Goal: Transaction & Acquisition: Purchase product/service

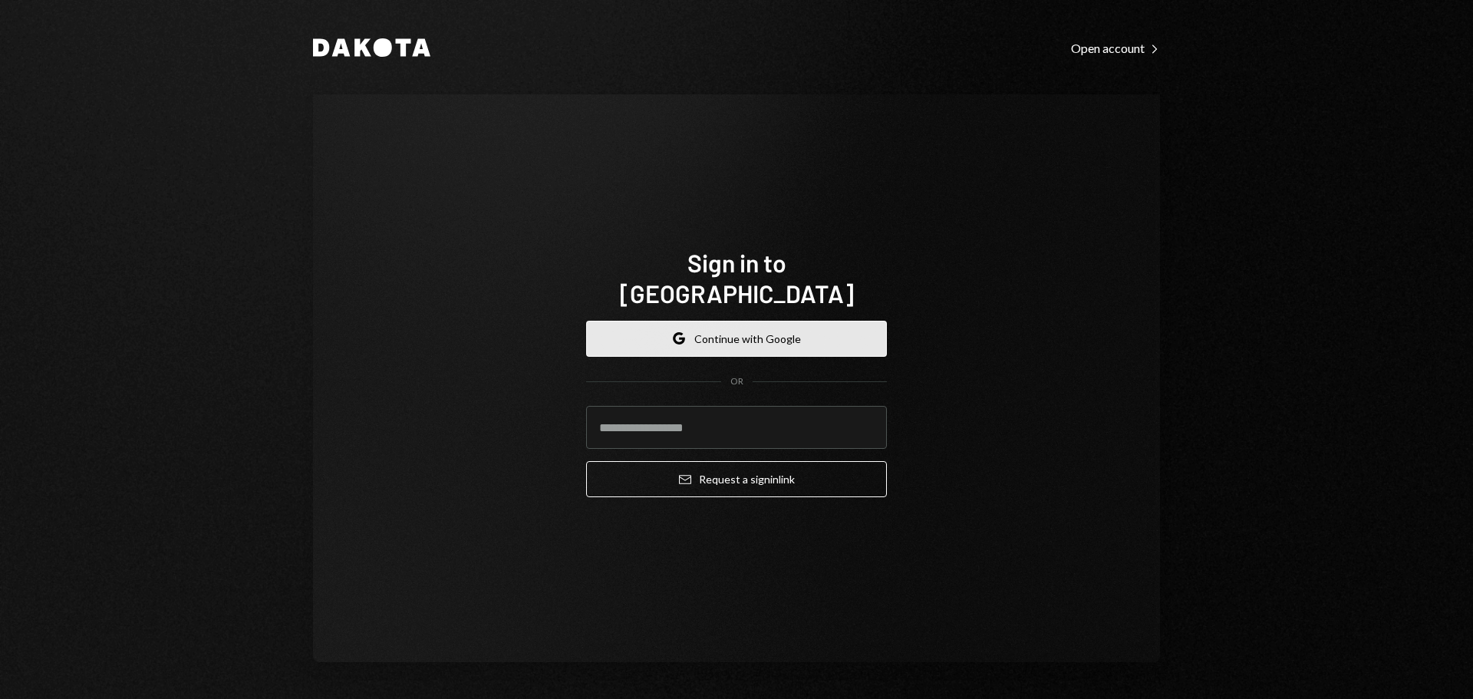
click at [697, 335] on button "Google Continue with Google" at bounding box center [736, 339] width 301 height 36
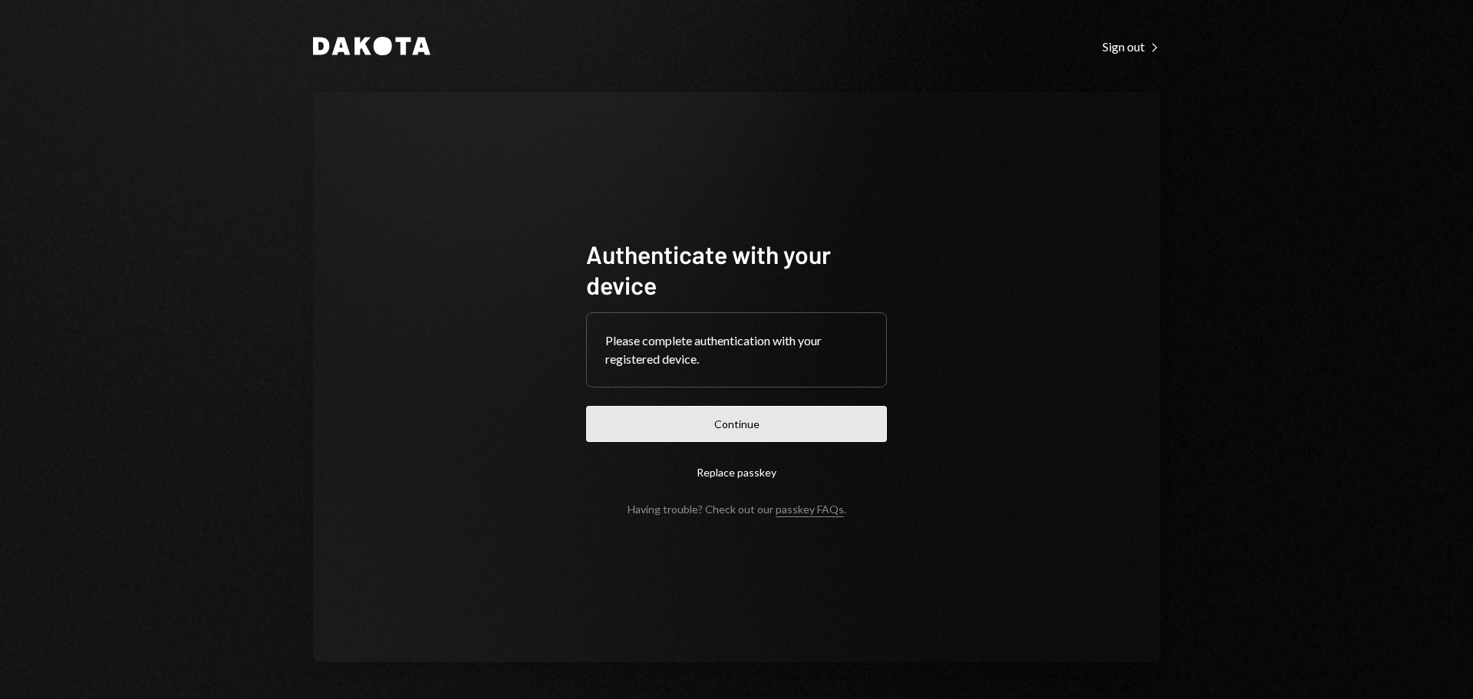
click at [801, 422] on button "Continue" at bounding box center [736, 424] width 301 height 36
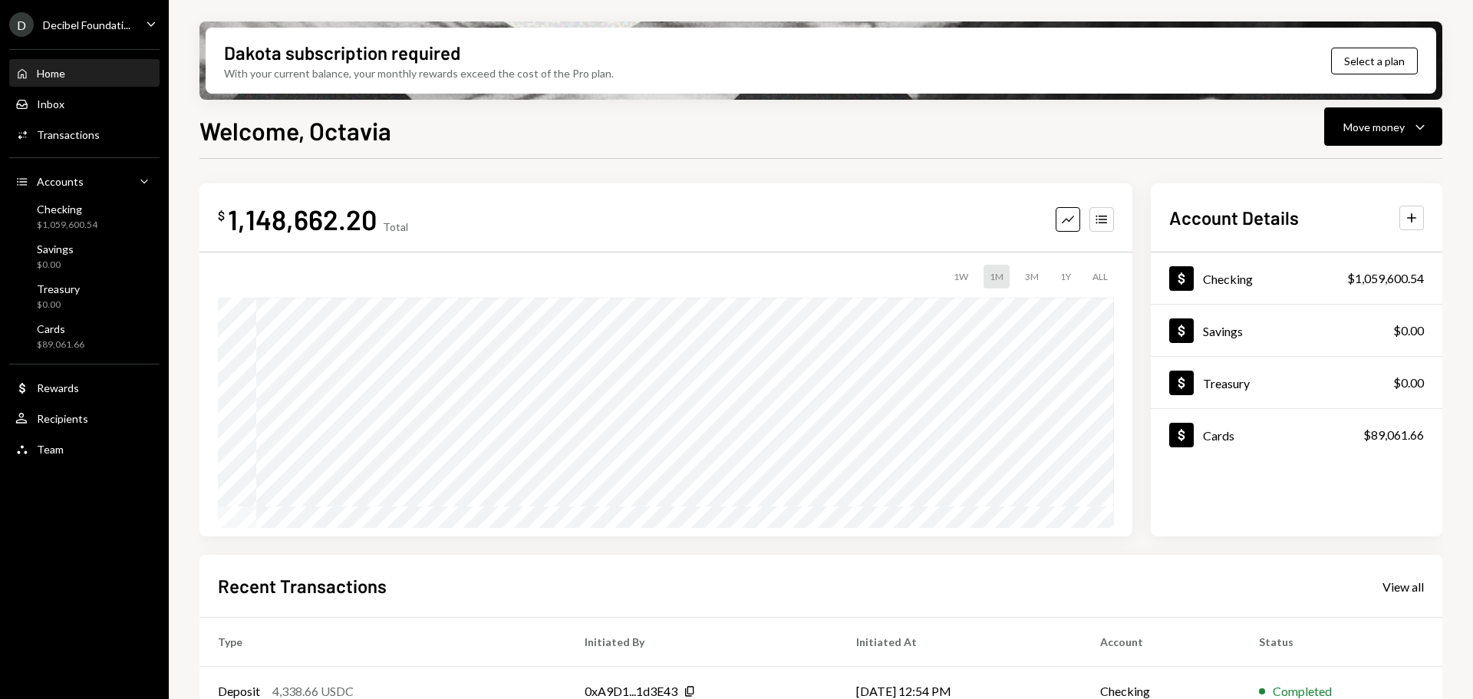
click at [117, 28] on div "Decibel Foundati..." at bounding box center [86, 24] width 87 height 13
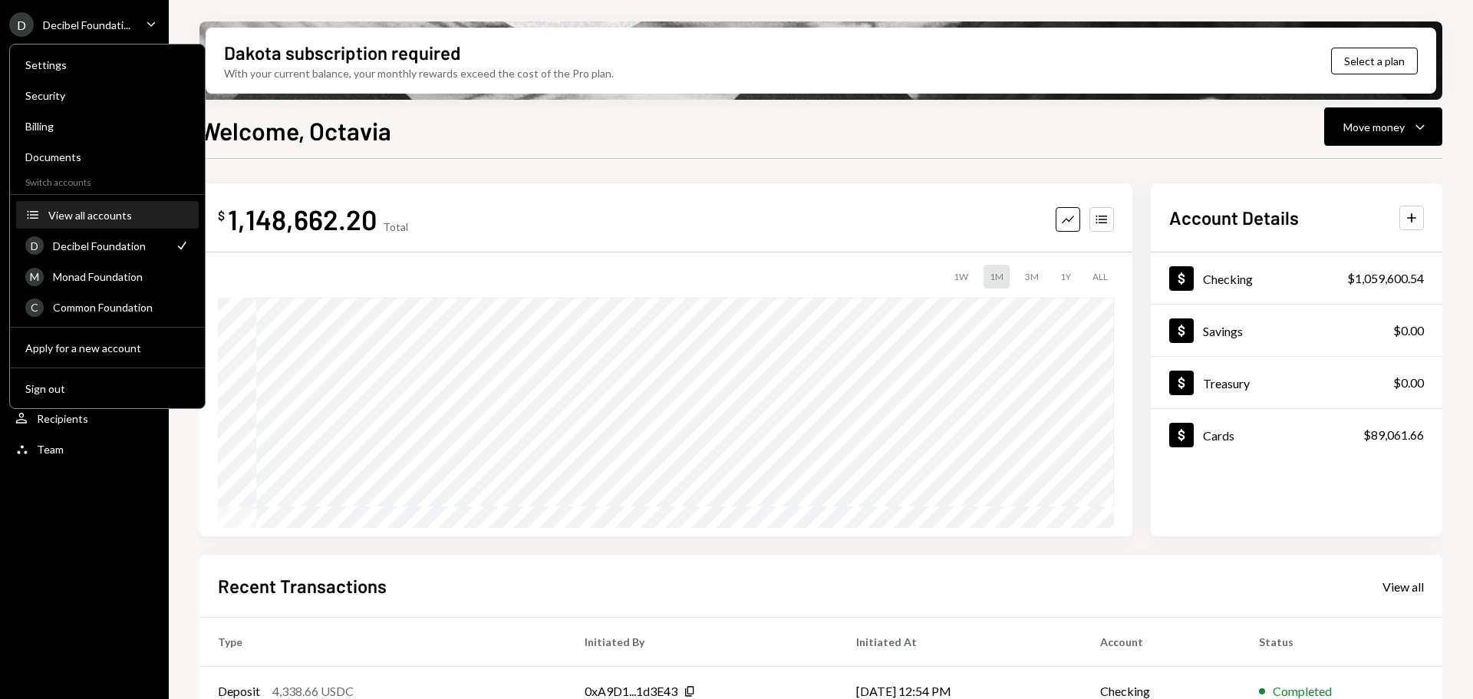
click at [101, 214] on div "View all accounts" at bounding box center [118, 215] width 141 height 13
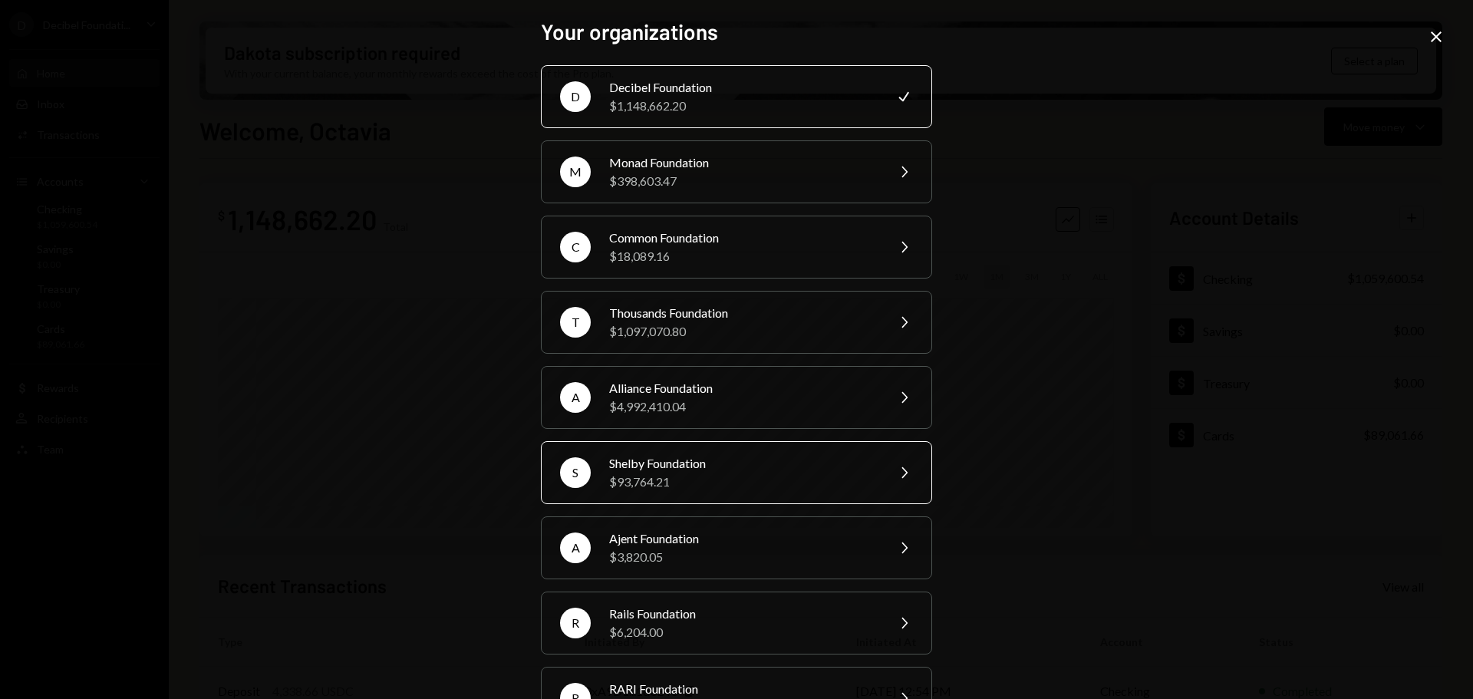
click at [706, 464] on div "Shelby Foundation" at bounding box center [742, 463] width 267 height 18
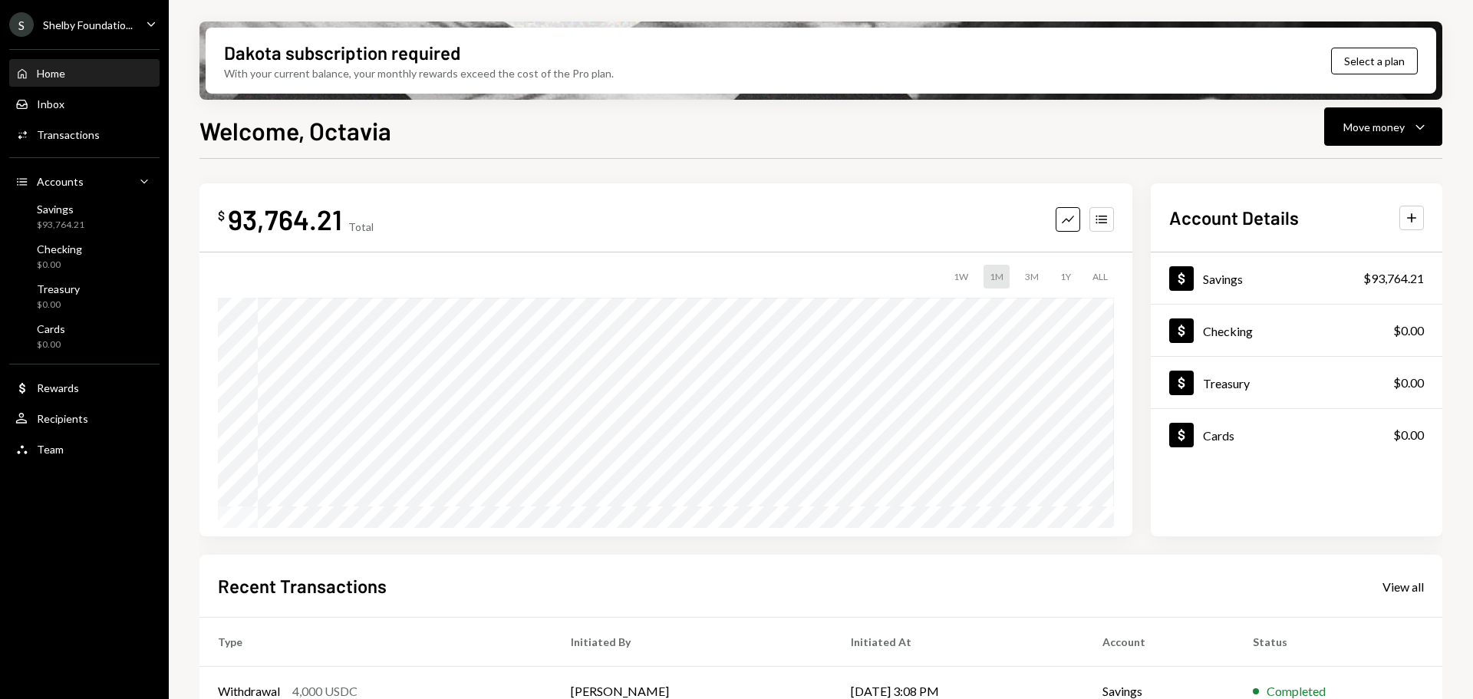
click at [895, 122] on div "Welcome, Octavia Move money Caret Down" at bounding box center [821, 129] width 1243 height 34
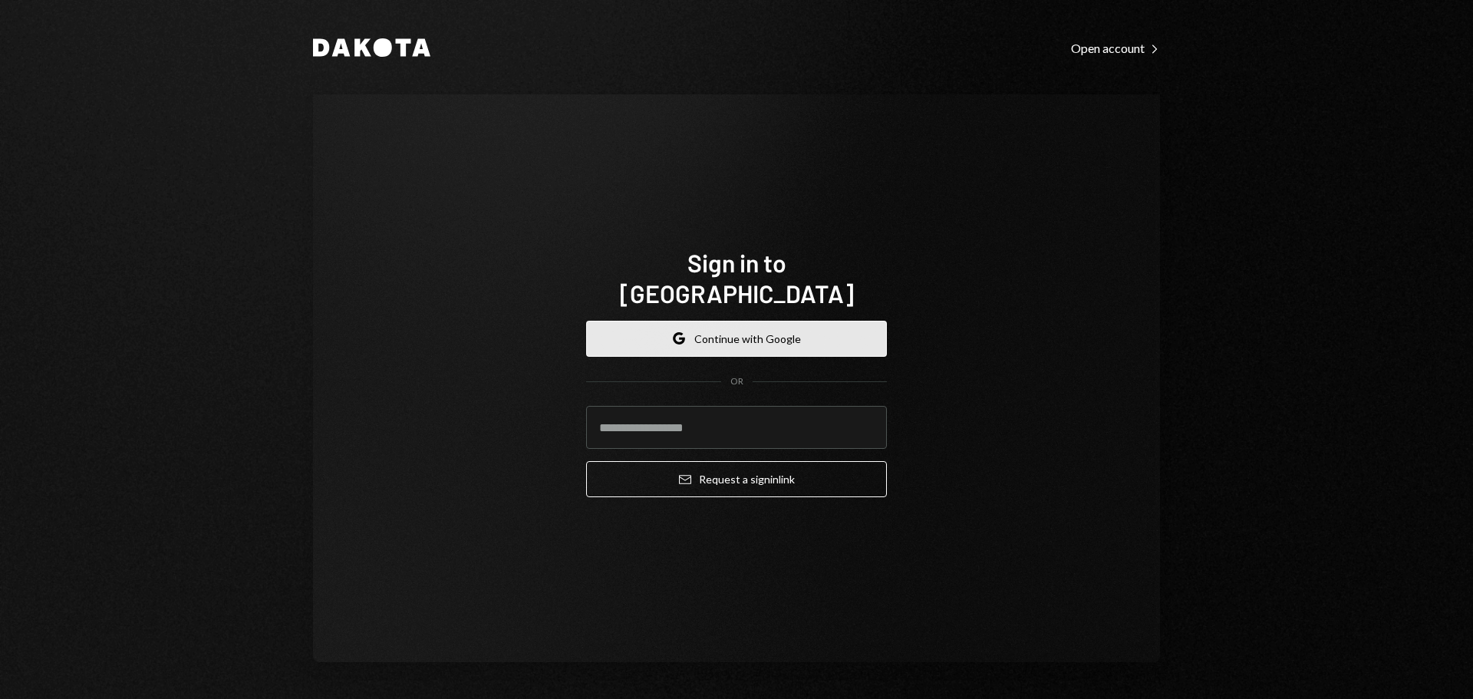
click at [681, 321] on button "Google Continue with Google" at bounding box center [736, 339] width 301 height 36
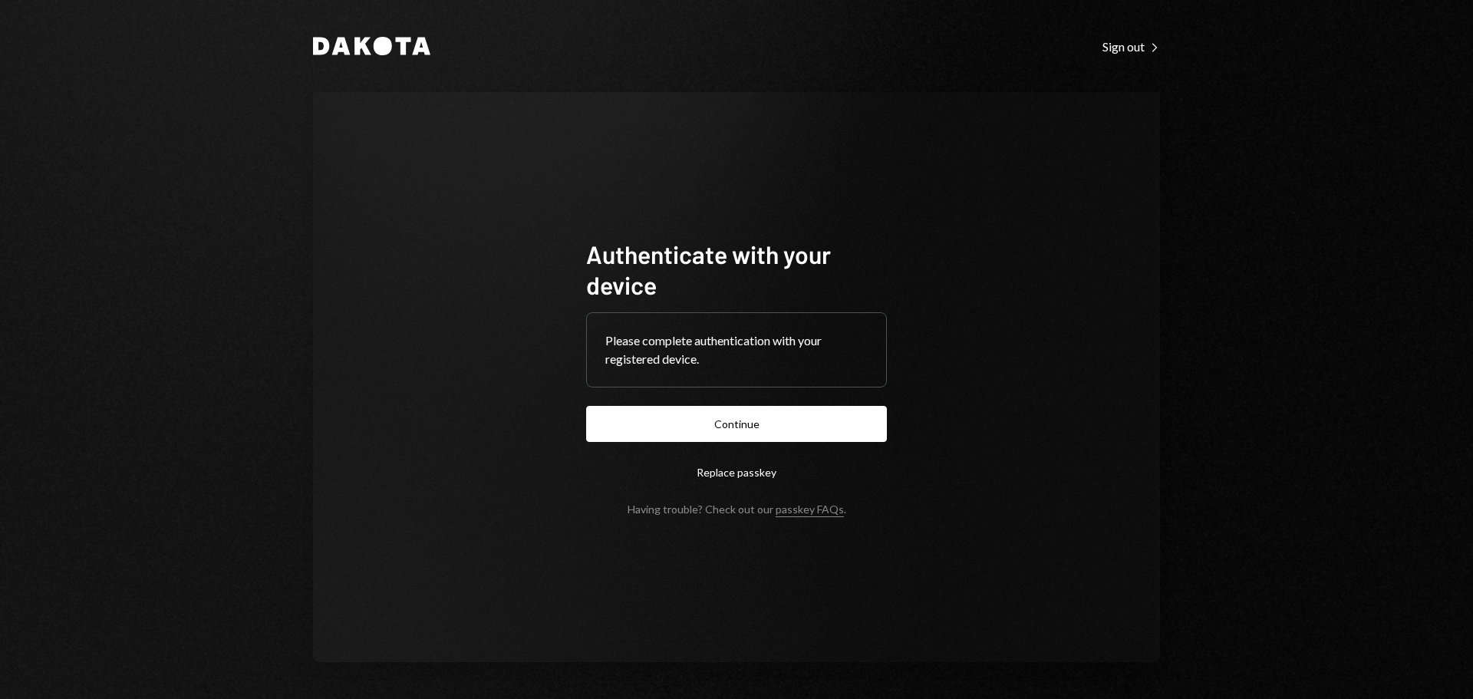
click at [793, 427] on button "Continue" at bounding box center [736, 424] width 301 height 36
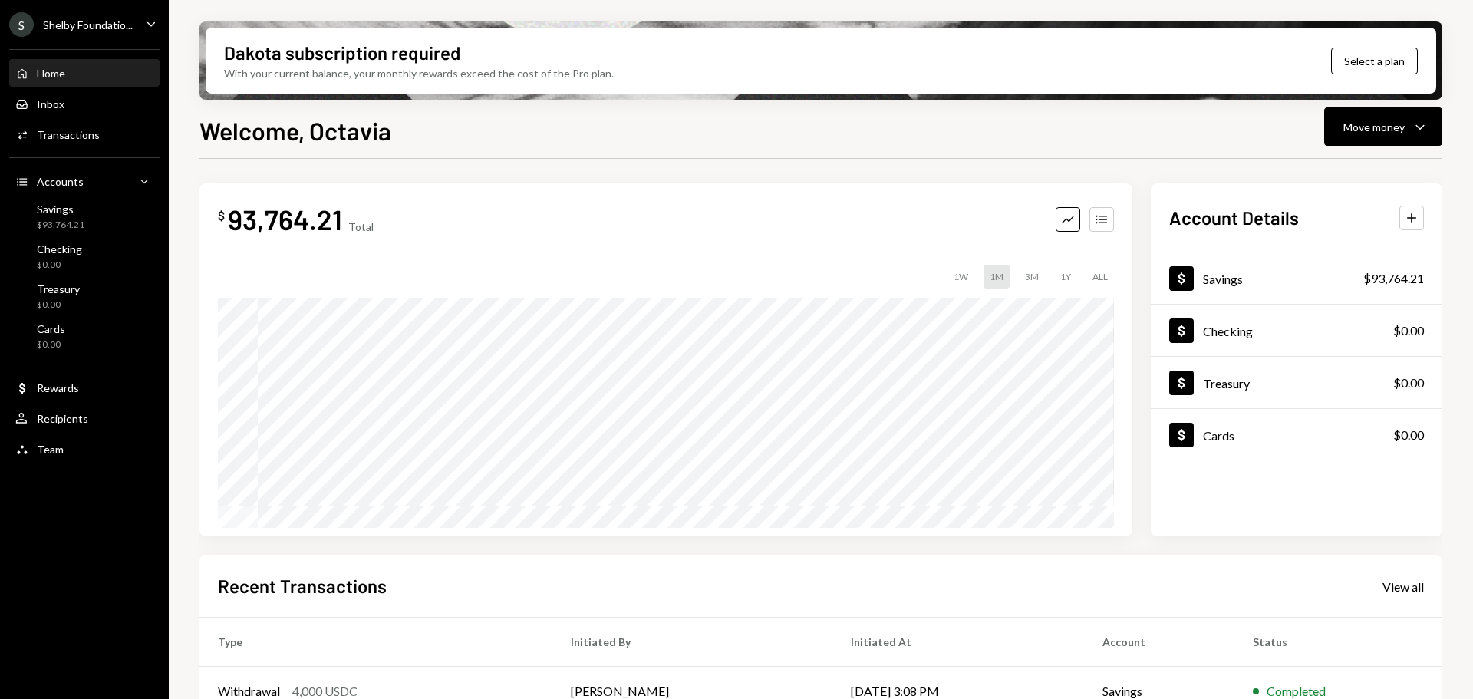
click at [115, 23] on div "Shelby Foundatio..." at bounding box center [88, 24] width 90 height 13
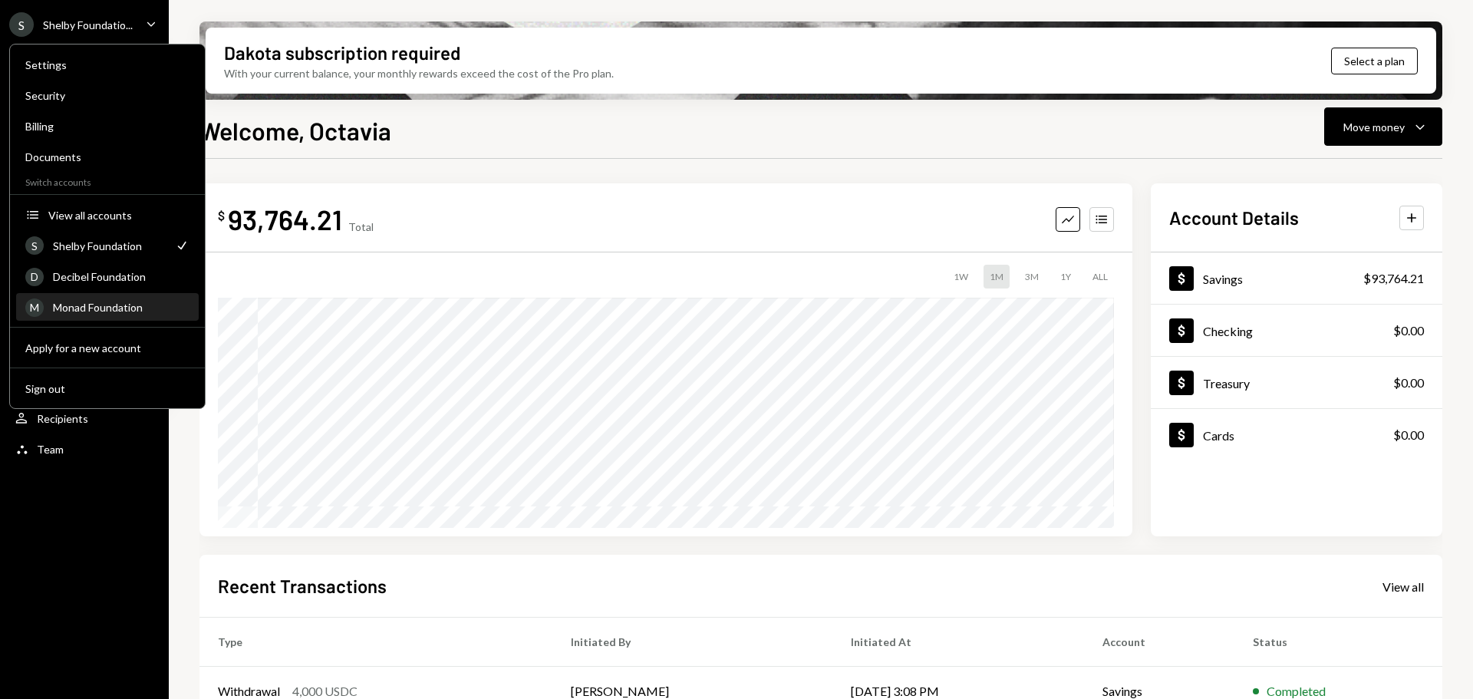
click at [91, 308] on div "Monad Foundation" at bounding box center [121, 307] width 137 height 13
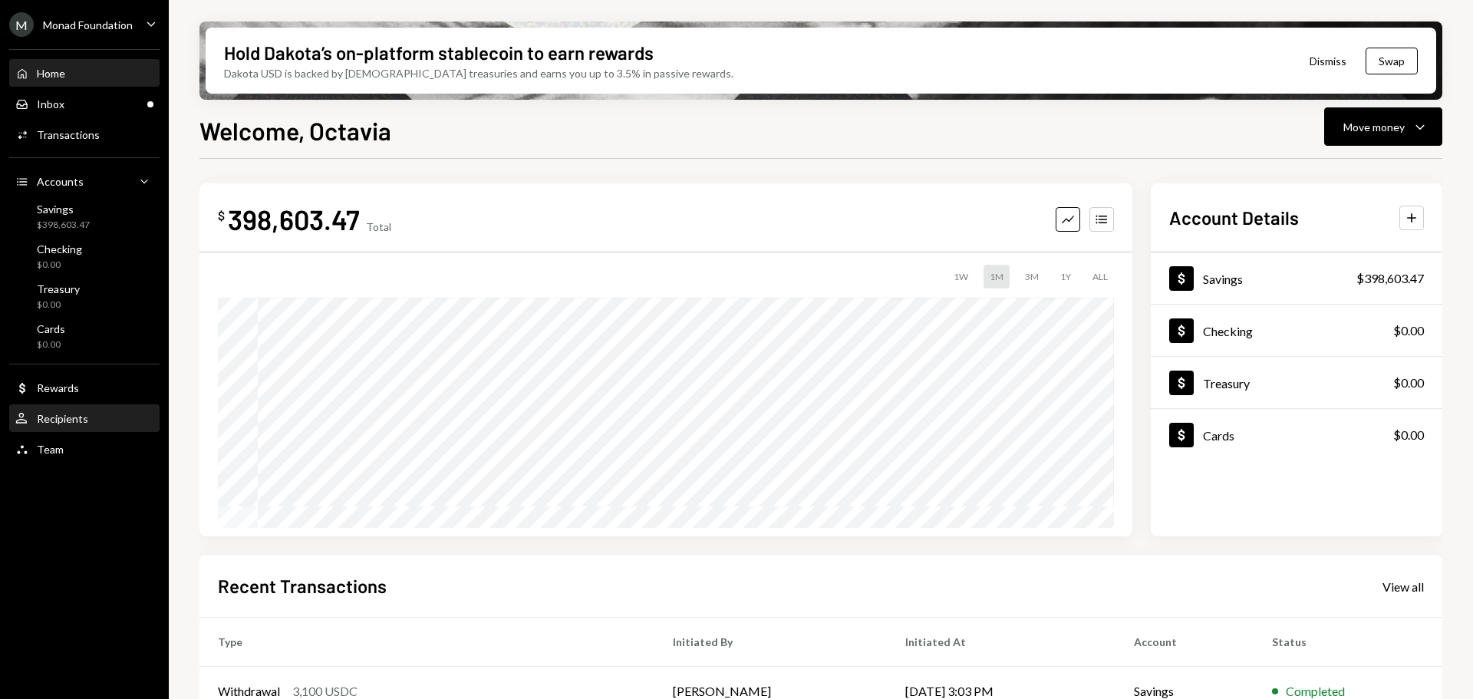
click at [65, 416] on div "Recipients" at bounding box center [62, 418] width 51 height 13
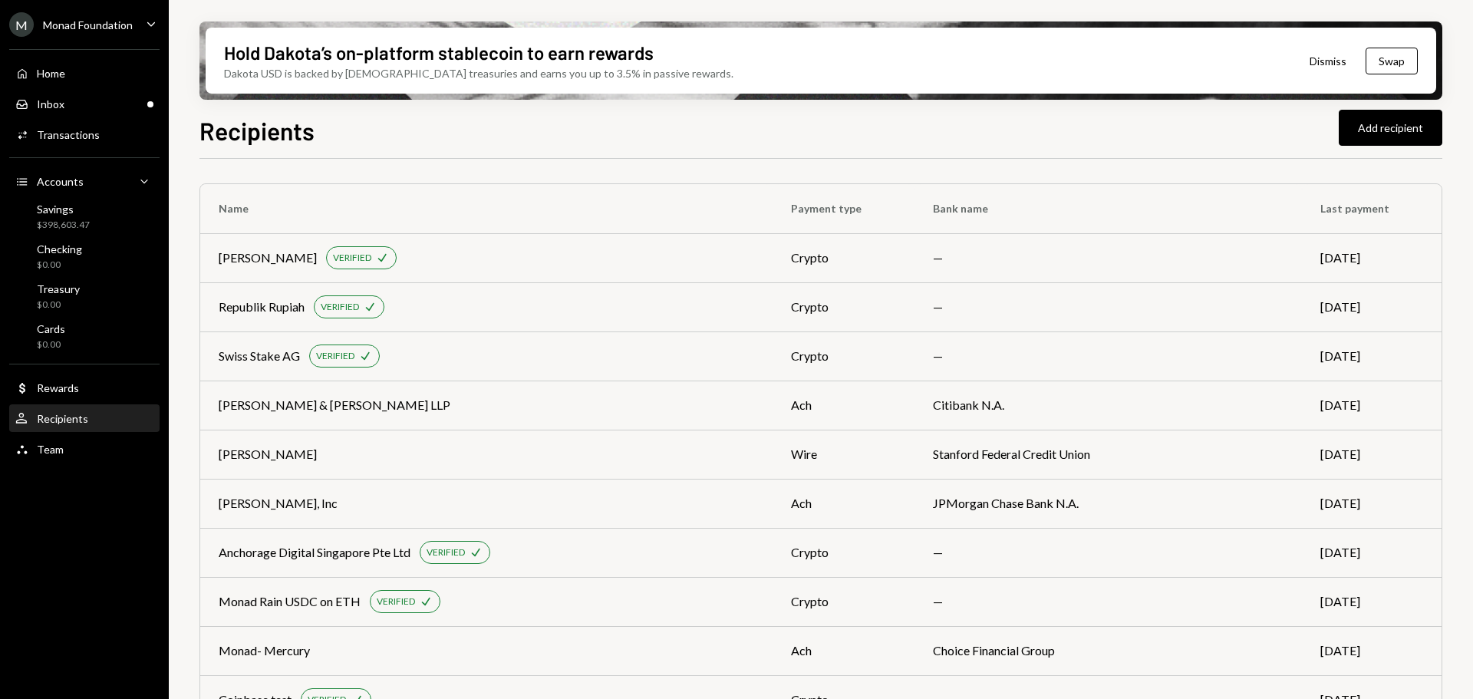
click at [585, 138] on div "Recipients Add recipient" at bounding box center [821, 129] width 1243 height 34
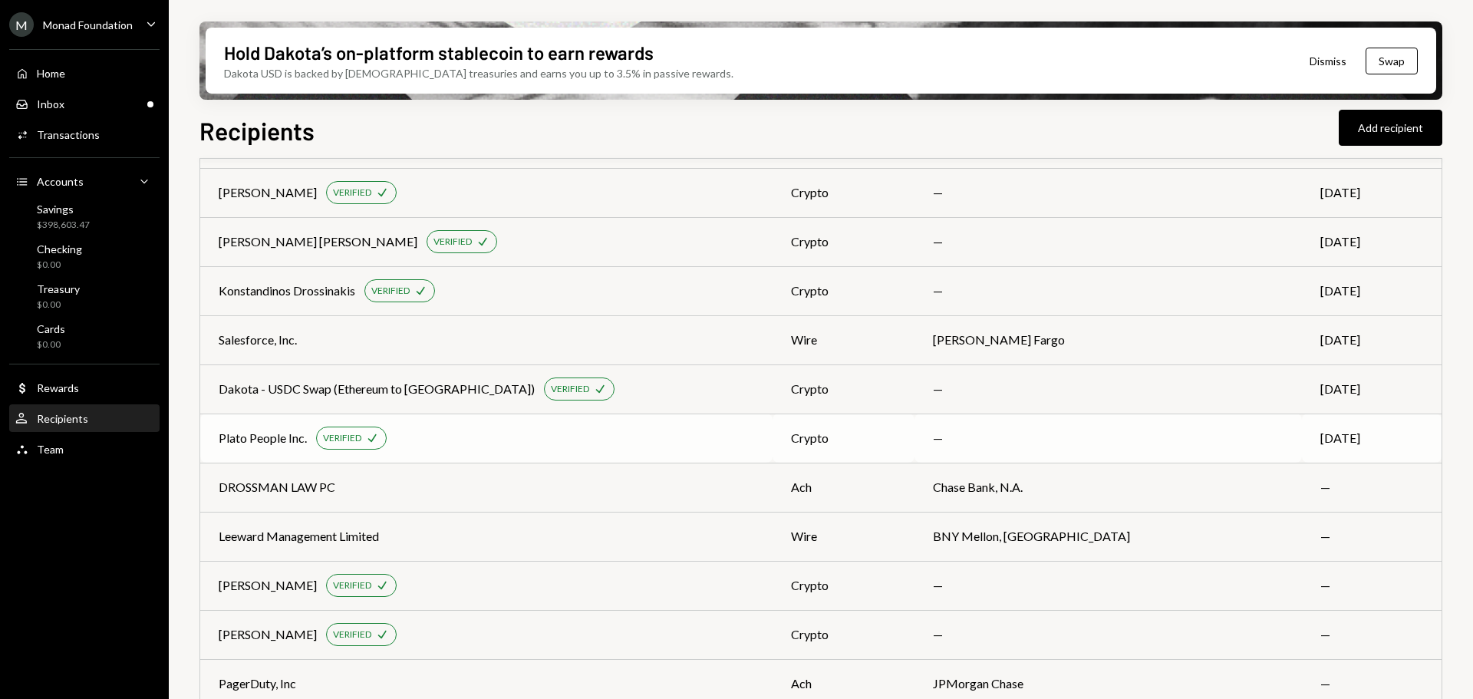
click at [273, 437] on div "Plato People Inc." at bounding box center [263, 438] width 88 height 18
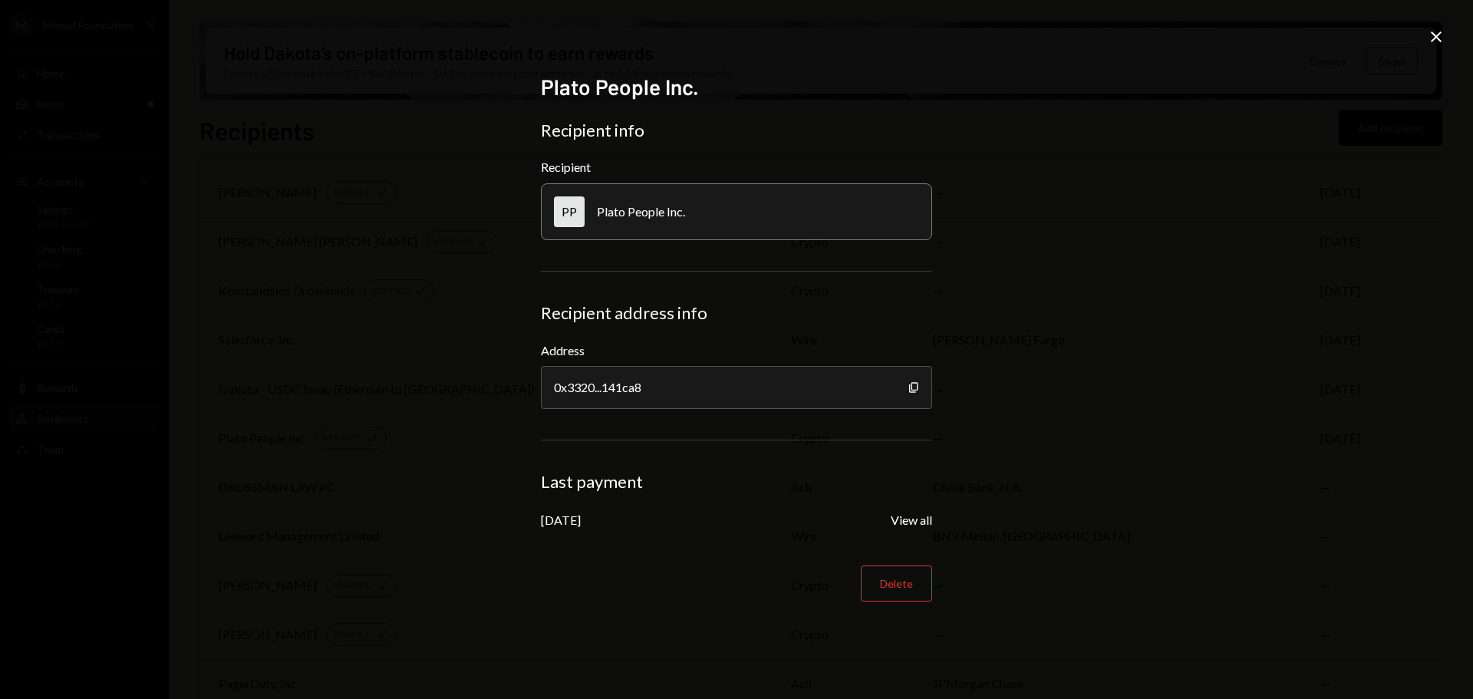
click at [1436, 31] on icon "Close" at bounding box center [1436, 37] width 18 height 18
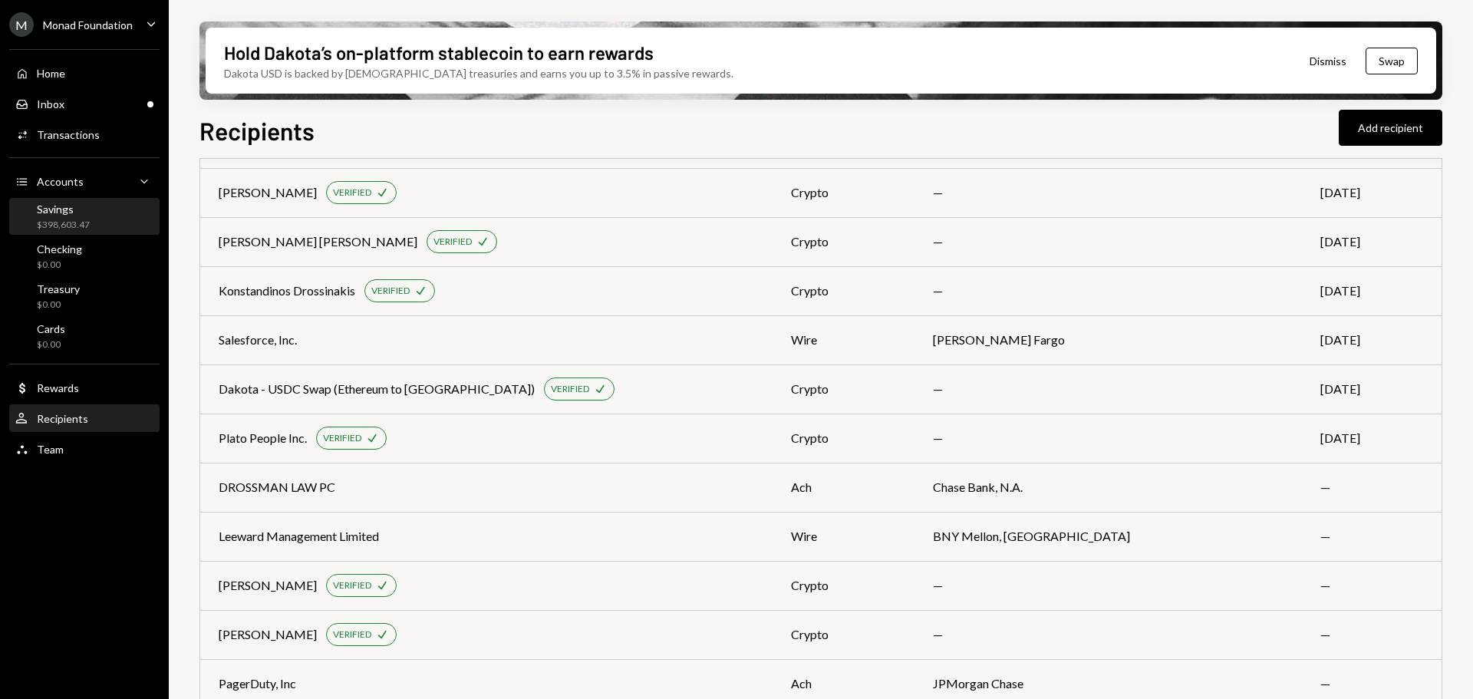
click at [82, 216] on div "Savings $398,603.47" at bounding box center [63, 217] width 53 height 29
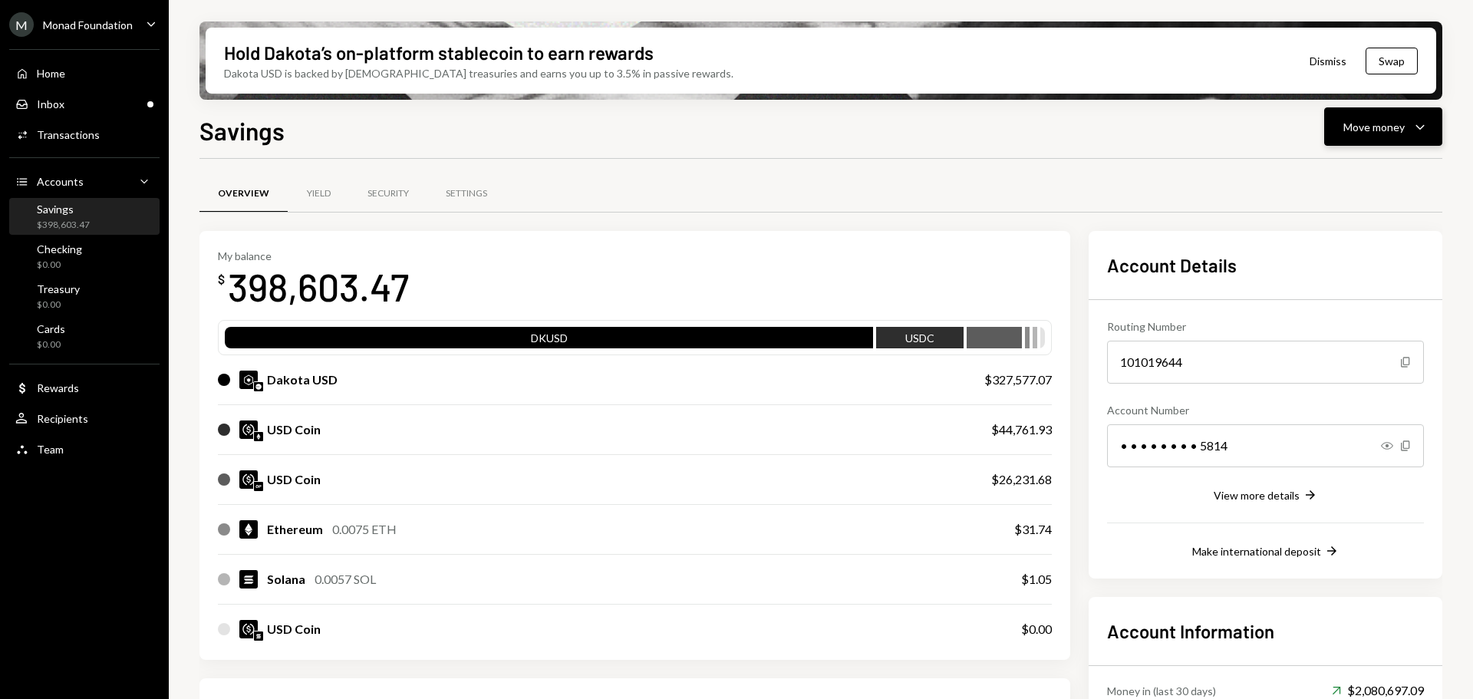
click at [1372, 128] on div "Move money" at bounding box center [1374, 127] width 61 height 16
click at [1355, 167] on div "Send" at bounding box center [1371, 173] width 112 height 16
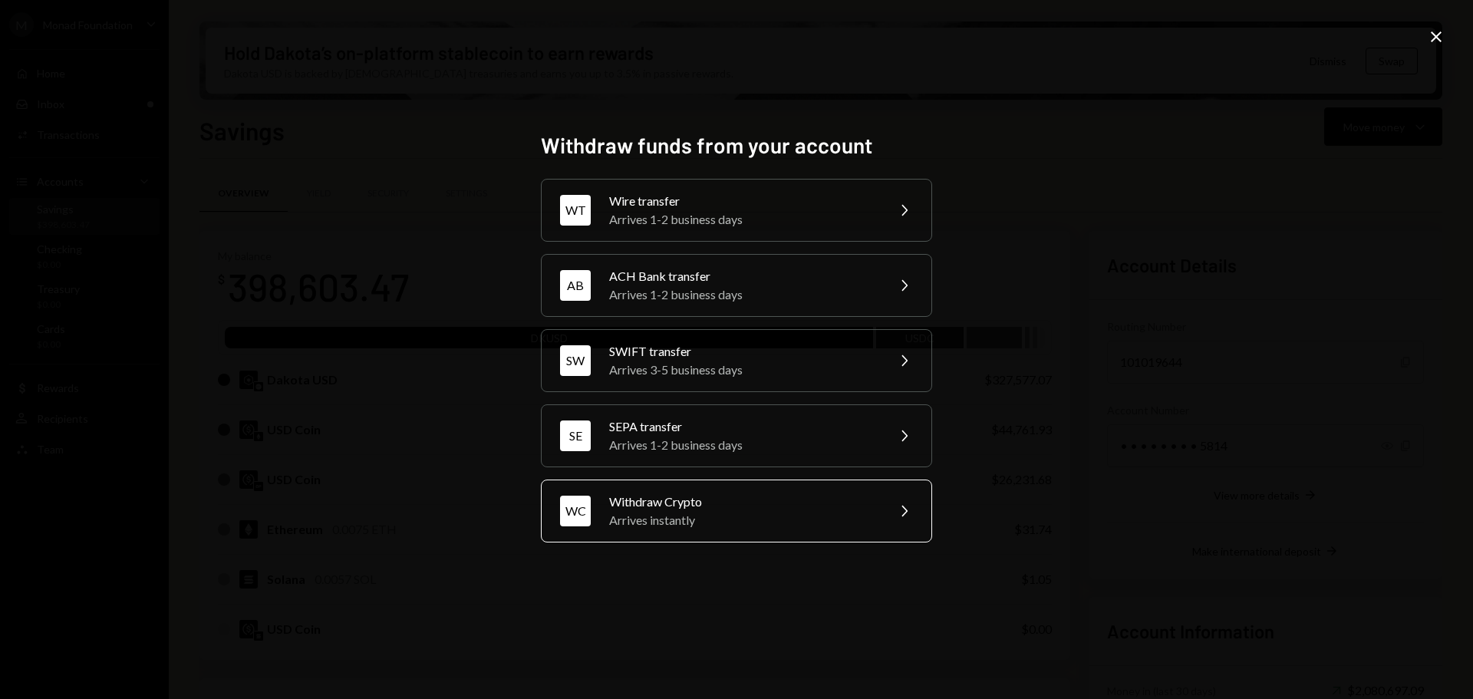
click at [700, 504] on div "Withdraw Crypto" at bounding box center [742, 502] width 267 height 18
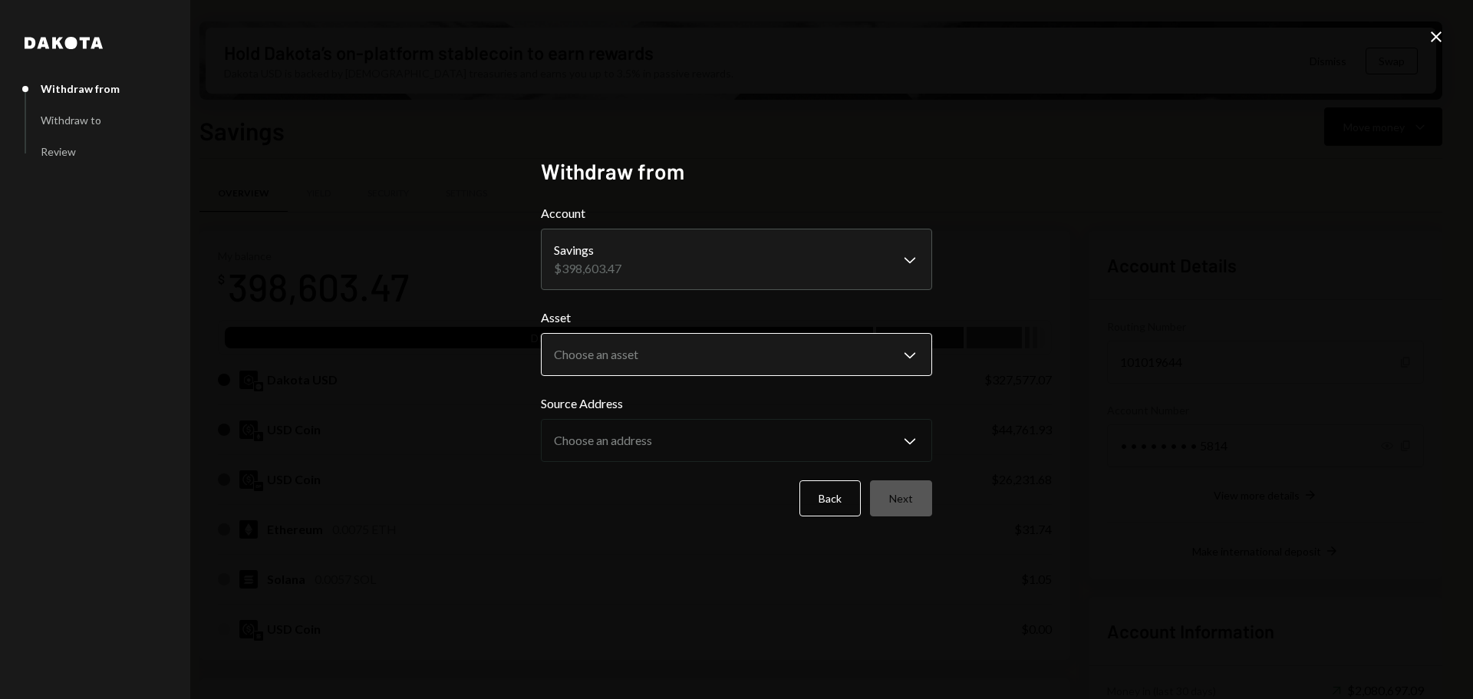
click at [612, 354] on body "M Monad Foundation Caret Down Home Home Inbox Inbox Activities Transactions Acc…" at bounding box center [736, 349] width 1473 height 699
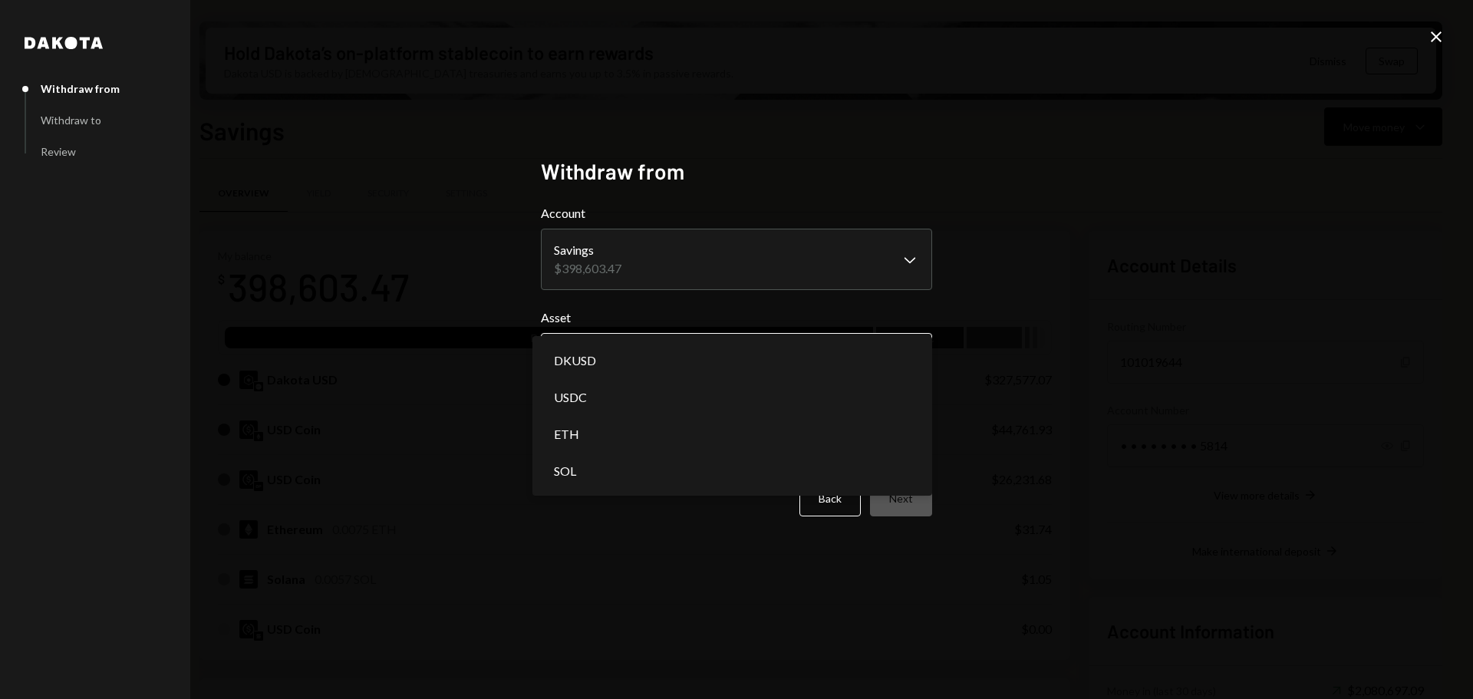
click at [601, 358] on body "M Monad Foundation Caret Down Home Home Inbox Inbox Activities Transactions Acc…" at bounding box center [736, 349] width 1473 height 699
select select "****"
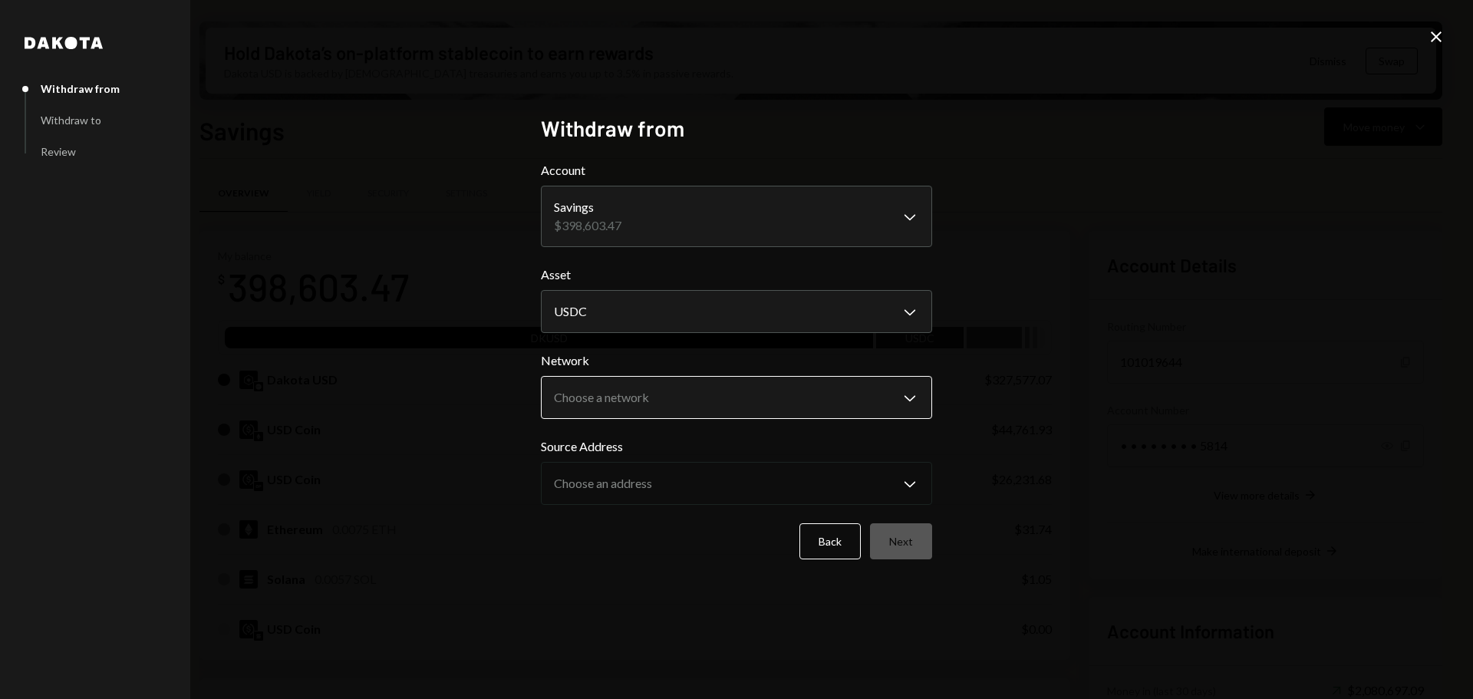
click at [676, 391] on body "M Monad Foundation Caret Down Home Home Inbox Inbox Activities Transactions Acc…" at bounding box center [736, 349] width 1473 height 699
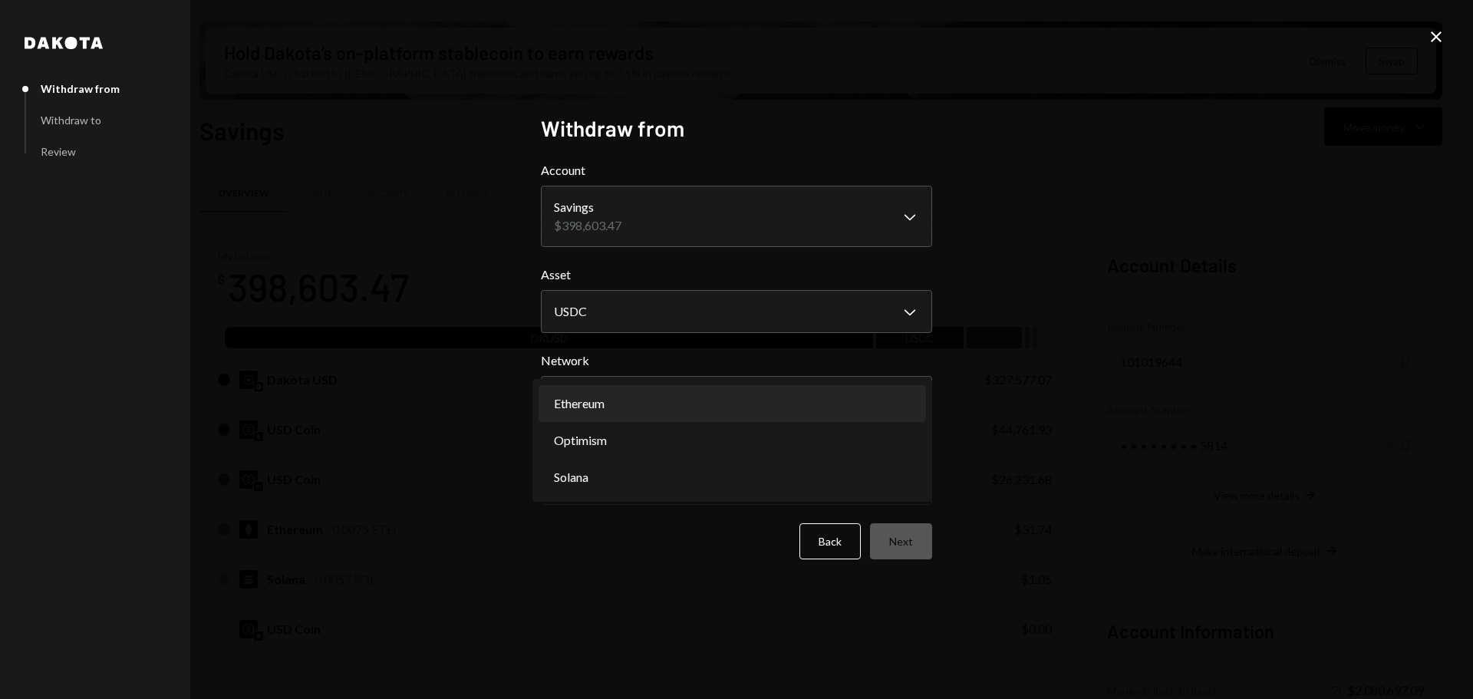
select select "**********"
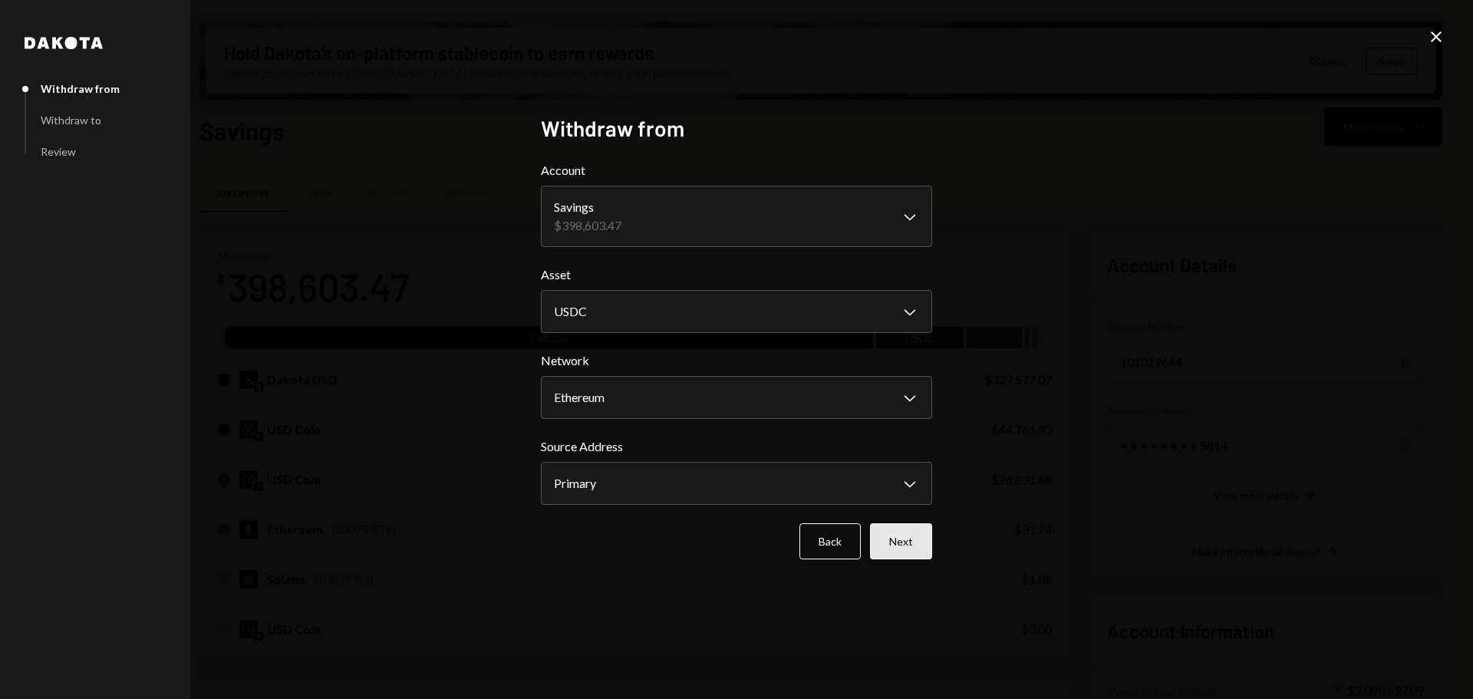
click at [901, 537] on button "Next" at bounding box center [901, 541] width 62 height 36
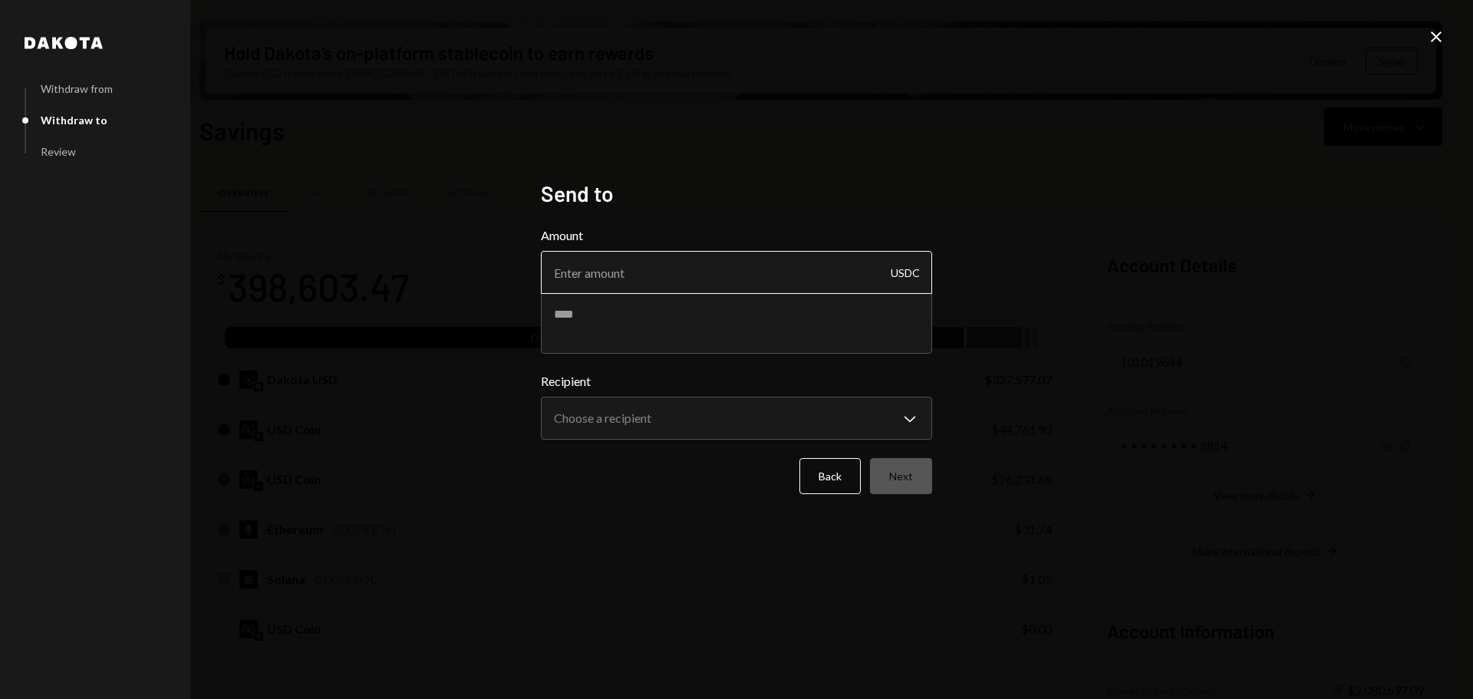
click at [590, 261] on input "Amount" at bounding box center [736, 272] width 391 height 43
paste input "12500.00"
type input "12500.00"
click at [577, 298] on textarea at bounding box center [736, 322] width 391 height 61
paste textarea "********"
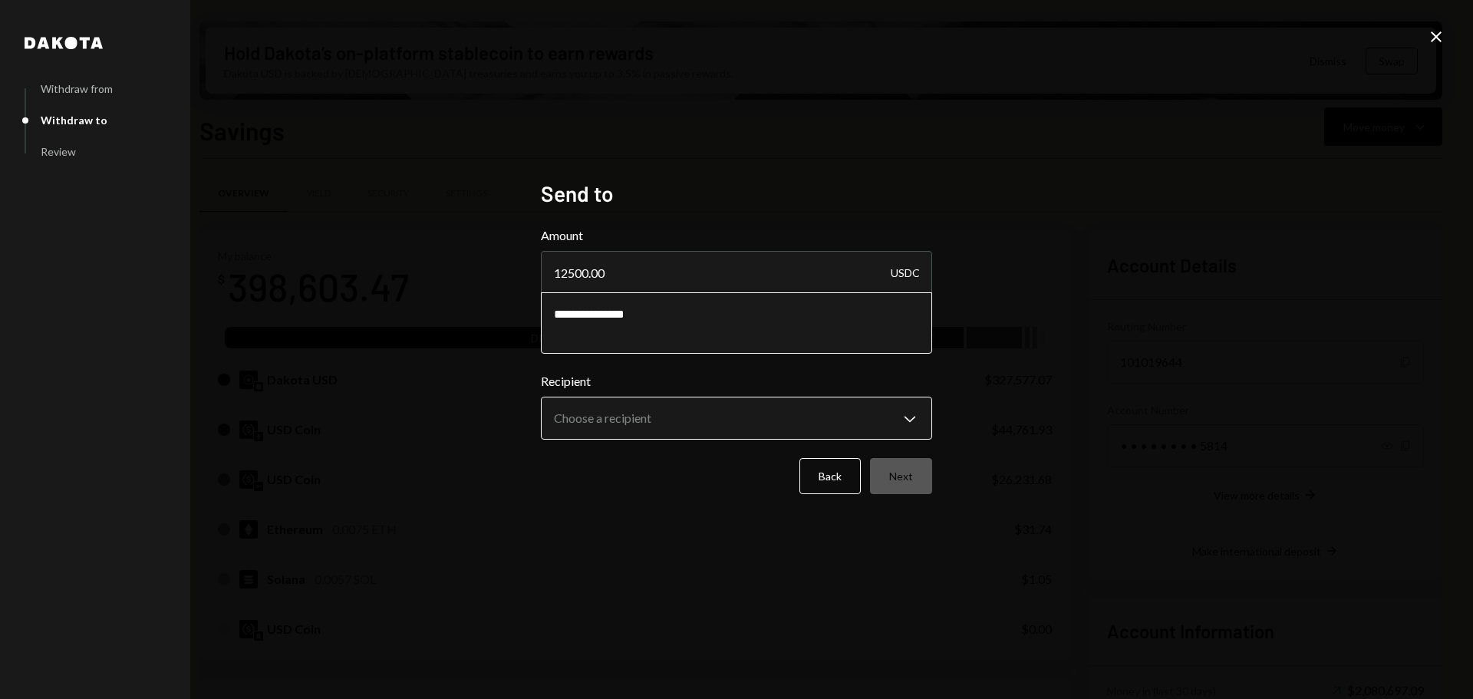
type textarea "**********"
click at [568, 413] on body "M Monad Foundation Caret Down Home Home Inbox Inbox Activities Transactions Acc…" at bounding box center [736, 349] width 1473 height 699
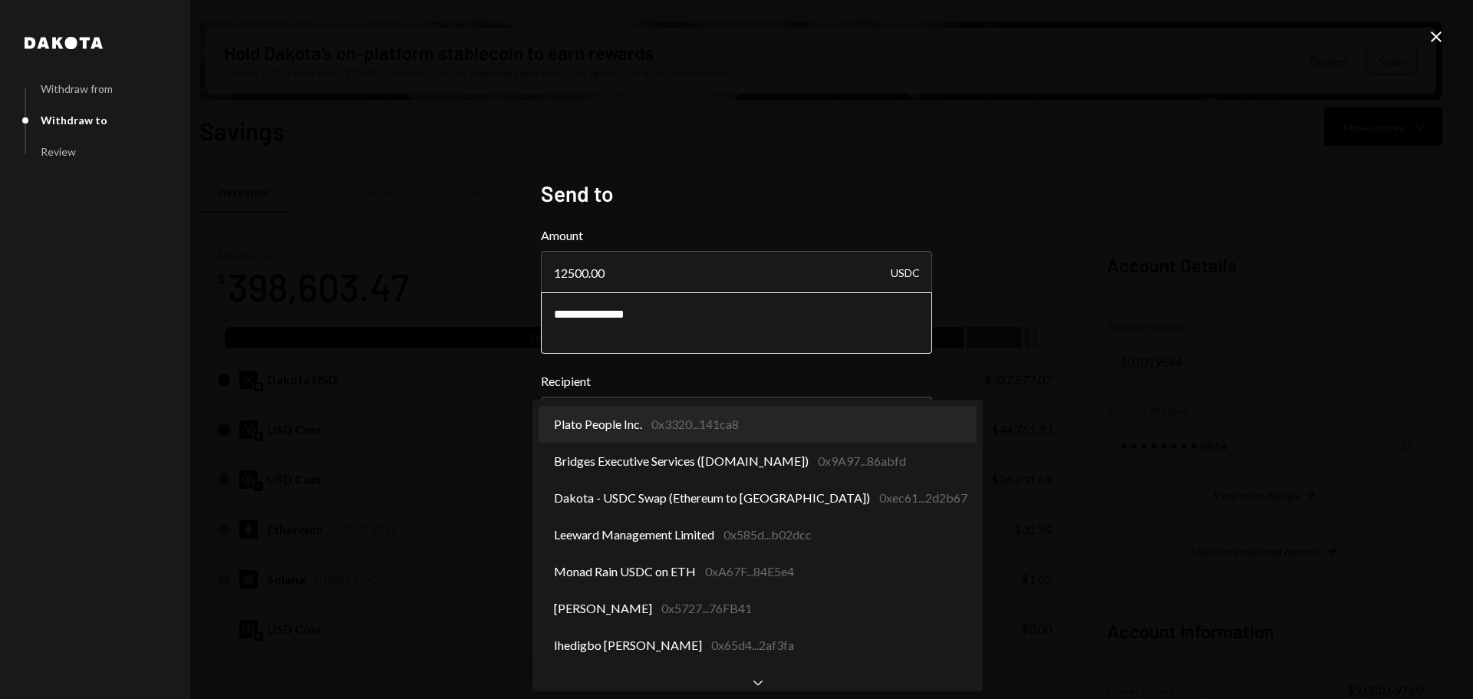
select select "**********"
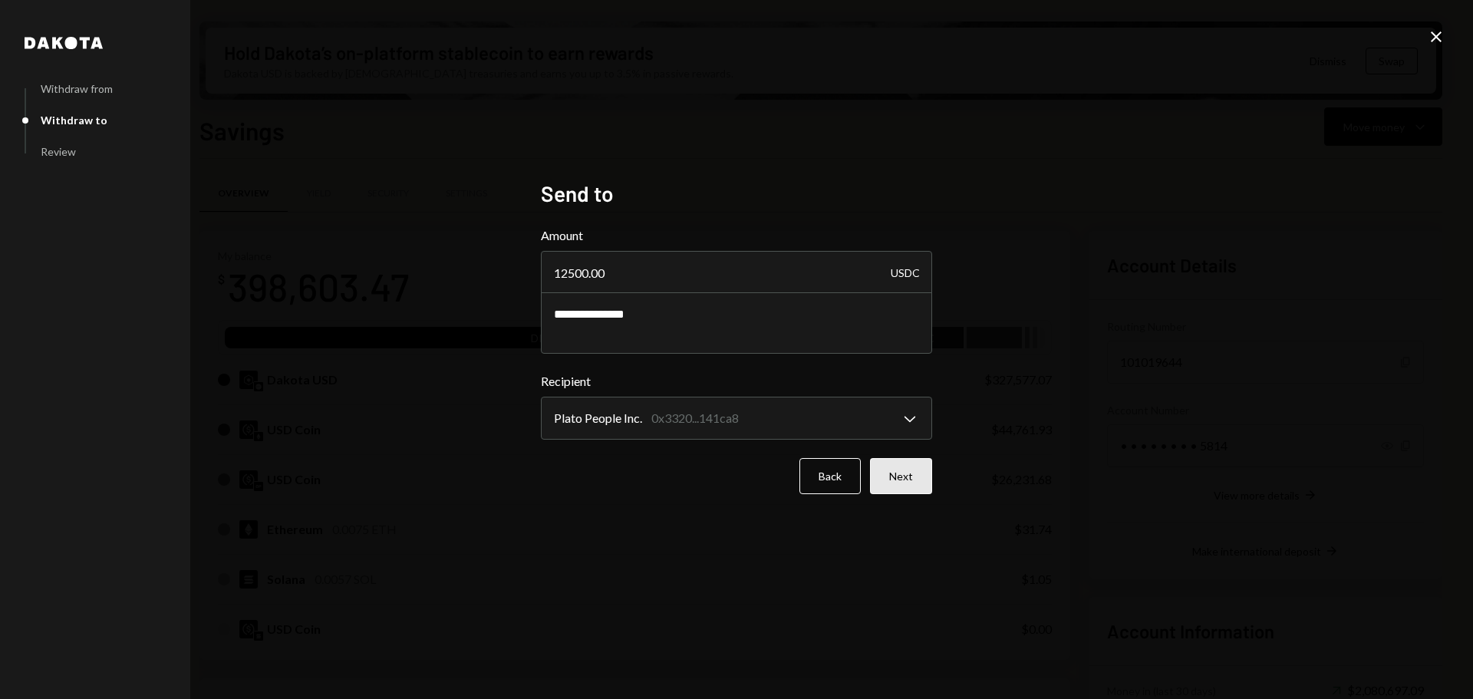
click at [897, 471] on button "Next" at bounding box center [901, 476] width 62 height 36
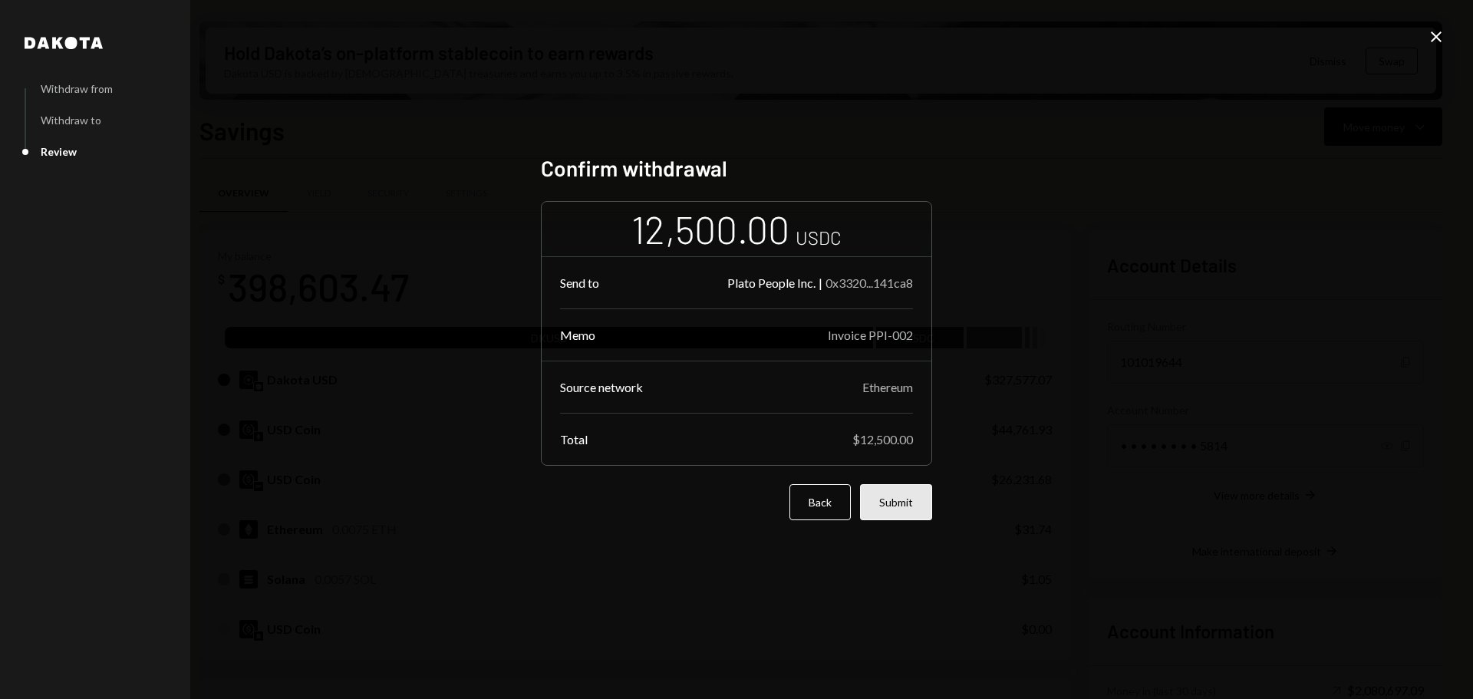
click at [914, 493] on button "Submit" at bounding box center [896, 502] width 72 height 36
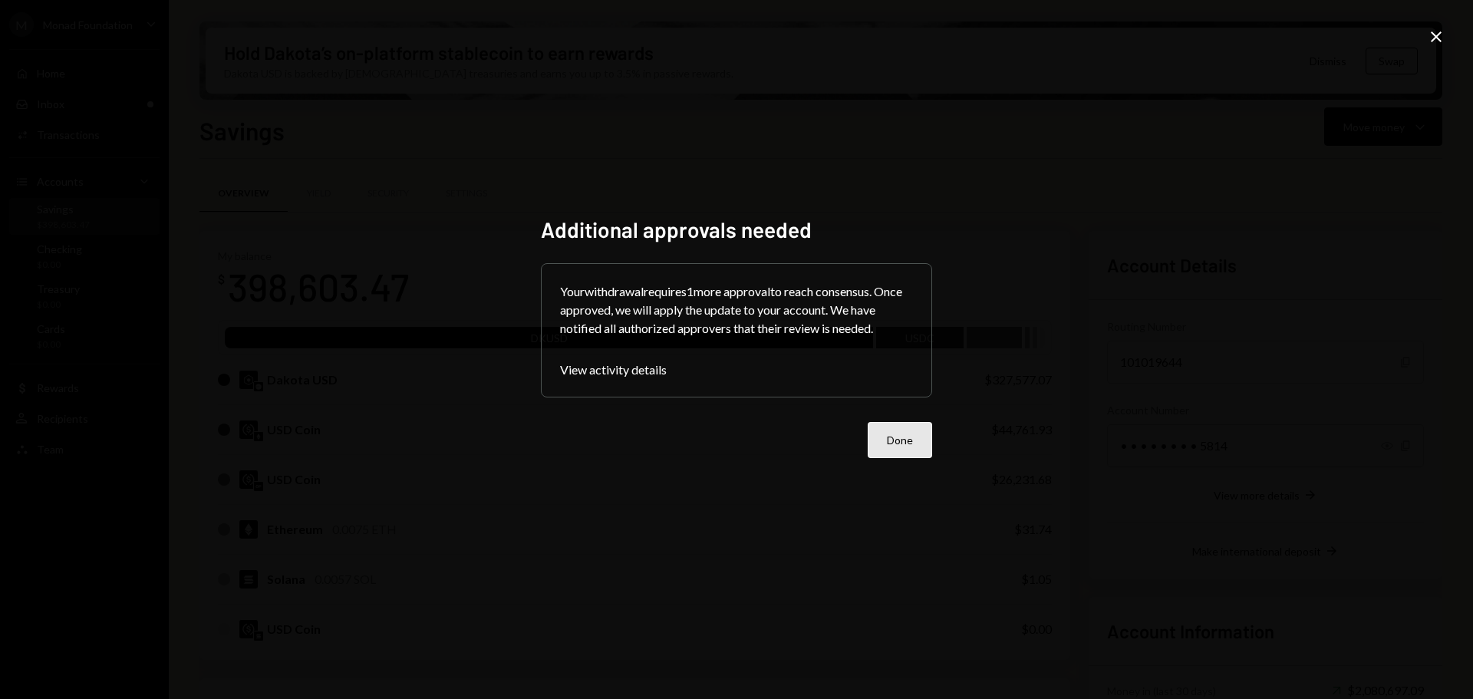
click at [907, 436] on button "Done" at bounding box center [900, 440] width 64 height 36
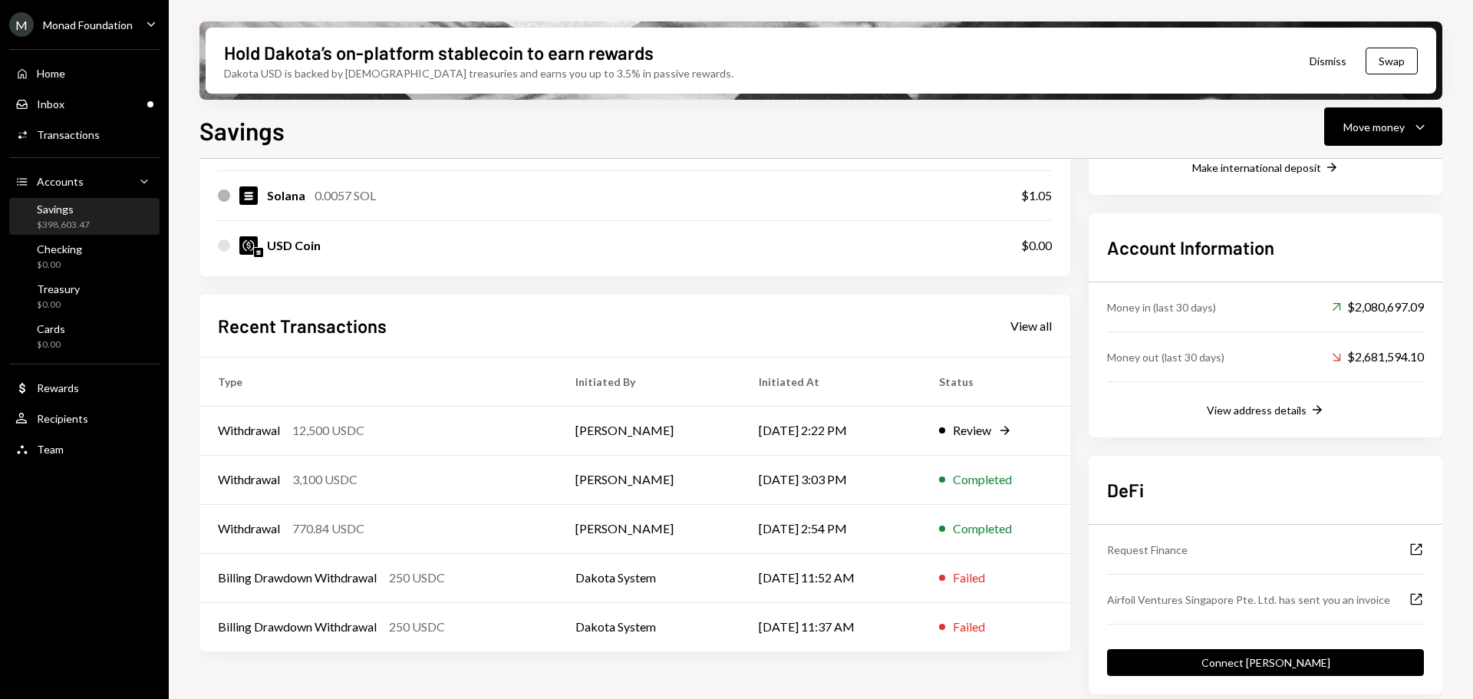
scroll to position [392, 0]
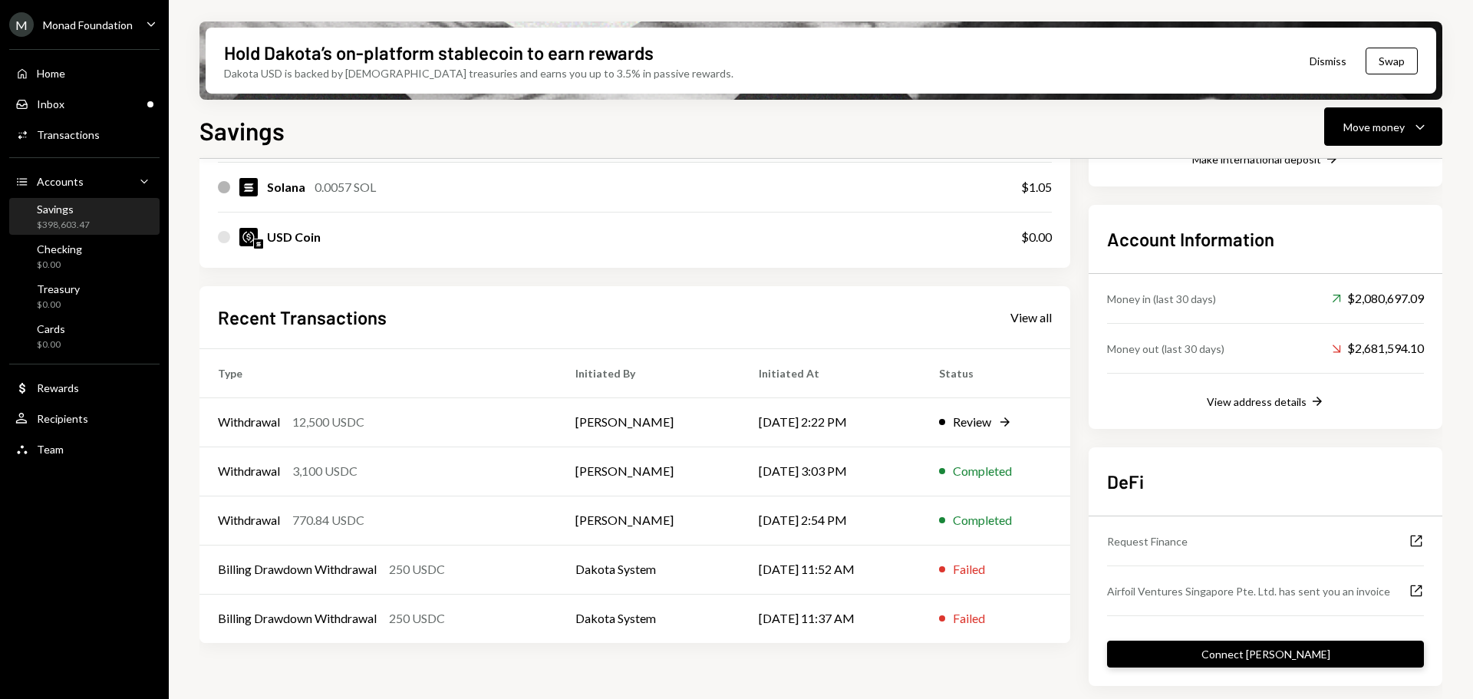
click at [1269, 657] on button "Connect dApp" at bounding box center [1265, 654] width 317 height 27
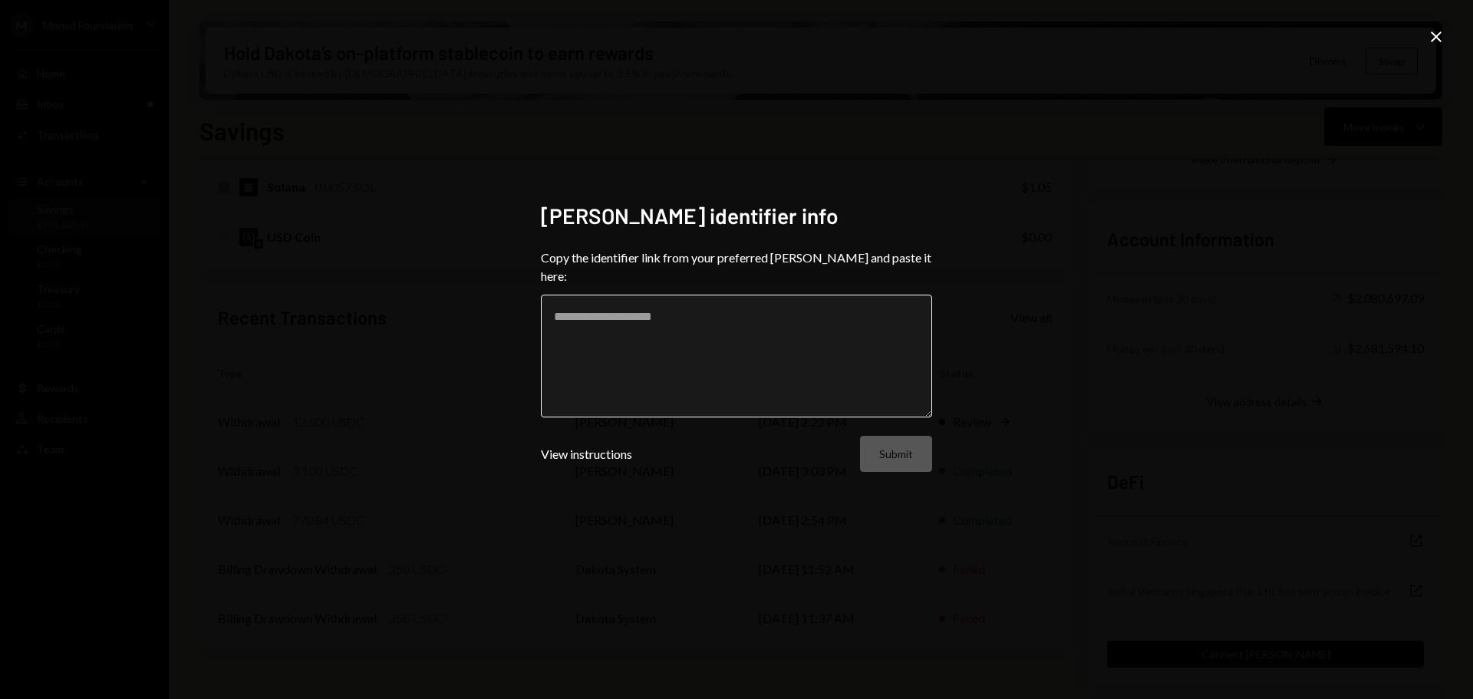
click at [725, 327] on textarea at bounding box center [736, 356] width 391 height 123
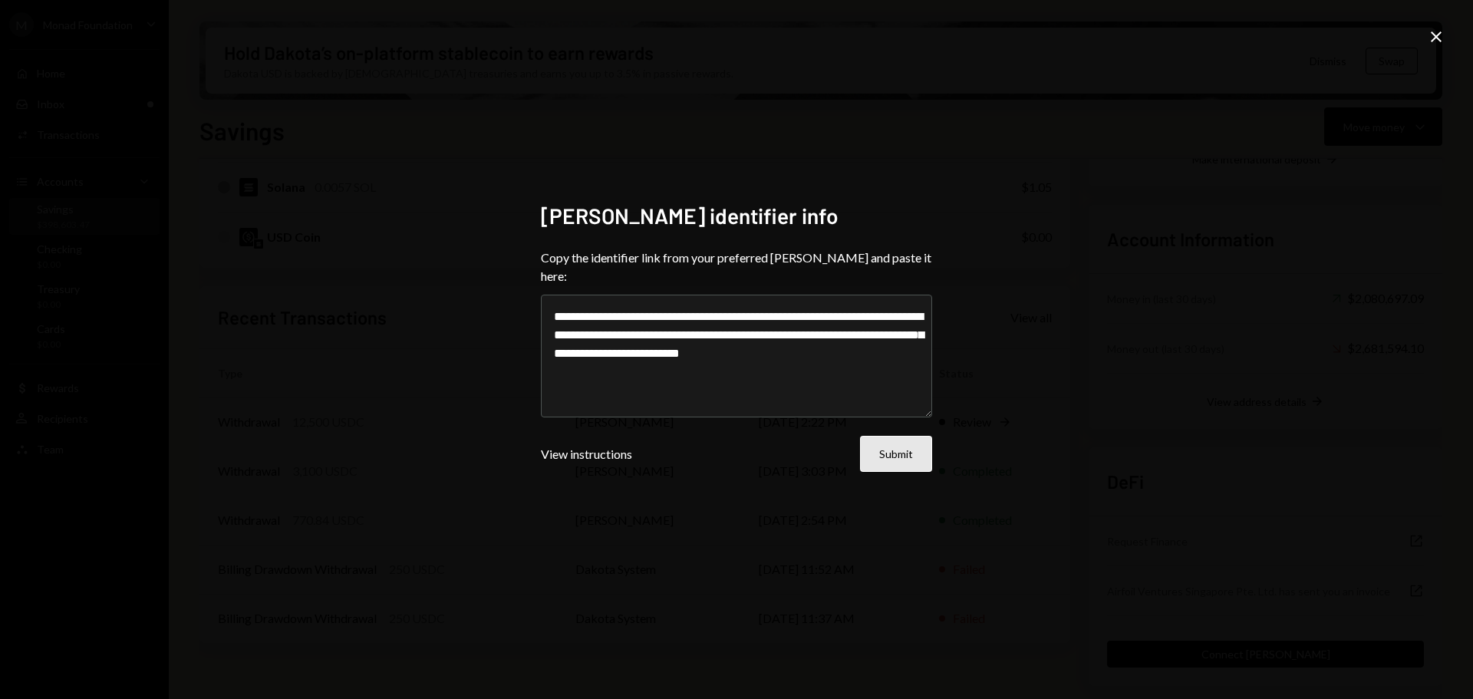
type textarea "**********"
click at [896, 453] on button "Submit" at bounding box center [896, 454] width 72 height 36
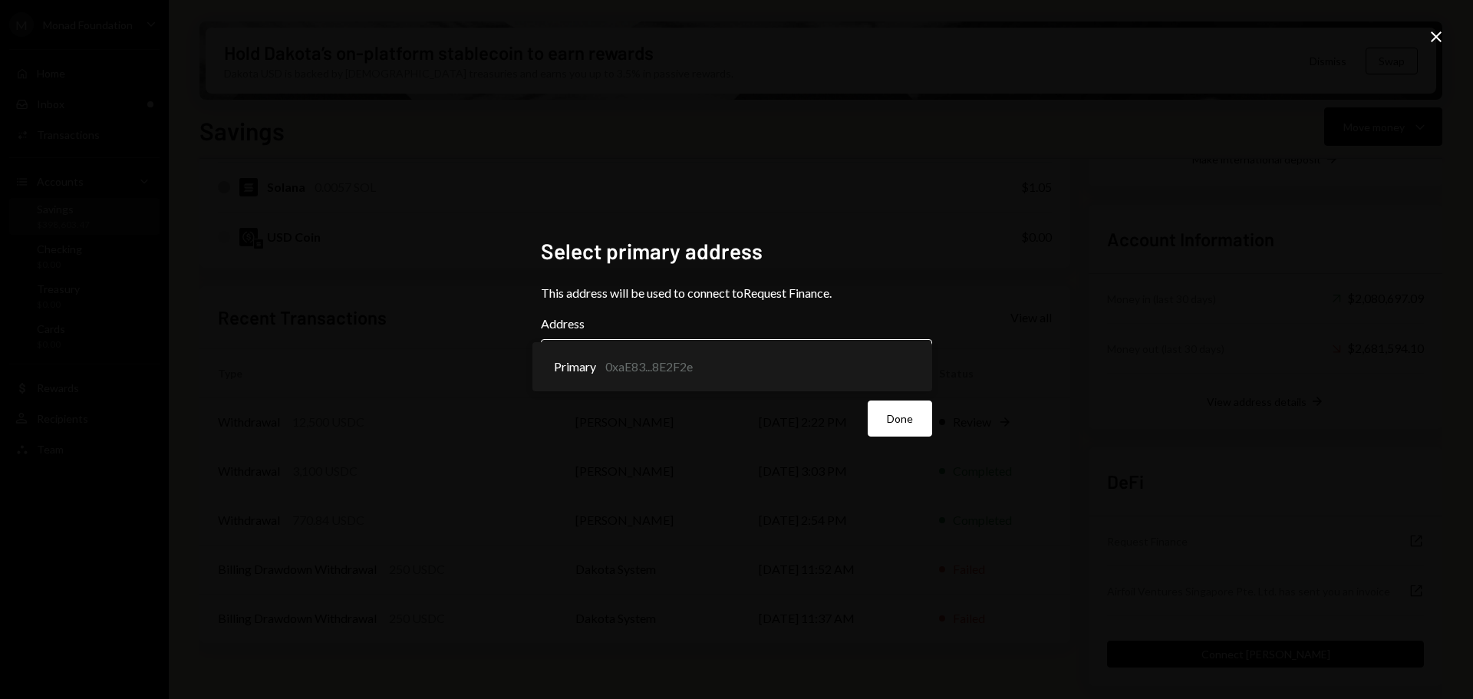
click at [902, 355] on body "M Monad Foundation Caret Down Home Home Inbox Inbox Activities Transactions Acc…" at bounding box center [736, 349] width 1473 height 699
click at [899, 411] on button "Done" at bounding box center [900, 419] width 64 height 36
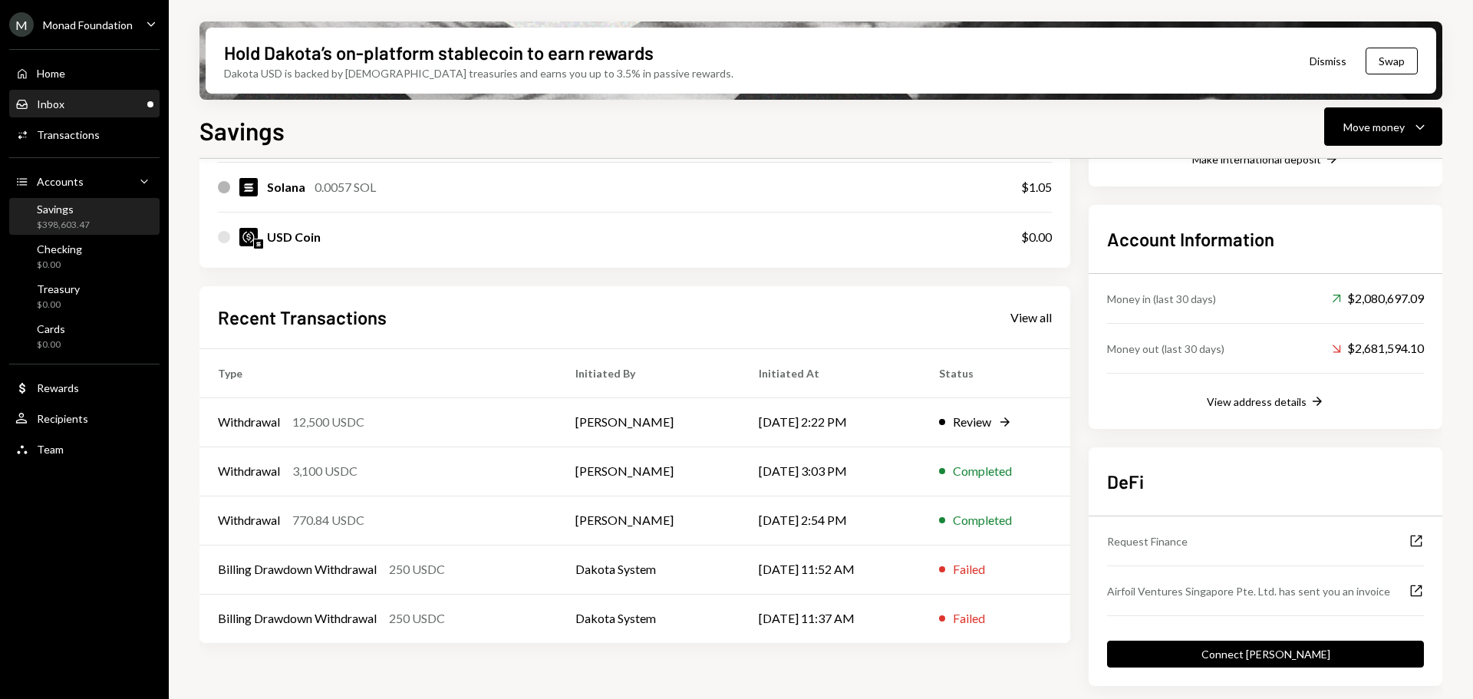
click at [97, 96] on div "Inbox Inbox" at bounding box center [84, 104] width 138 height 26
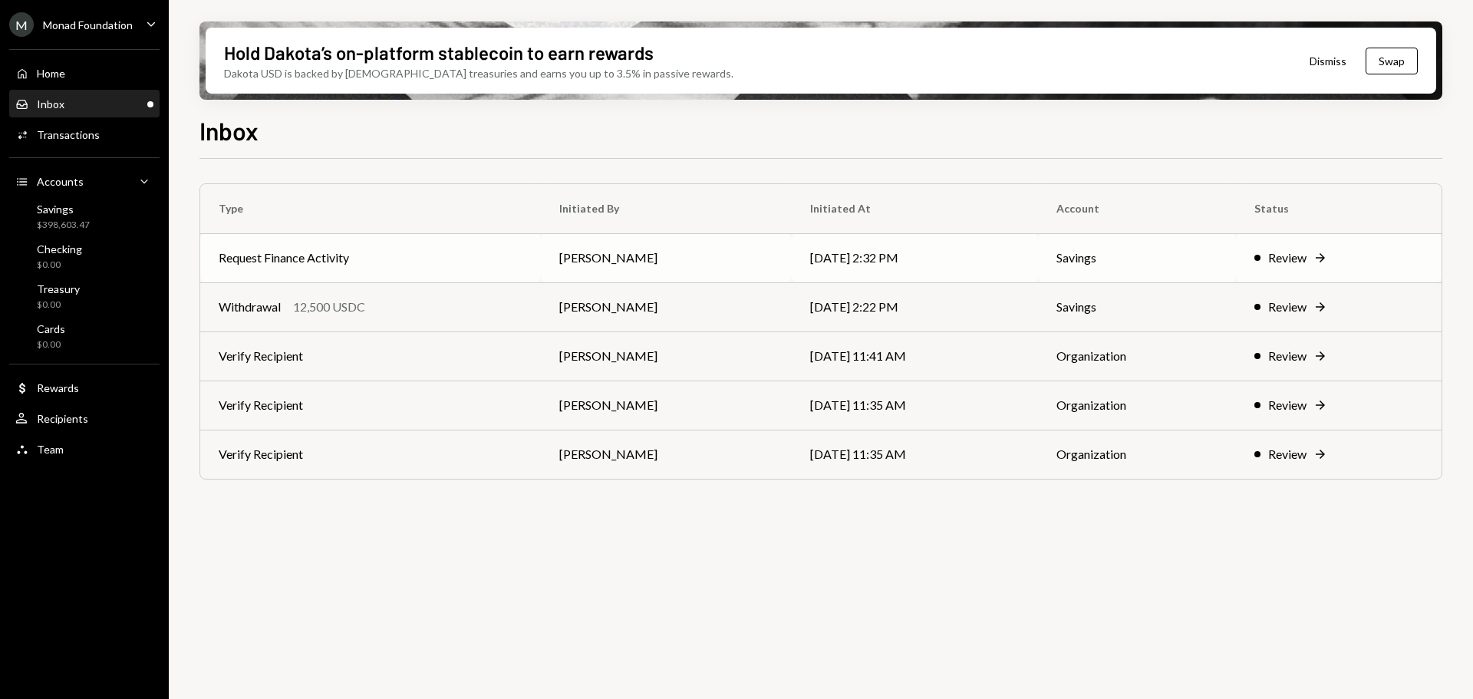
click at [361, 252] on td "Request Finance Activity" at bounding box center [370, 257] width 341 height 49
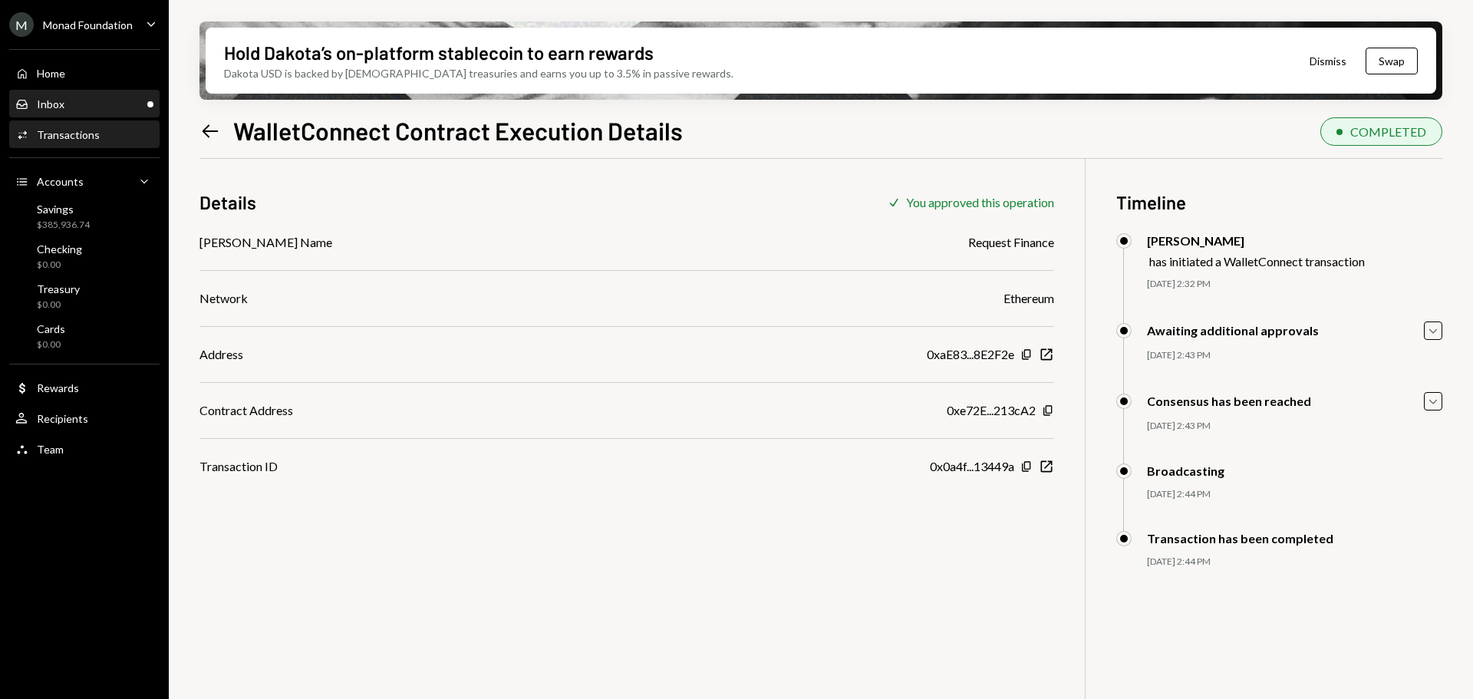
click at [84, 104] on div "Inbox Inbox" at bounding box center [84, 104] width 138 height 14
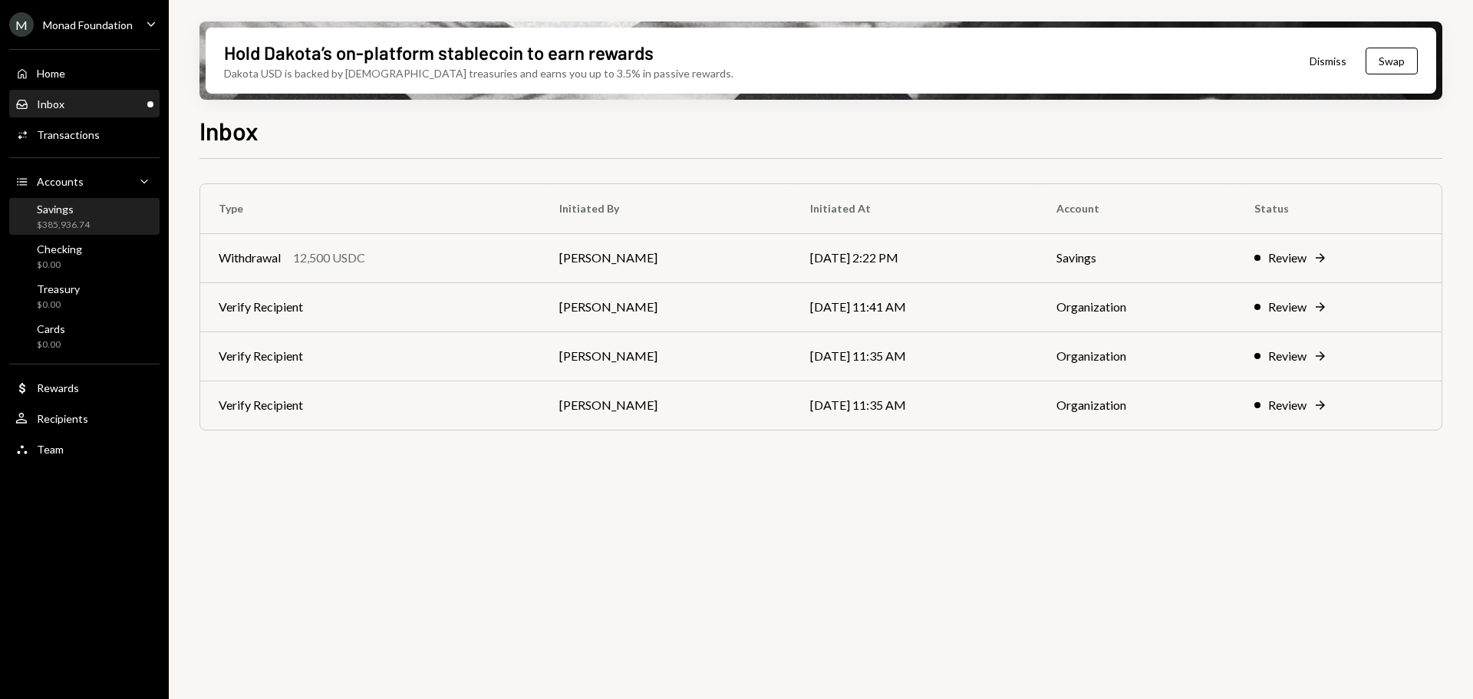
click at [51, 215] on div "Savings" at bounding box center [63, 209] width 53 height 13
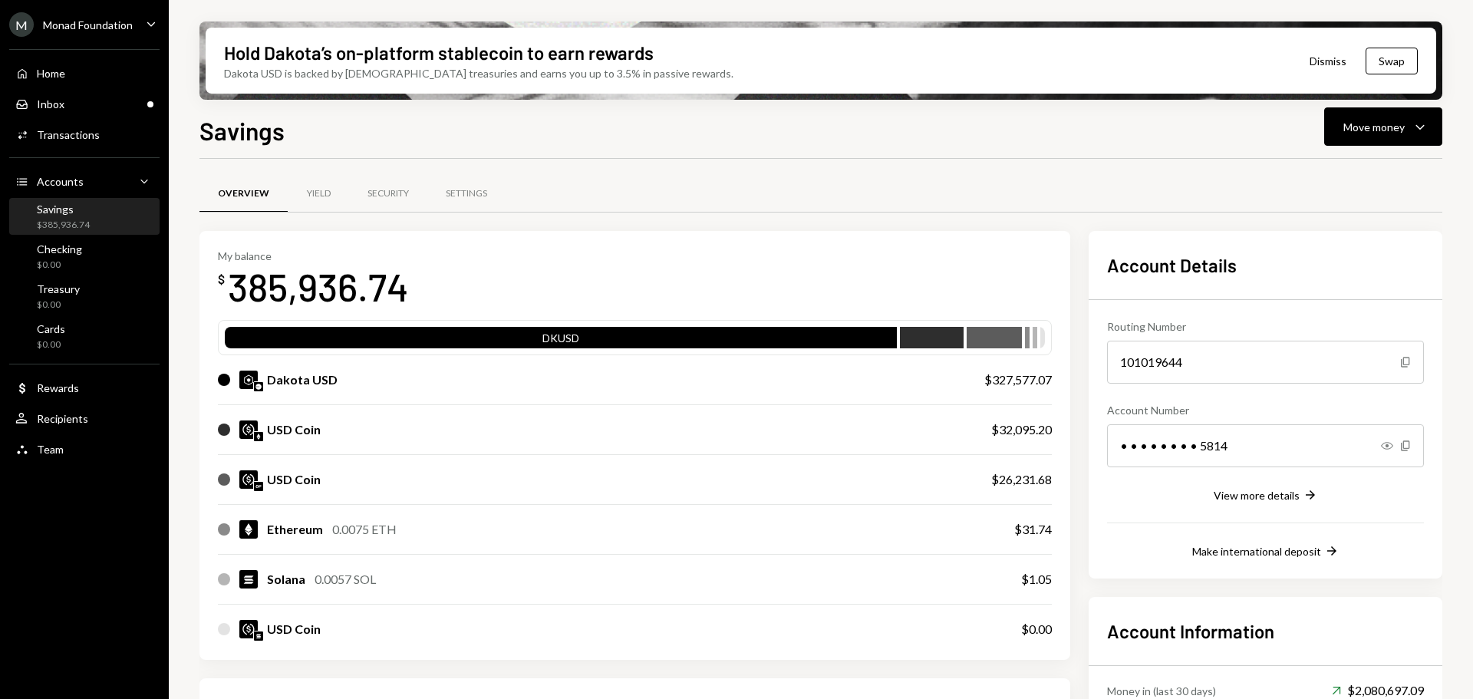
scroll to position [392, 0]
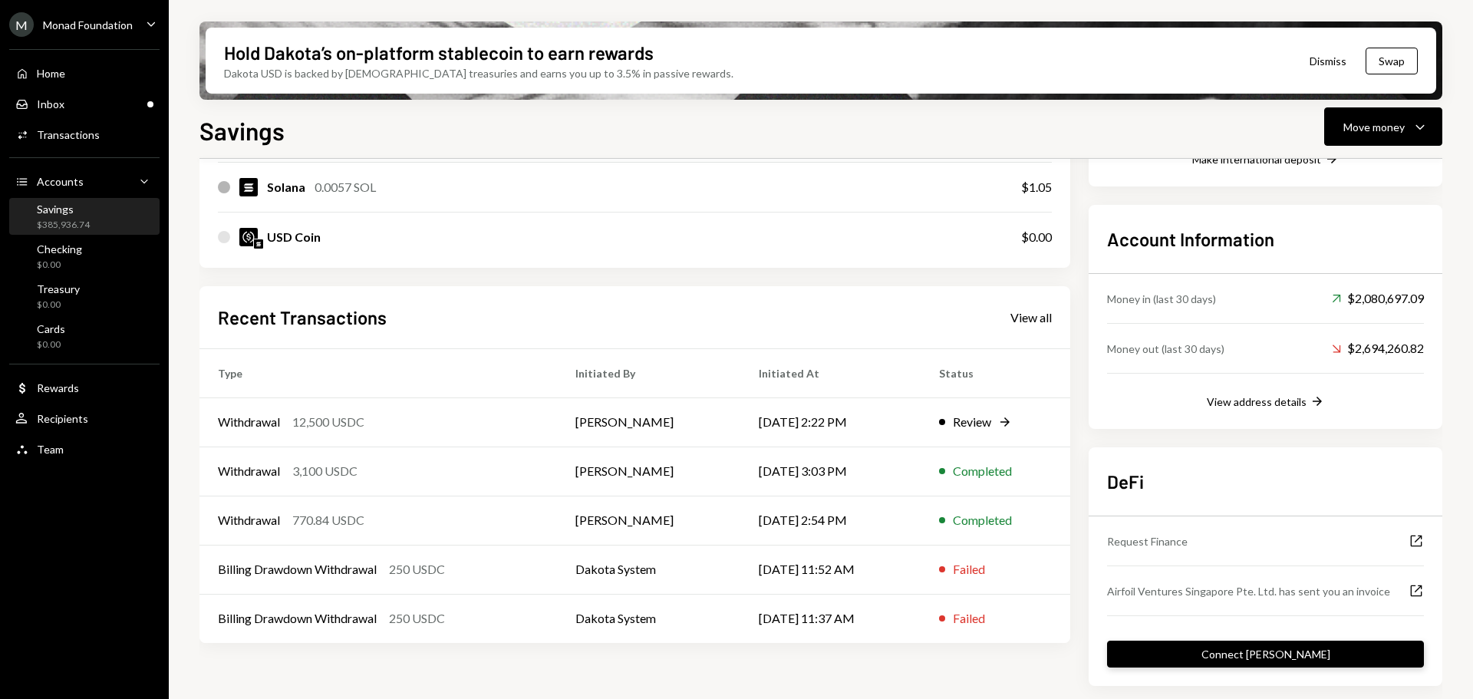
click at [1324, 654] on button "Connect dApp" at bounding box center [1265, 654] width 317 height 27
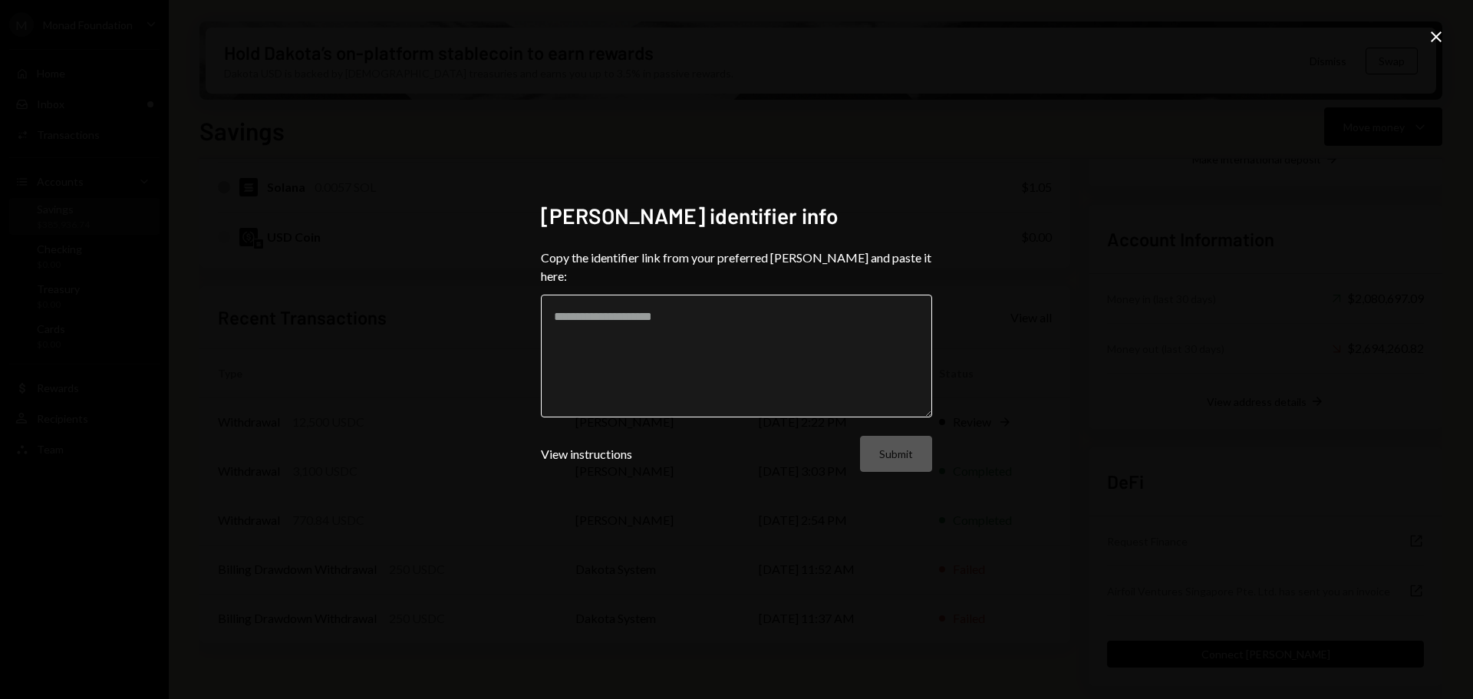
click at [691, 302] on textarea at bounding box center [736, 356] width 391 height 123
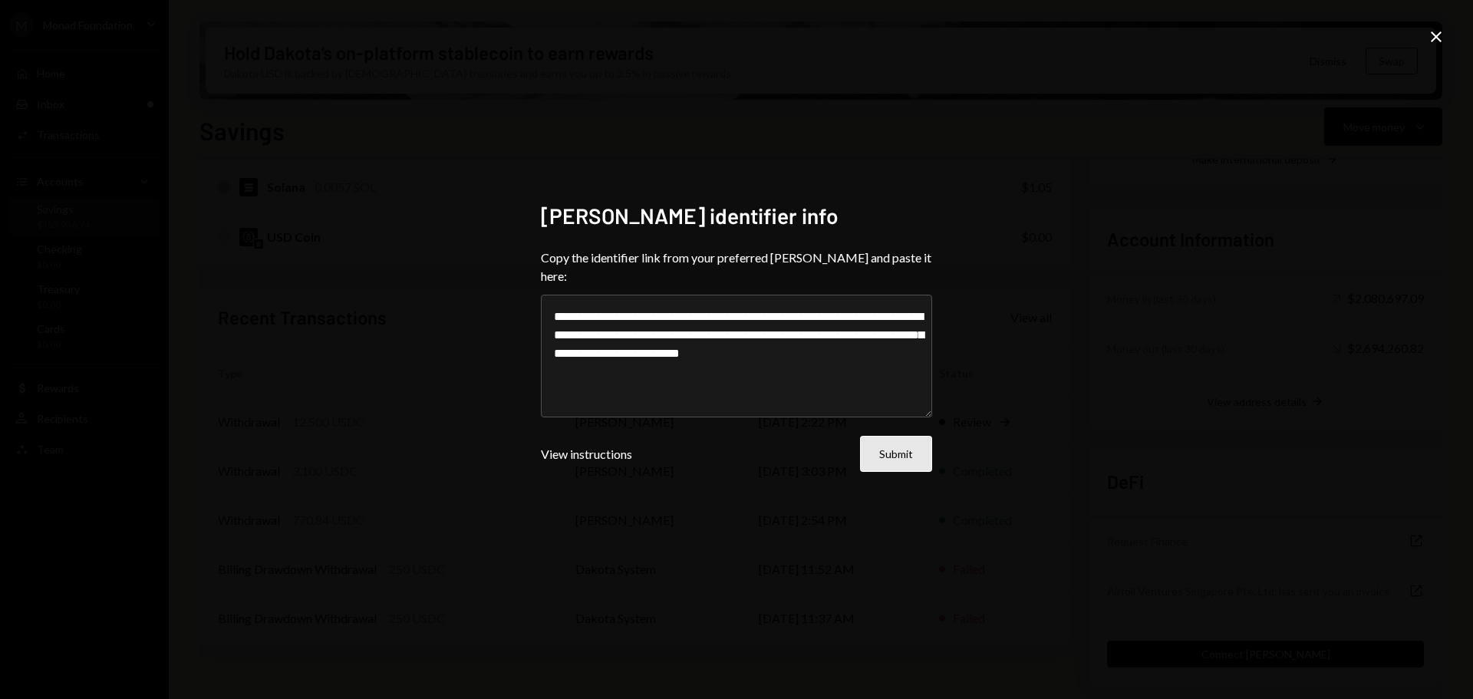
type textarea "**********"
click at [888, 439] on button "Submit" at bounding box center [896, 454] width 72 height 36
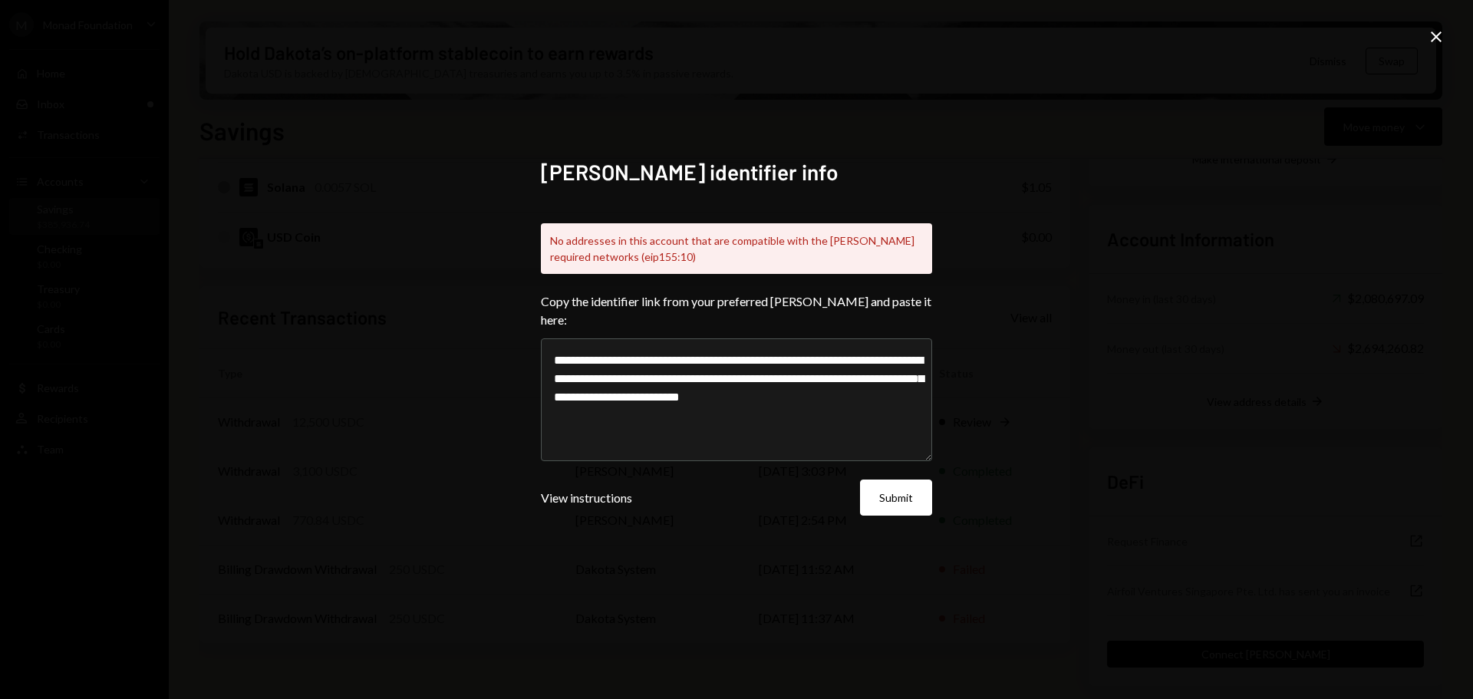
click at [1442, 40] on icon "Close" at bounding box center [1436, 37] width 18 height 18
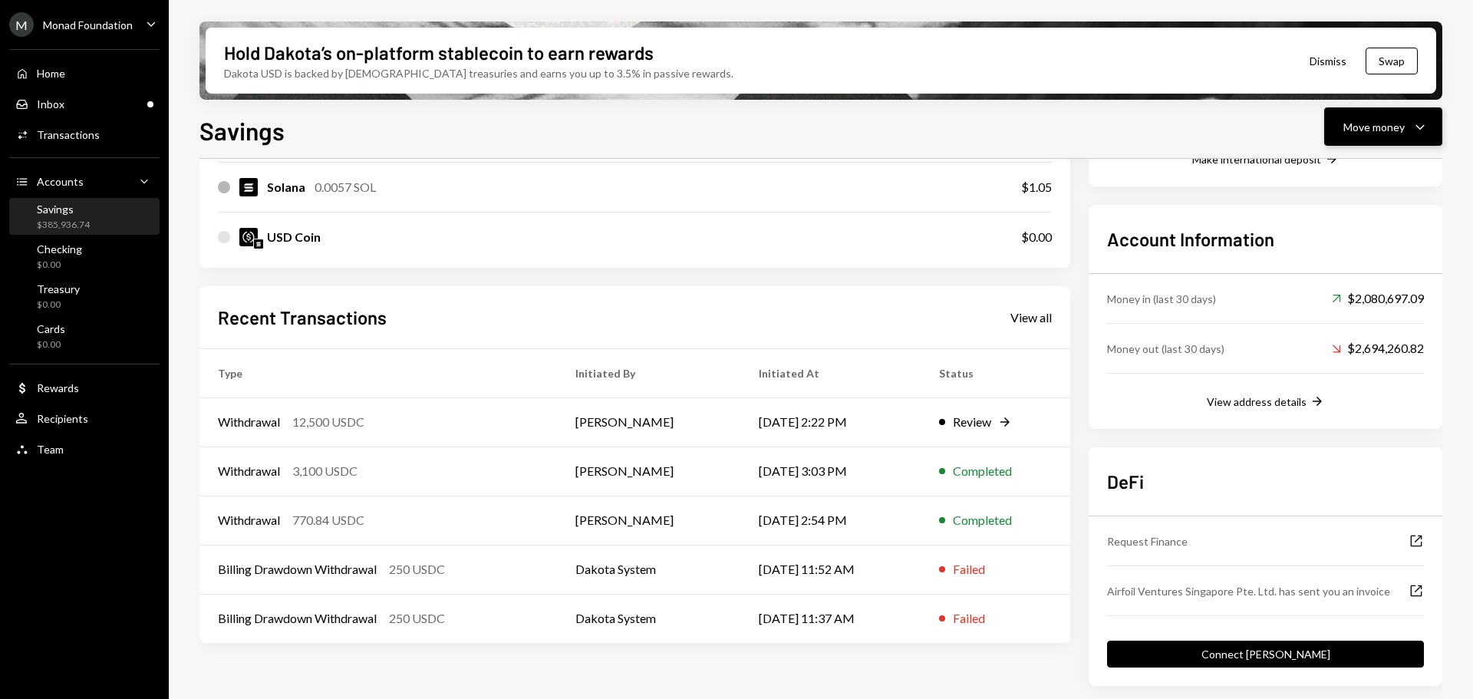
click at [1377, 124] on div "Move money" at bounding box center [1374, 127] width 61 height 16
click at [1365, 180] on div "Send" at bounding box center [1371, 173] width 112 height 16
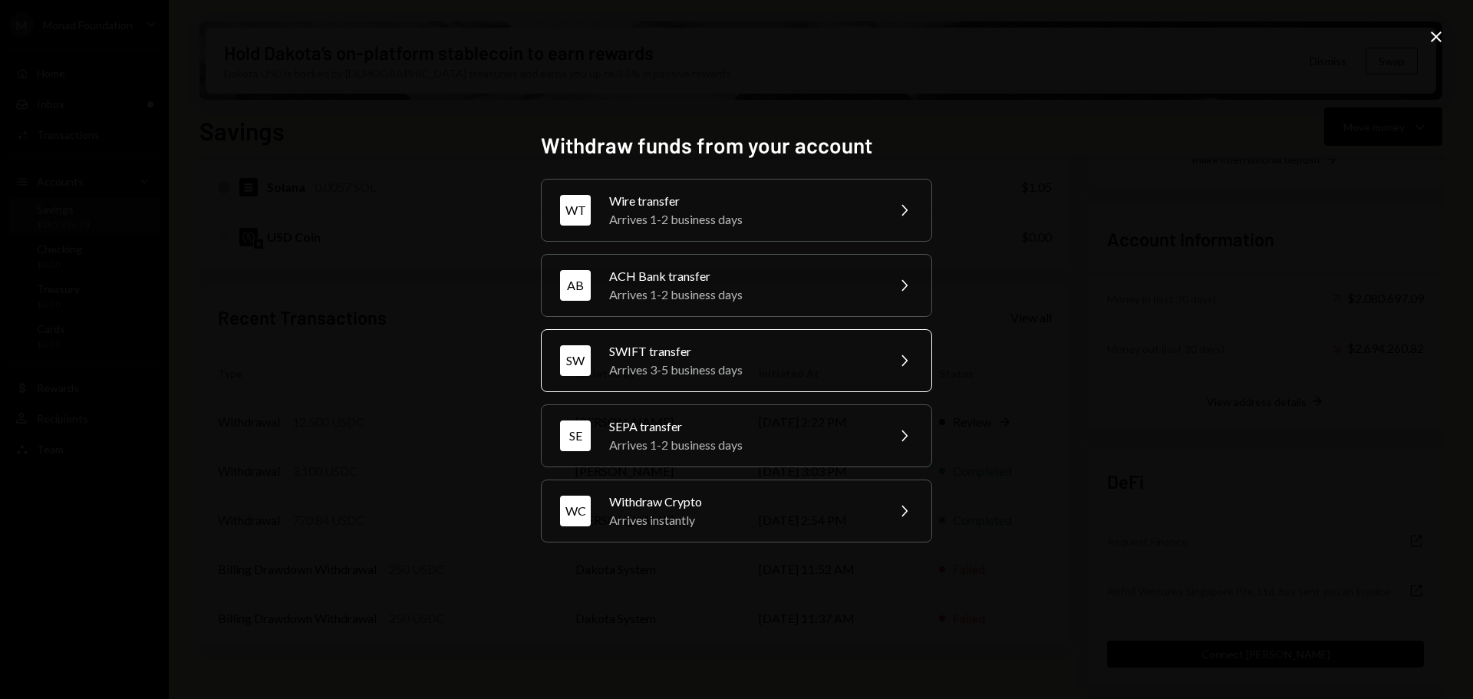
click at [740, 346] on div "SWIFT transfer" at bounding box center [742, 351] width 267 height 18
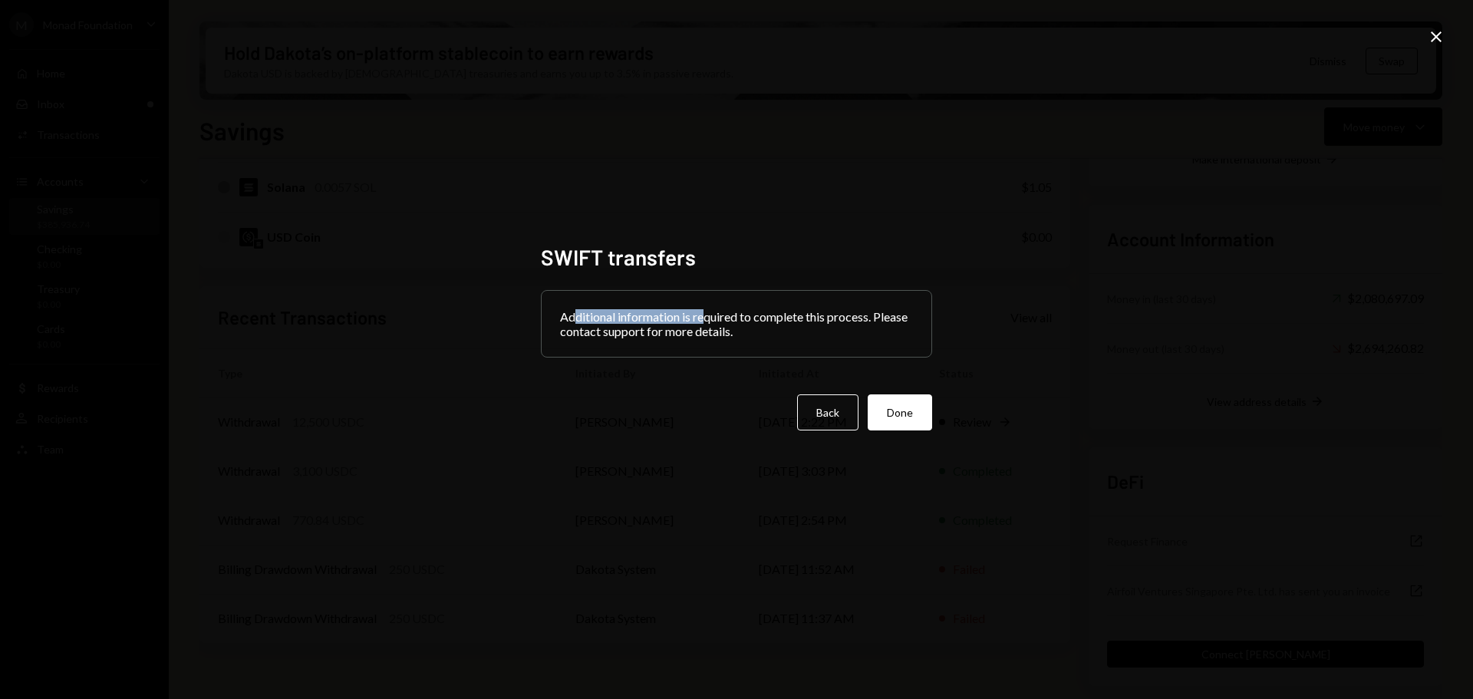
drag, startPoint x: 573, startPoint y: 309, endPoint x: 708, endPoint y: 308, distance: 135.0
click at [708, 308] on div "Additional information is required to complete this process. Please contact sup…" at bounding box center [737, 324] width 390 height 66
drag, startPoint x: 732, startPoint y: 312, endPoint x: 850, endPoint y: 315, distance: 118.2
click at [850, 315] on div "Additional information is required to complete this process. Please contact sup…" at bounding box center [737, 324] width 390 height 66
drag, startPoint x: 635, startPoint y: 334, endPoint x: 780, endPoint y: 333, distance: 145.8
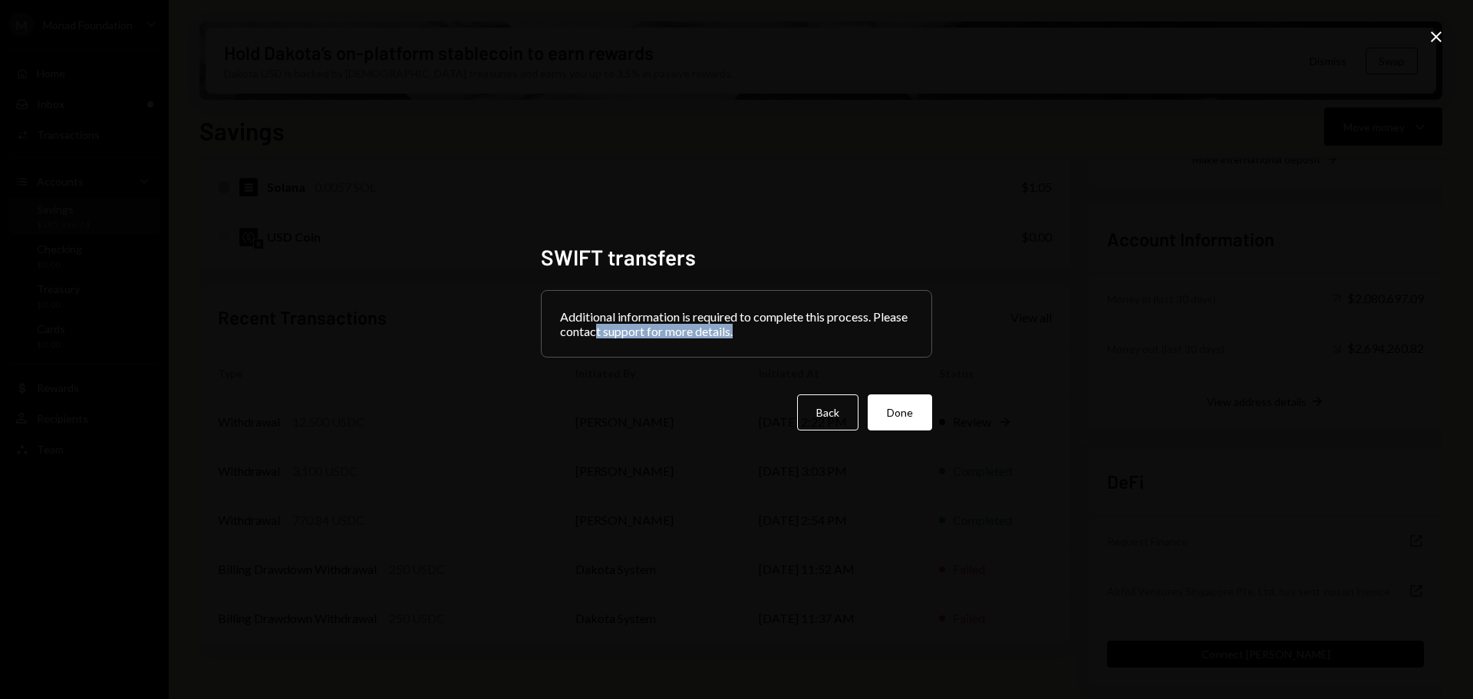
click at [780, 333] on div "Additional information is required to complete this process. Please contact sup…" at bounding box center [737, 324] width 390 height 66
click at [1443, 38] on icon "Close" at bounding box center [1436, 37] width 18 height 18
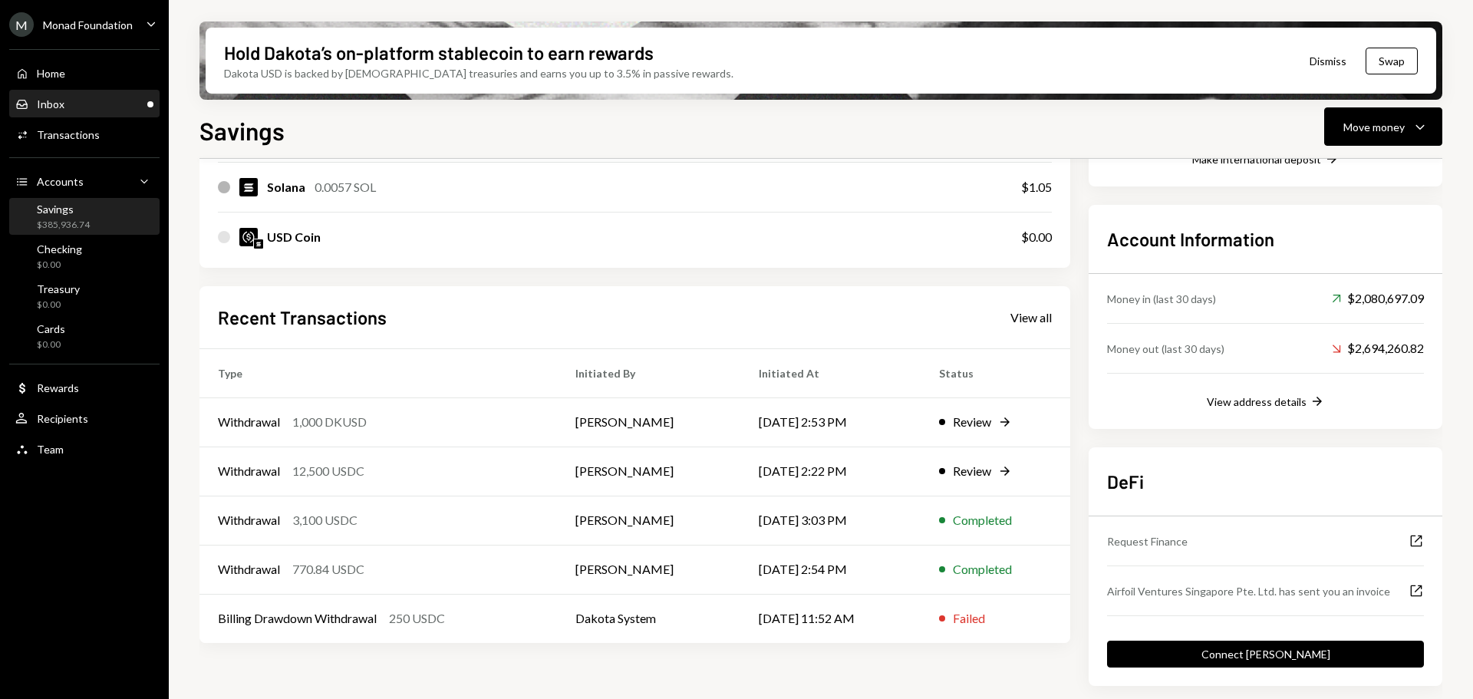
click at [75, 97] on div "Inbox Inbox" at bounding box center [84, 104] width 138 height 14
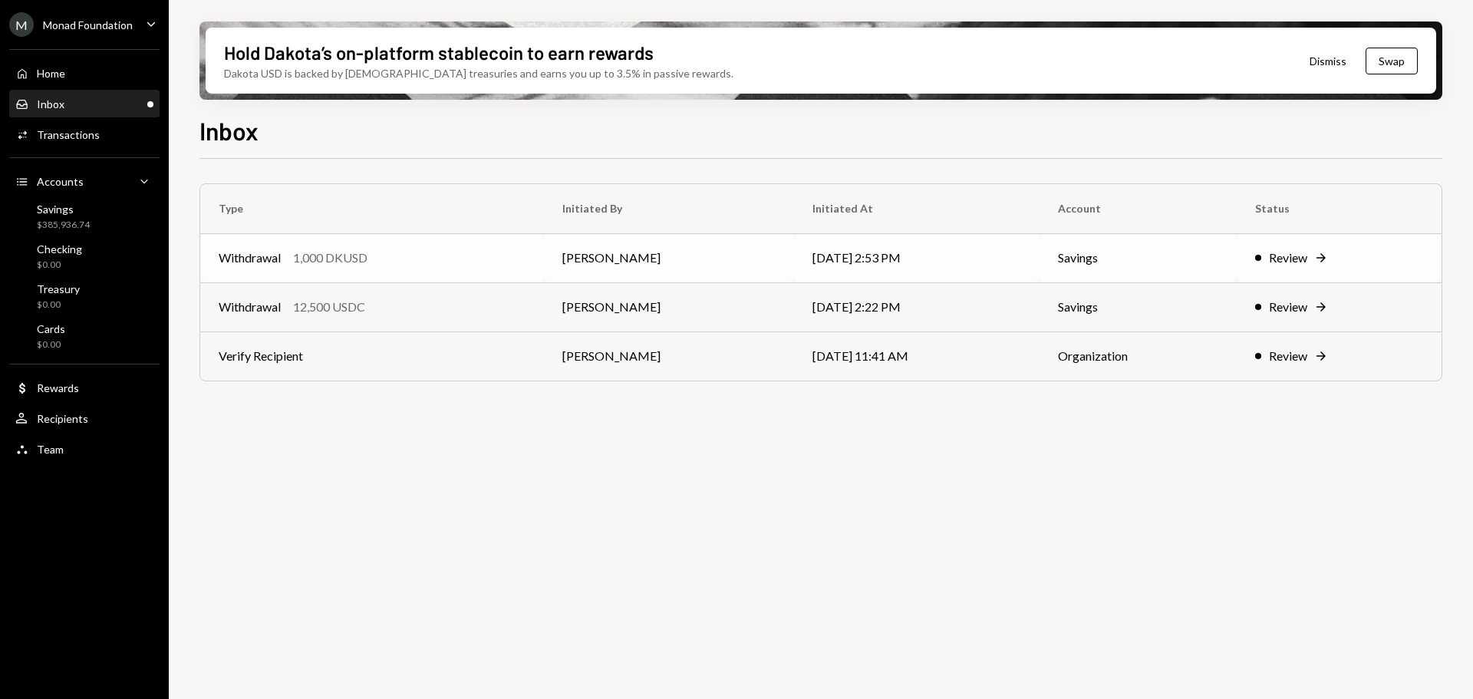
click at [544, 264] on td "Withdrawal 1,000 DKUSD" at bounding box center [372, 257] width 344 height 49
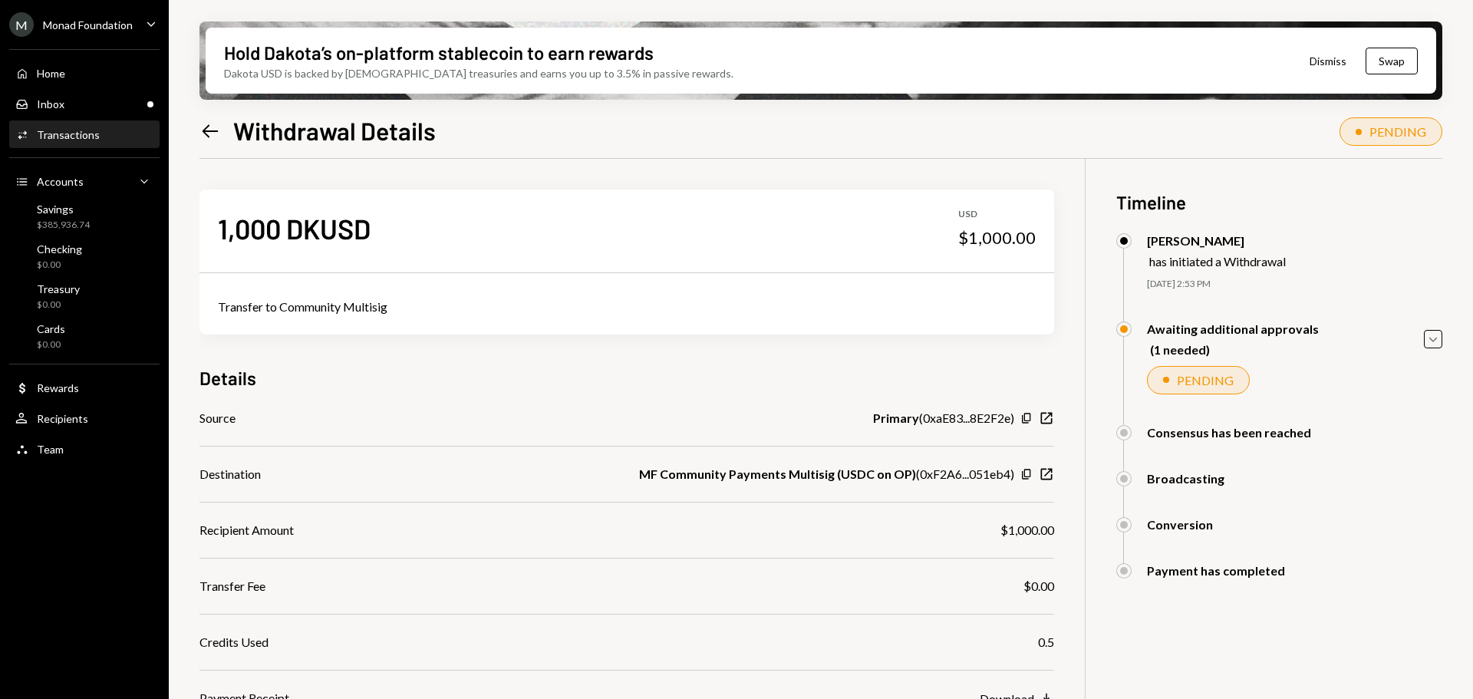
scroll to position [123, 0]
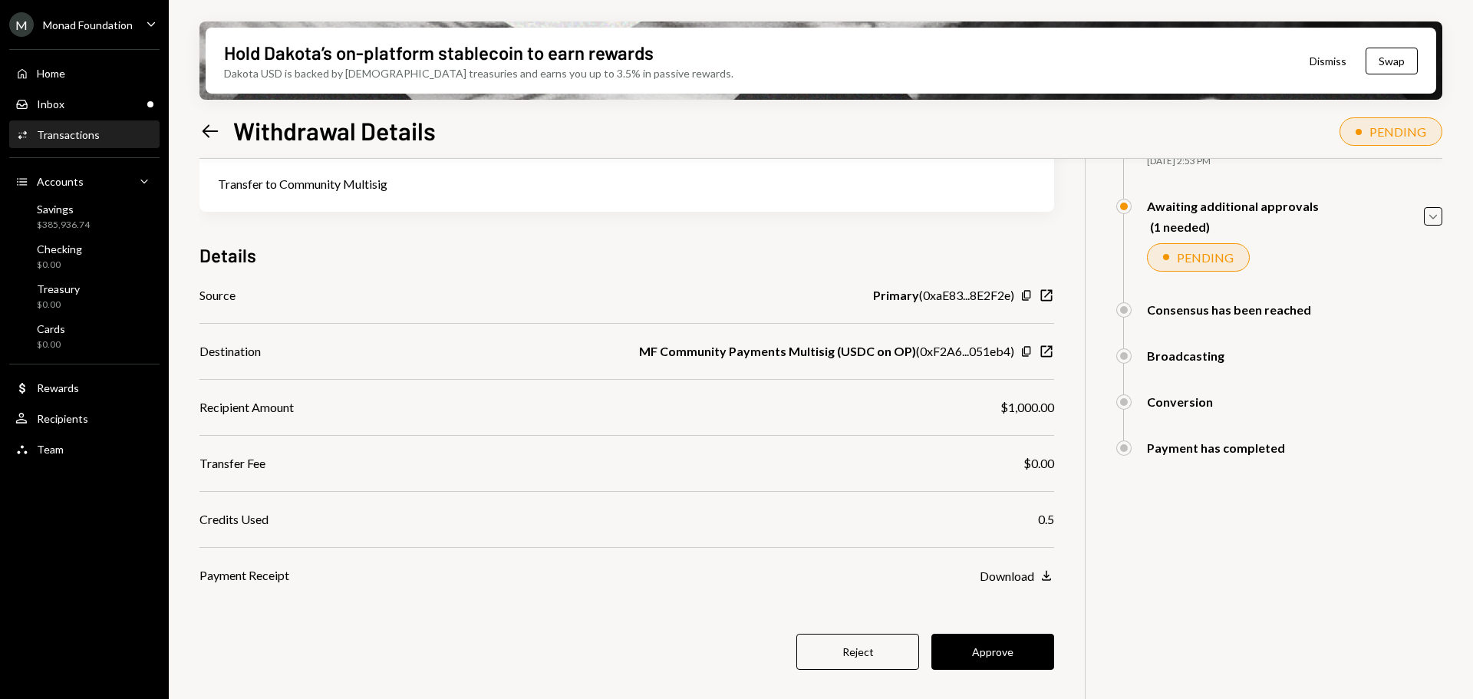
click at [1001, 644] on button "Approve" at bounding box center [993, 652] width 123 height 36
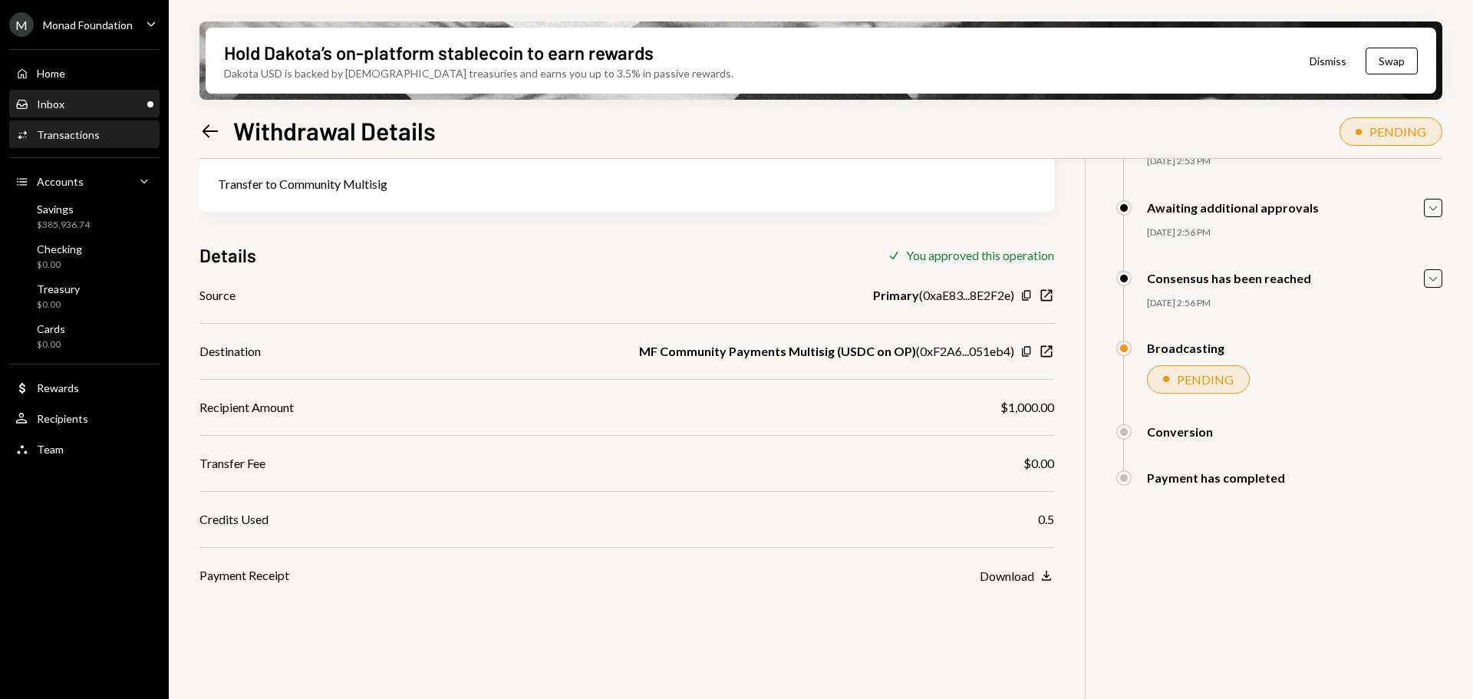
click at [53, 108] on div "Inbox" at bounding box center [51, 103] width 28 height 13
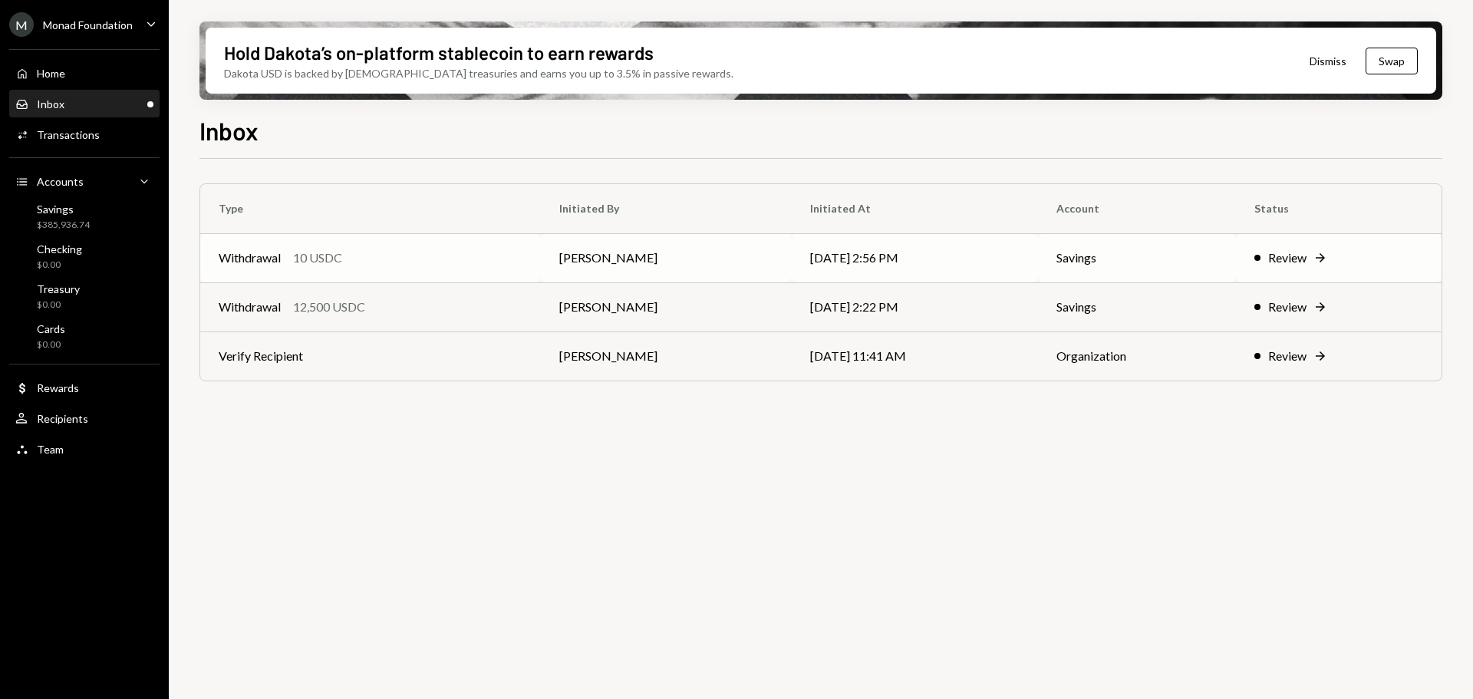
click at [405, 247] on td "Withdrawal 10 USDC" at bounding box center [370, 257] width 341 height 49
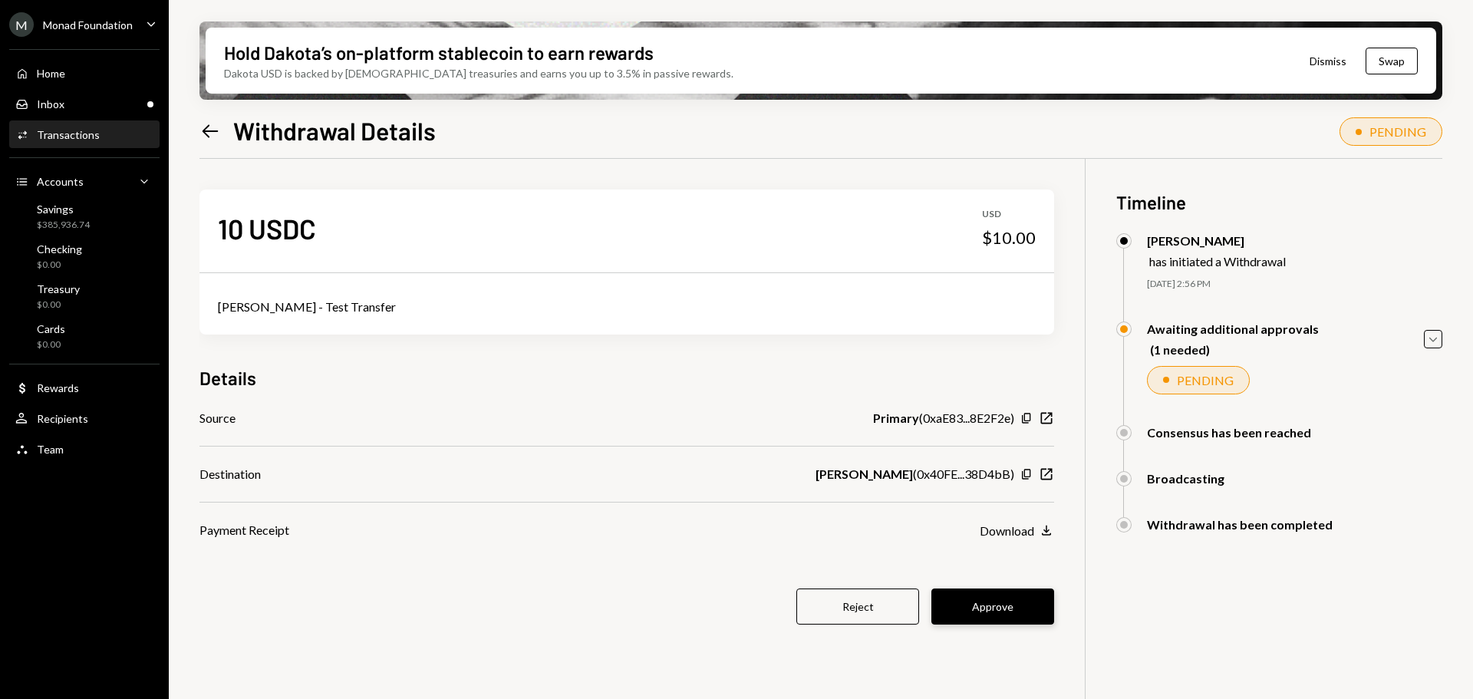
click at [1007, 602] on button "Approve" at bounding box center [993, 607] width 123 height 36
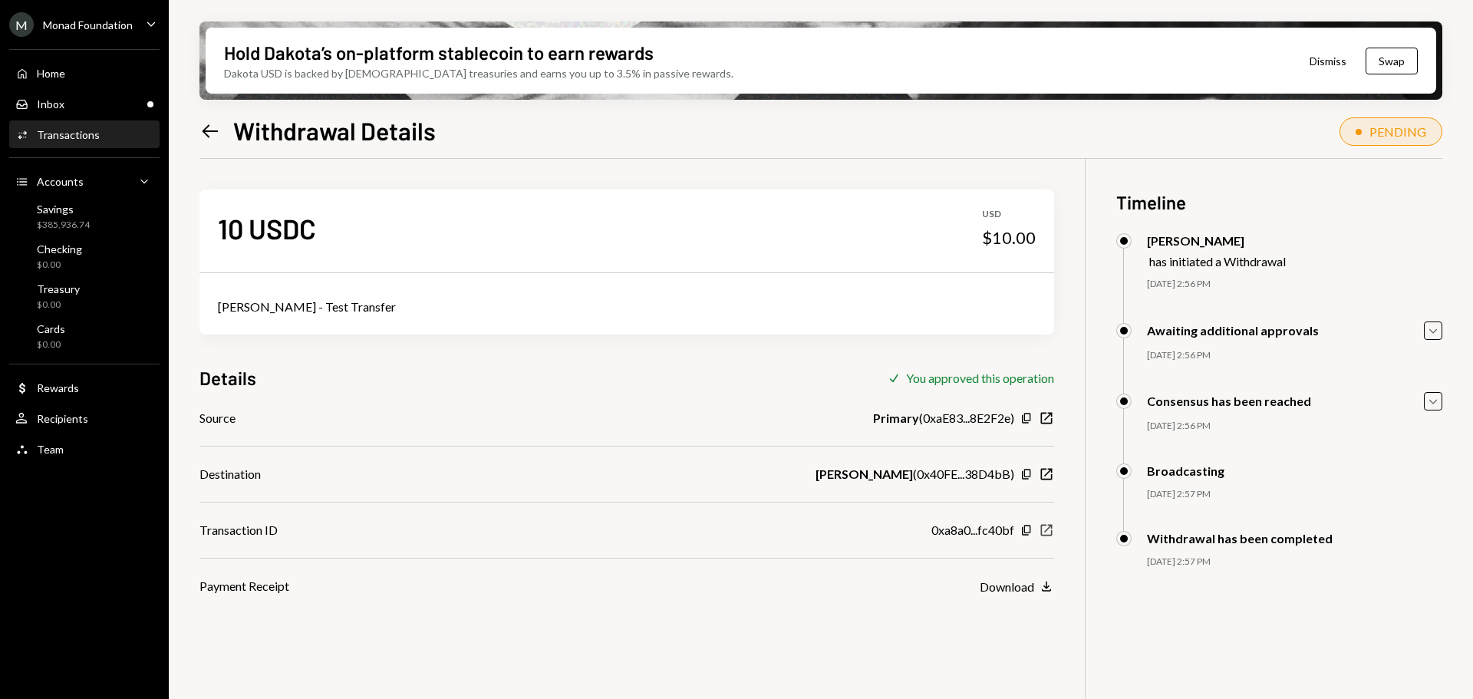
click at [1049, 529] on icon "button" at bounding box center [1047, 531] width 12 height 12
click at [1044, 529] on icon "New Window" at bounding box center [1046, 530] width 15 height 15
click at [51, 99] on div "Inbox" at bounding box center [51, 103] width 28 height 13
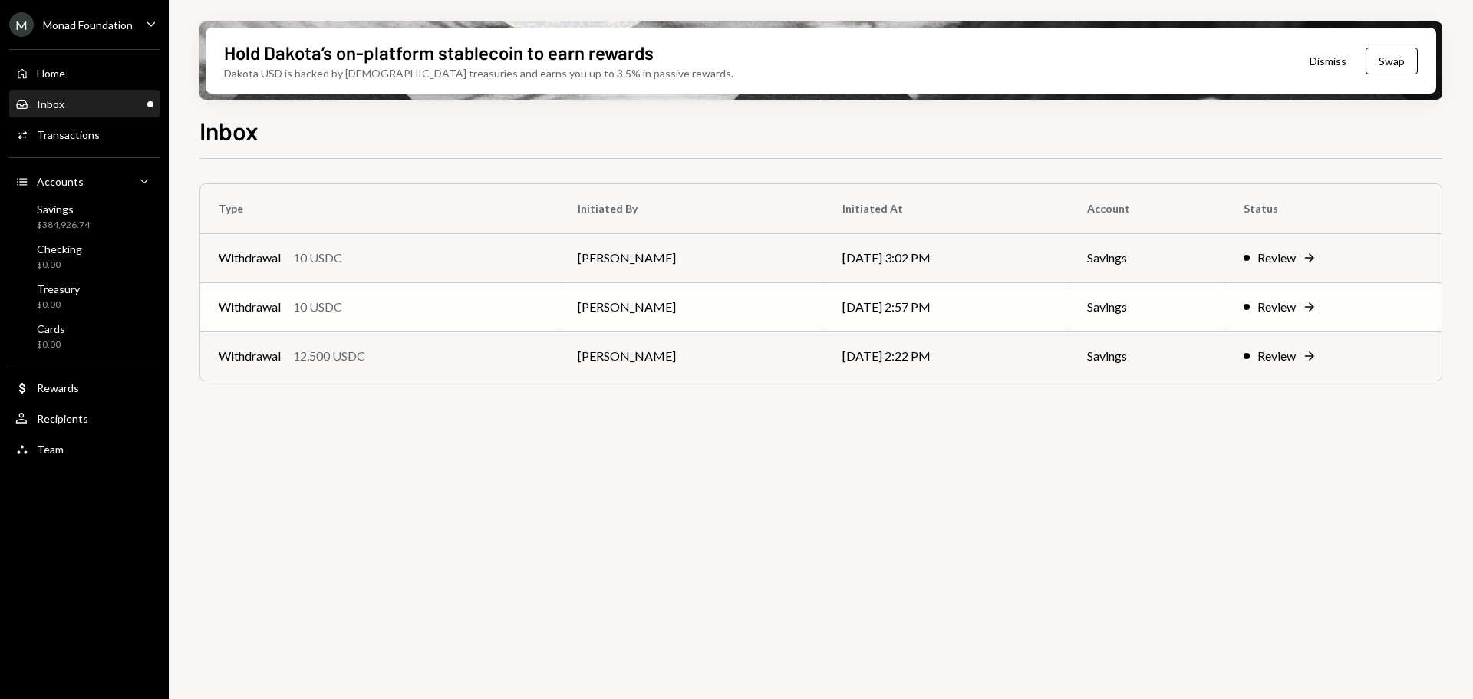
click at [328, 316] on td "Withdrawal 10 USDC" at bounding box center [379, 306] width 359 height 49
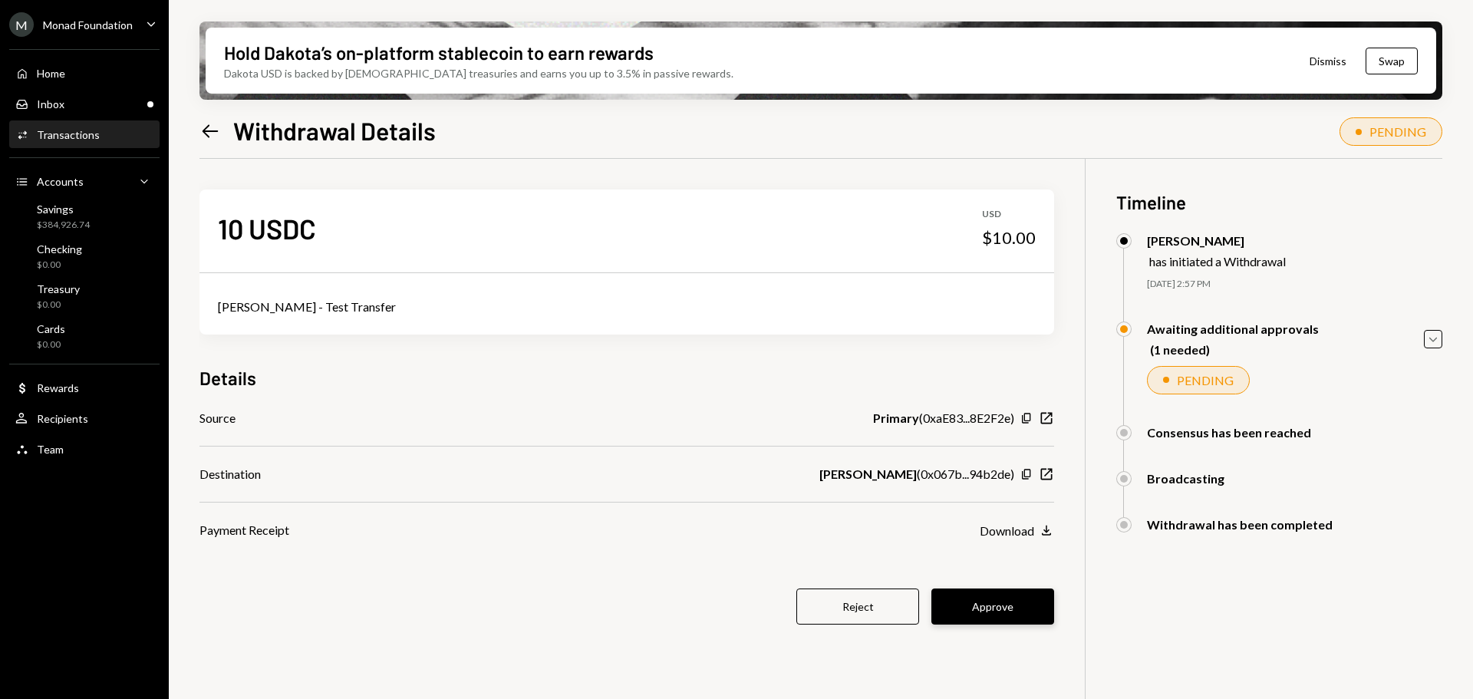
click at [1018, 613] on button "Approve" at bounding box center [993, 607] width 123 height 36
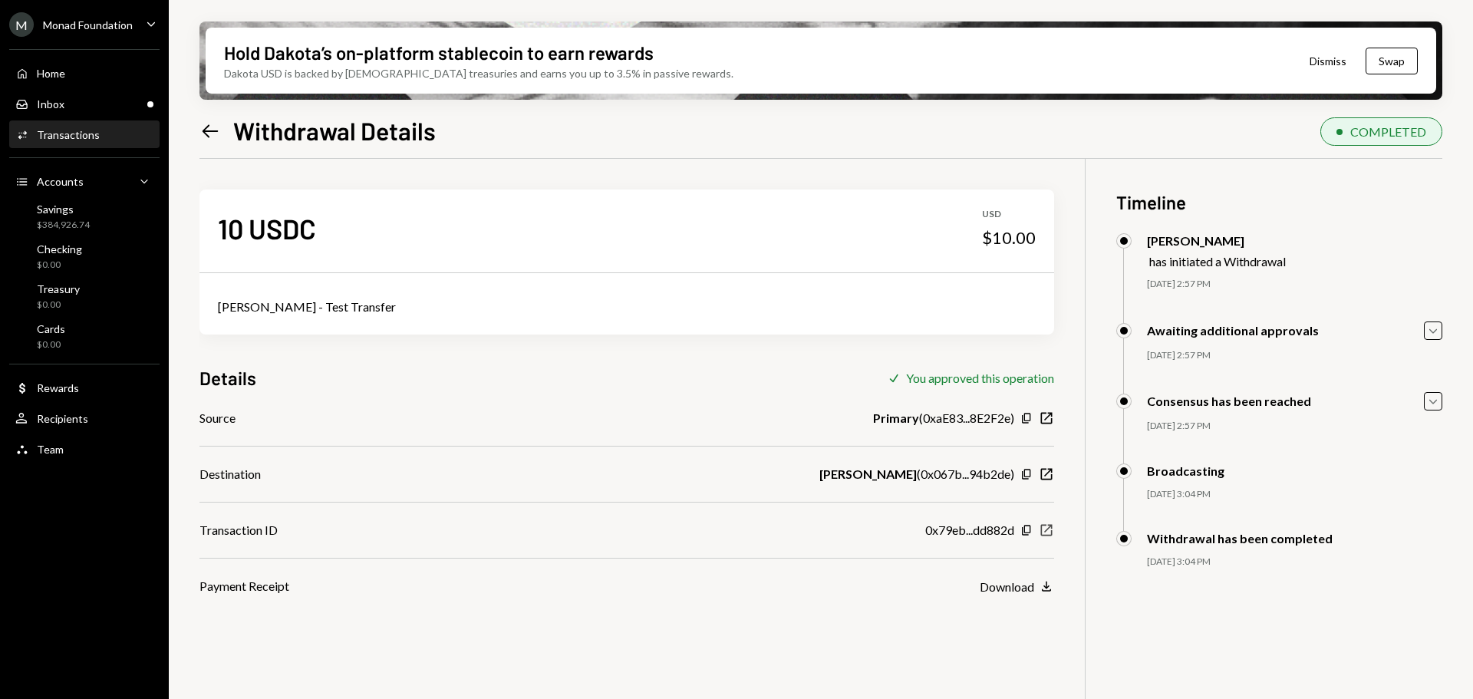
click at [1050, 532] on icon "New Window" at bounding box center [1046, 530] width 15 height 15
click at [86, 94] on div "Inbox Inbox" at bounding box center [84, 104] width 138 height 26
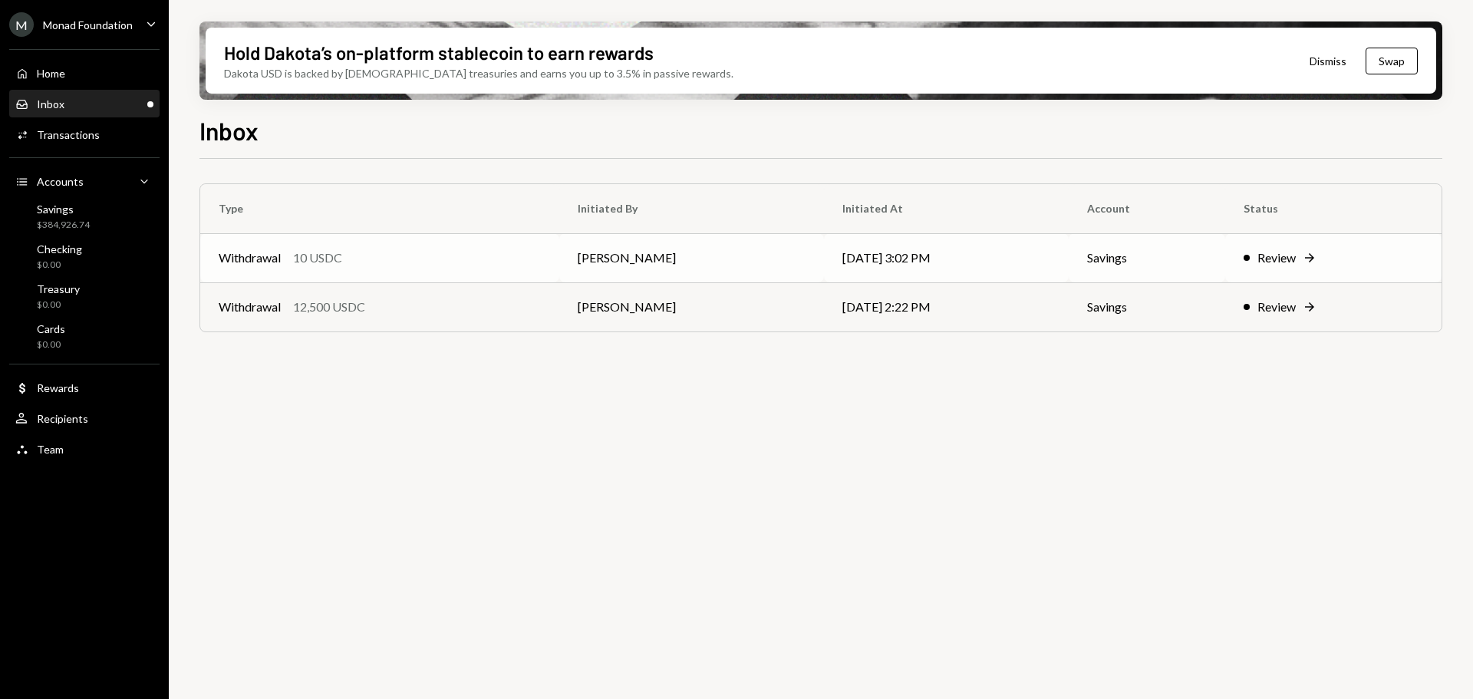
click at [369, 259] on div "Withdrawal 10 USDC" at bounding box center [380, 258] width 322 height 18
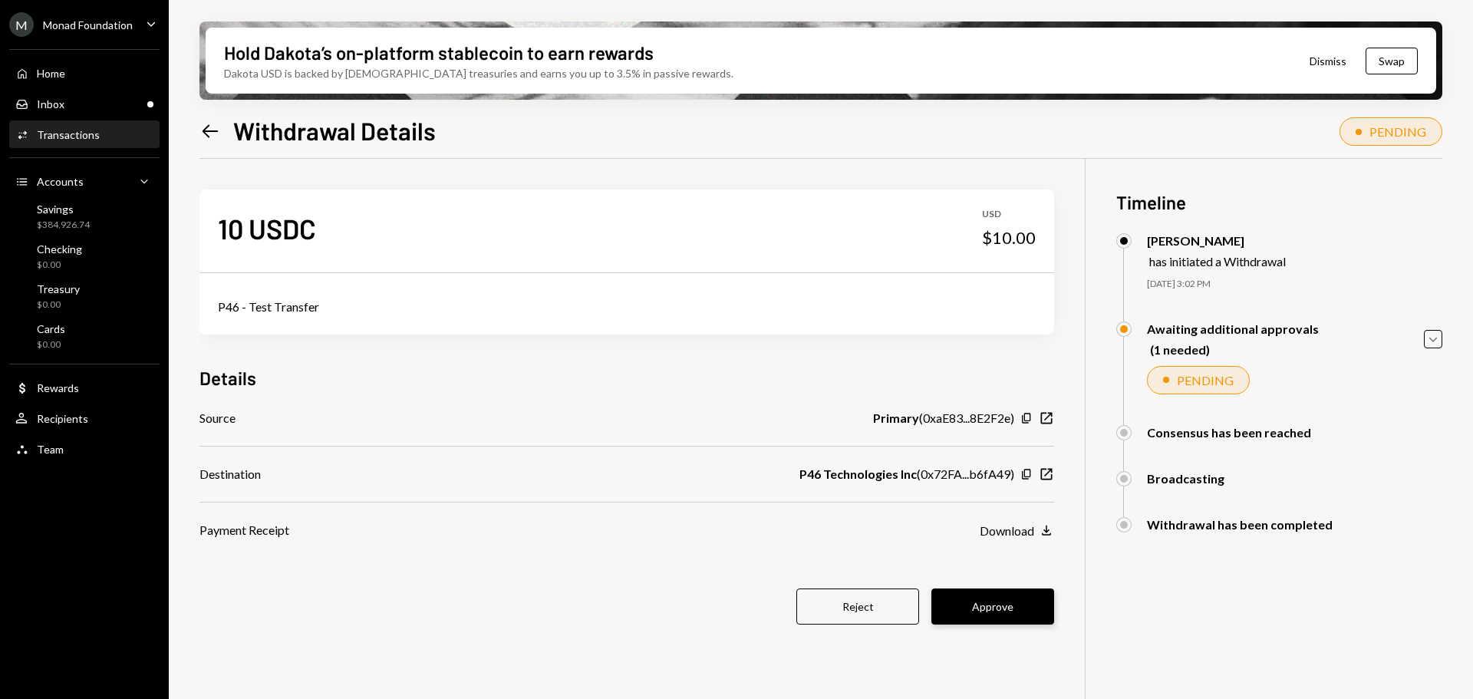
click at [1004, 612] on button "Approve" at bounding box center [993, 607] width 123 height 36
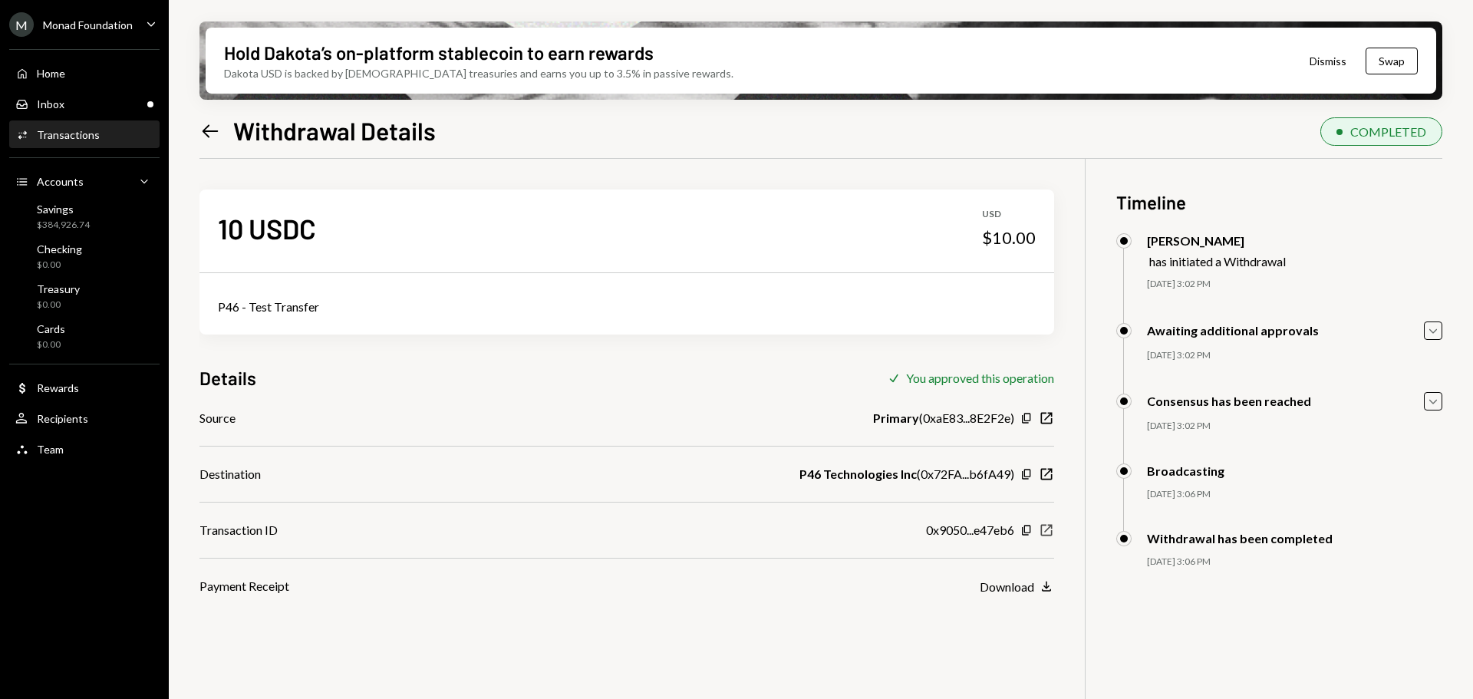
click at [1047, 530] on icon "New Window" at bounding box center [1046, 530] width 15 height 15
click at [1050, 529] on icon "New Window" at bounding box center [1046, 530] width 15 height 15
click at [43, 96] on div "Inbox Inbox" at bounding box center [84, 104] width 138 height 26
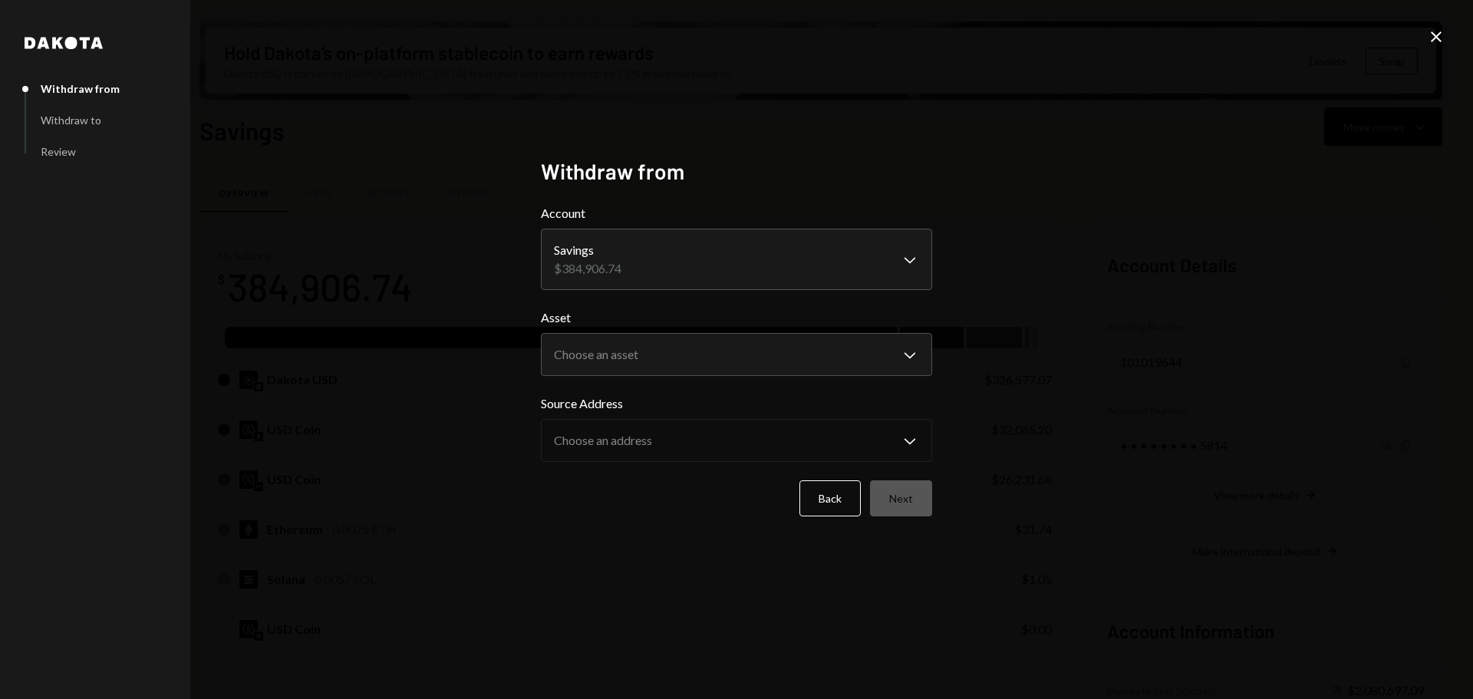
click at [1429, 29] on icon "Close" at bounding box center [1436, 37] width 18 height 18
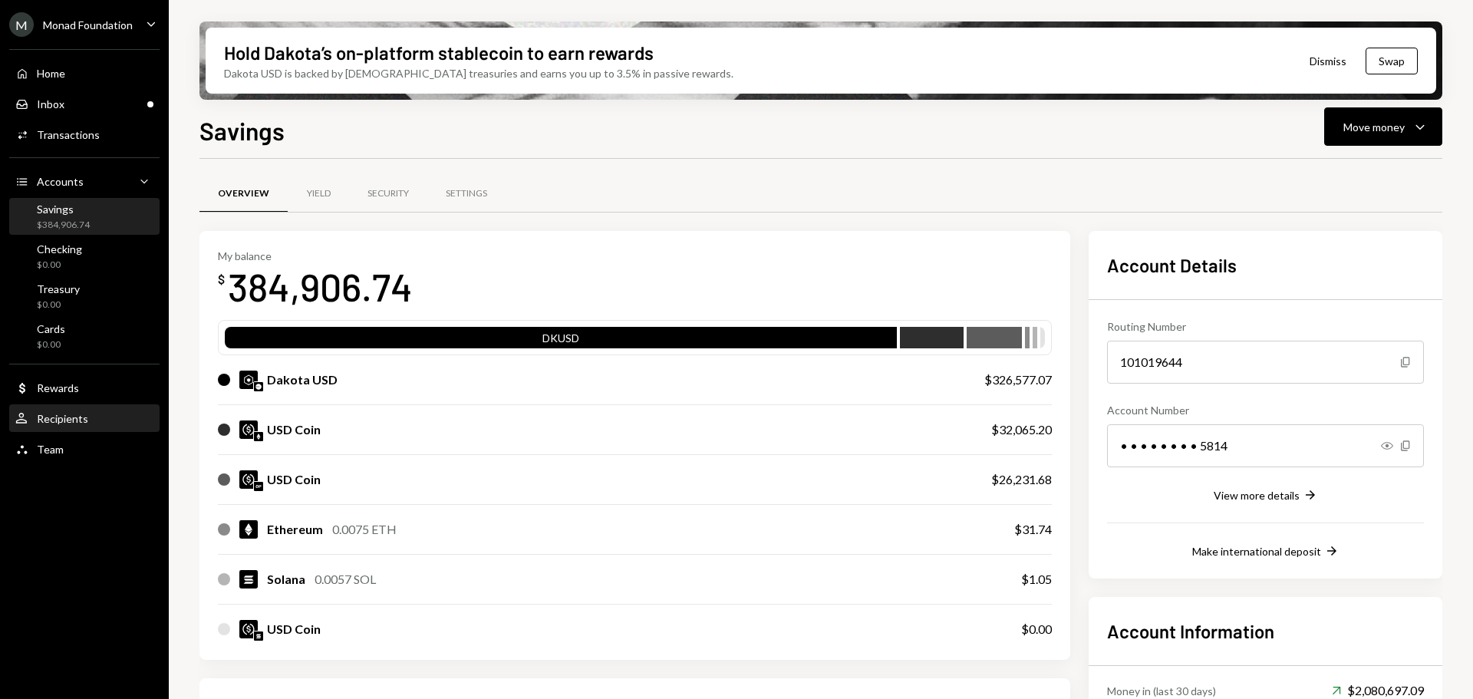
click at [55, 415] on div "Recipients" at bounding box center [62, 418] width 51 height 13
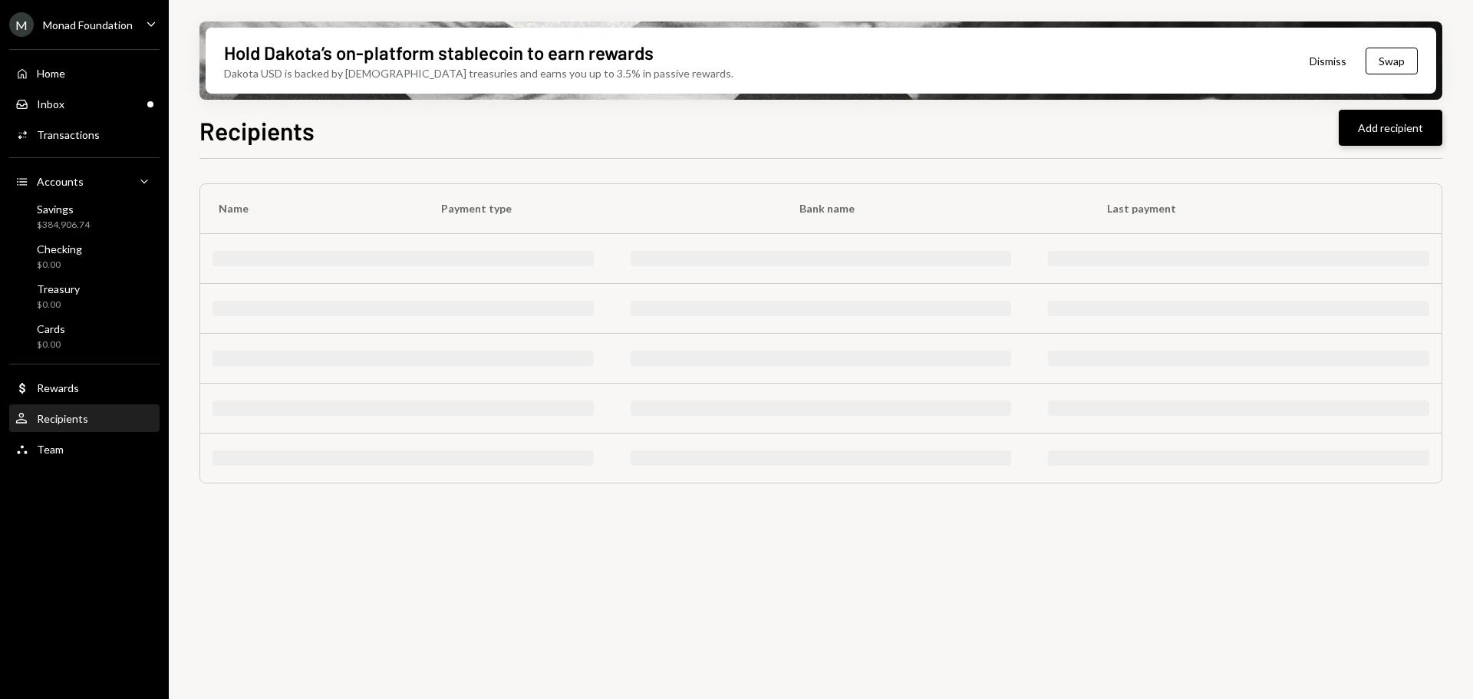
click at [1387, 126] on button "Add recipient" at bounding box center [1391, 128] width 104 height 36
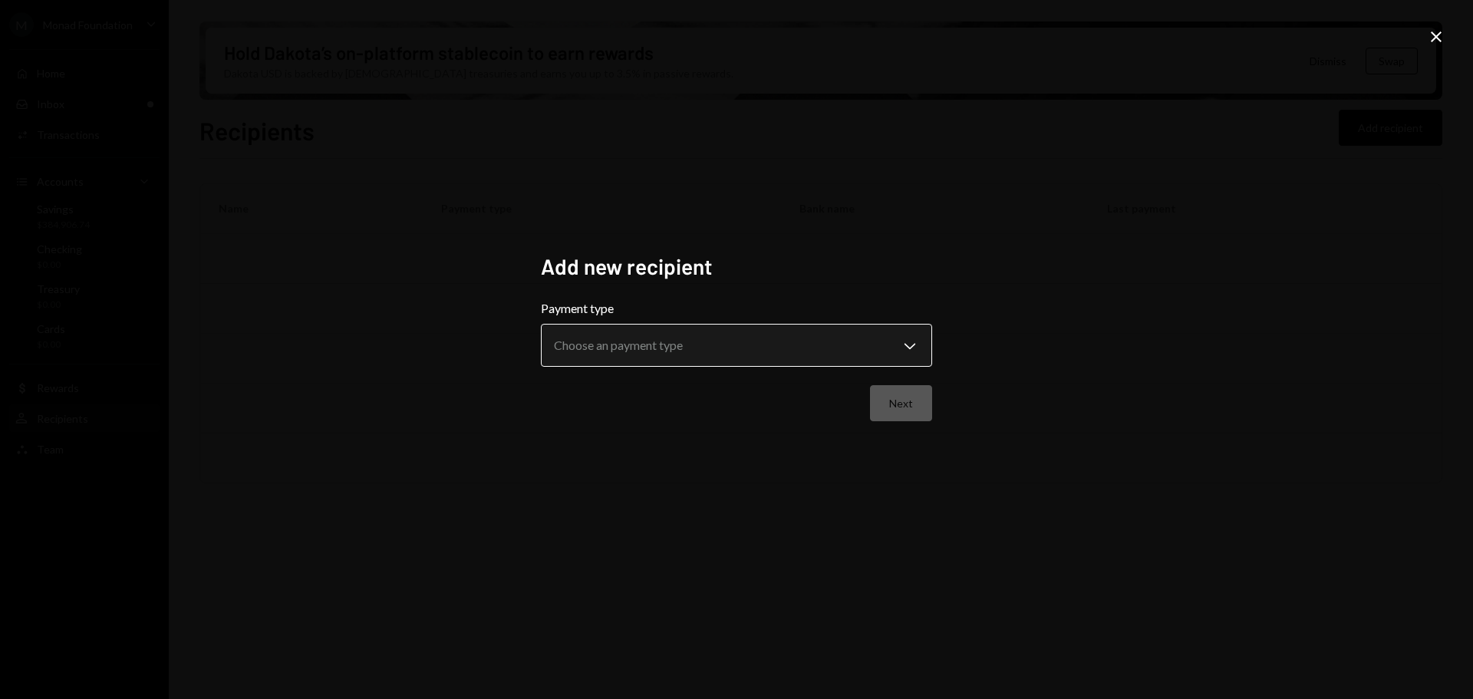
click at [776, 331] on body "**********" at bounding box center [736, 349] width 1473 height 699
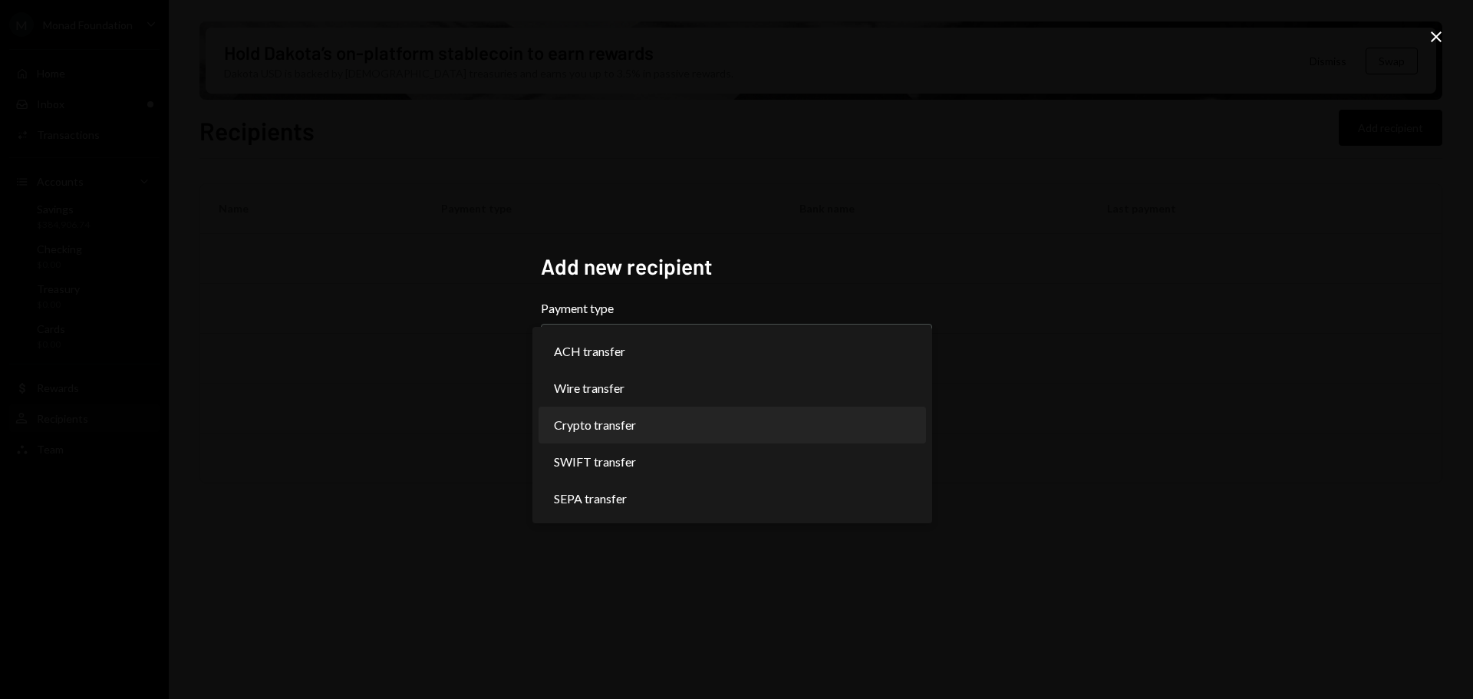
select select "******"
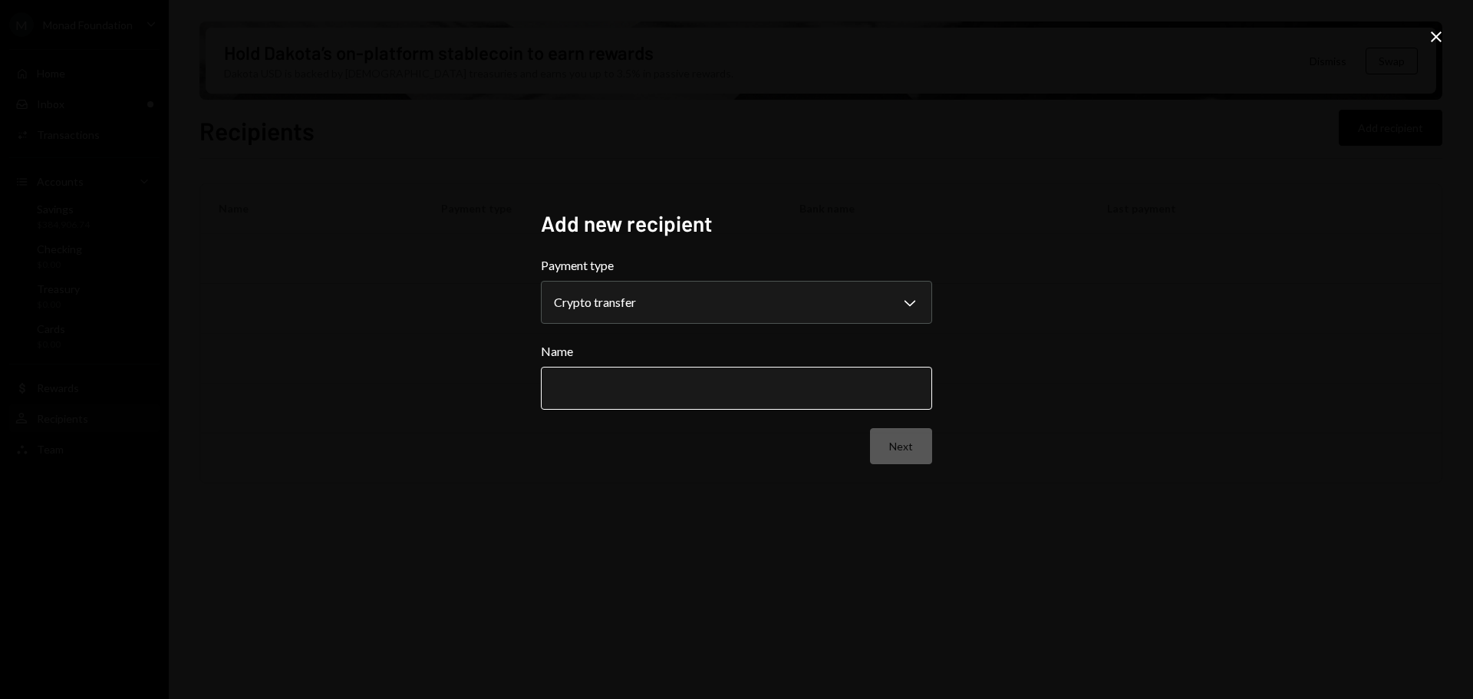
click at [591, 381] on input "Name" at bounding box center [736, 388] width 391 height 43
paste input "**********"
type input "**********"
click at [908, 449] on button "Next" at bounding box center [901, 446] width 62 height 36
click at [645, 361] on label "Address" at bounding box center [736, 351] width 391 height 18
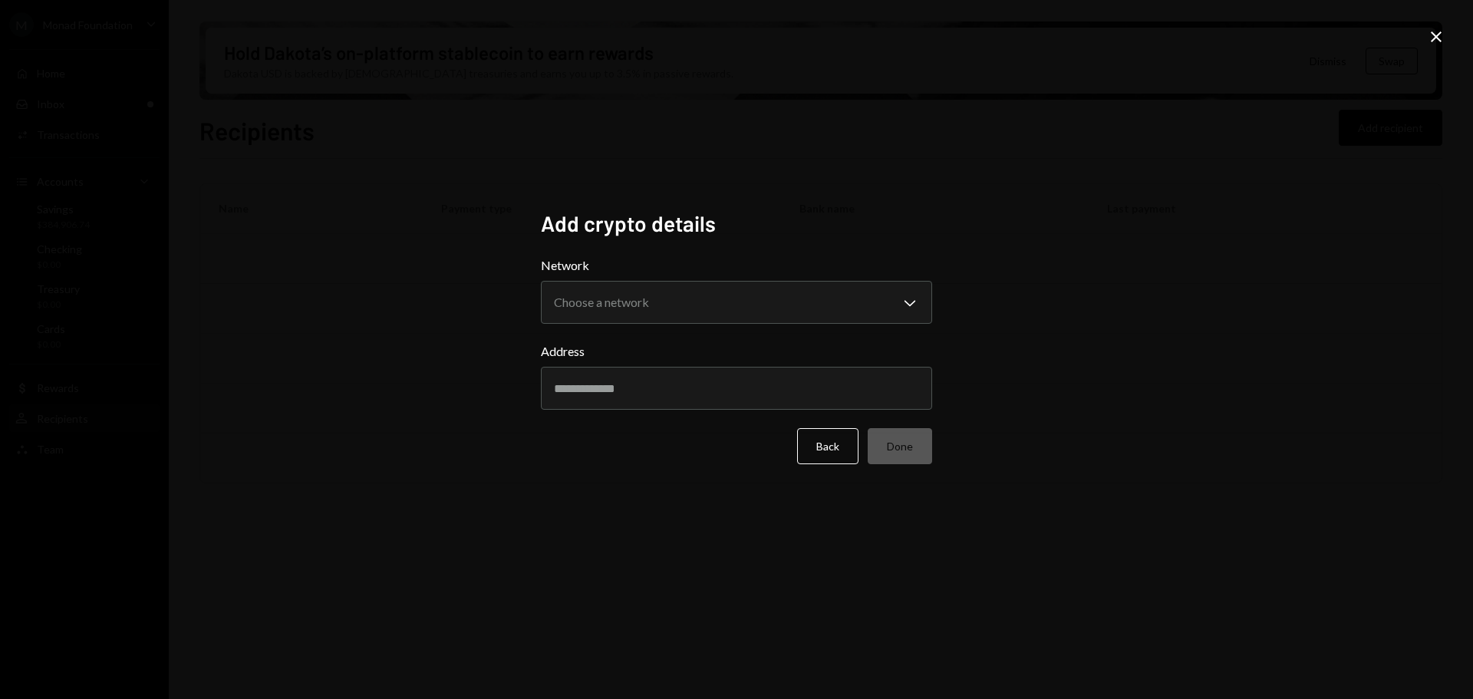
click at [645, 367] on input "Address" at bounding box center [736, 388] width 391 height 43
click at [653, 303] on body "M Monad Foundation Caret Down Home Home Inbox Inbox Activities Transactions Acc…" at bounding box center [736, 349] width 1473 height 699
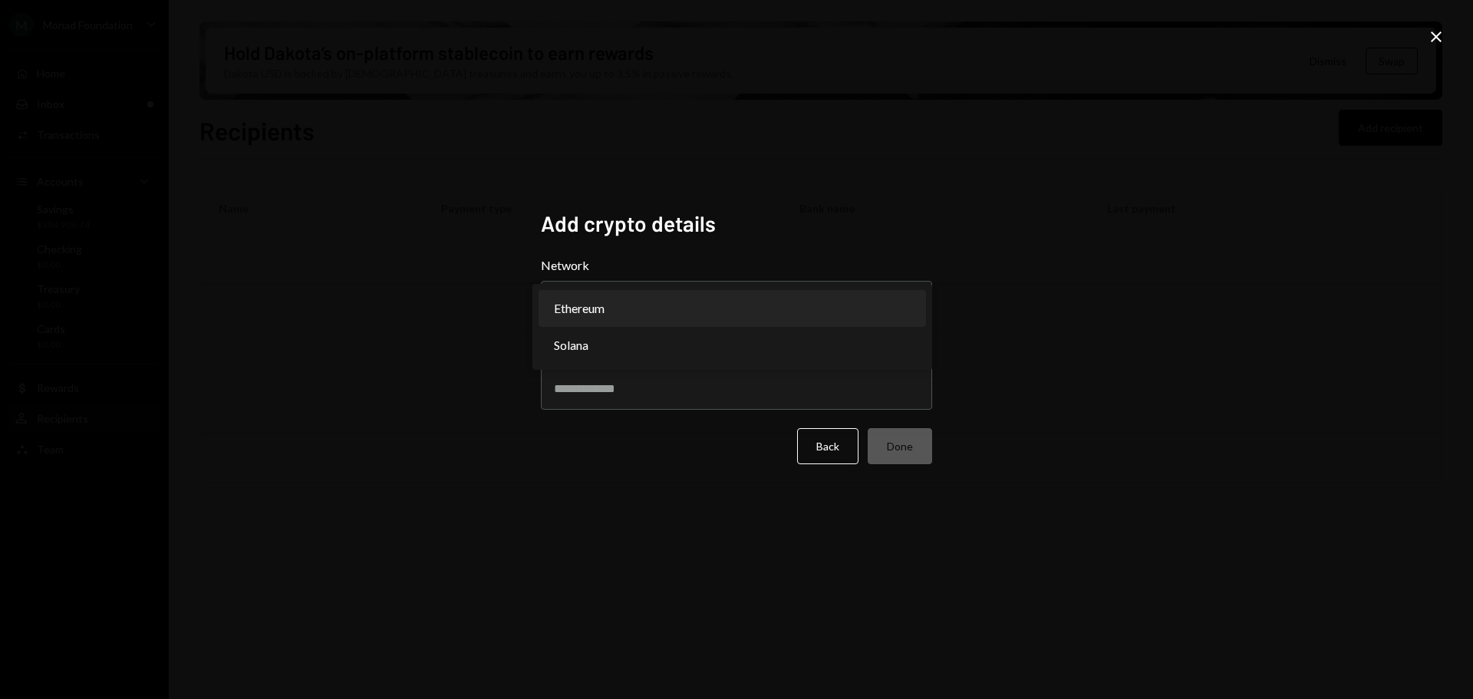
select select "**********"
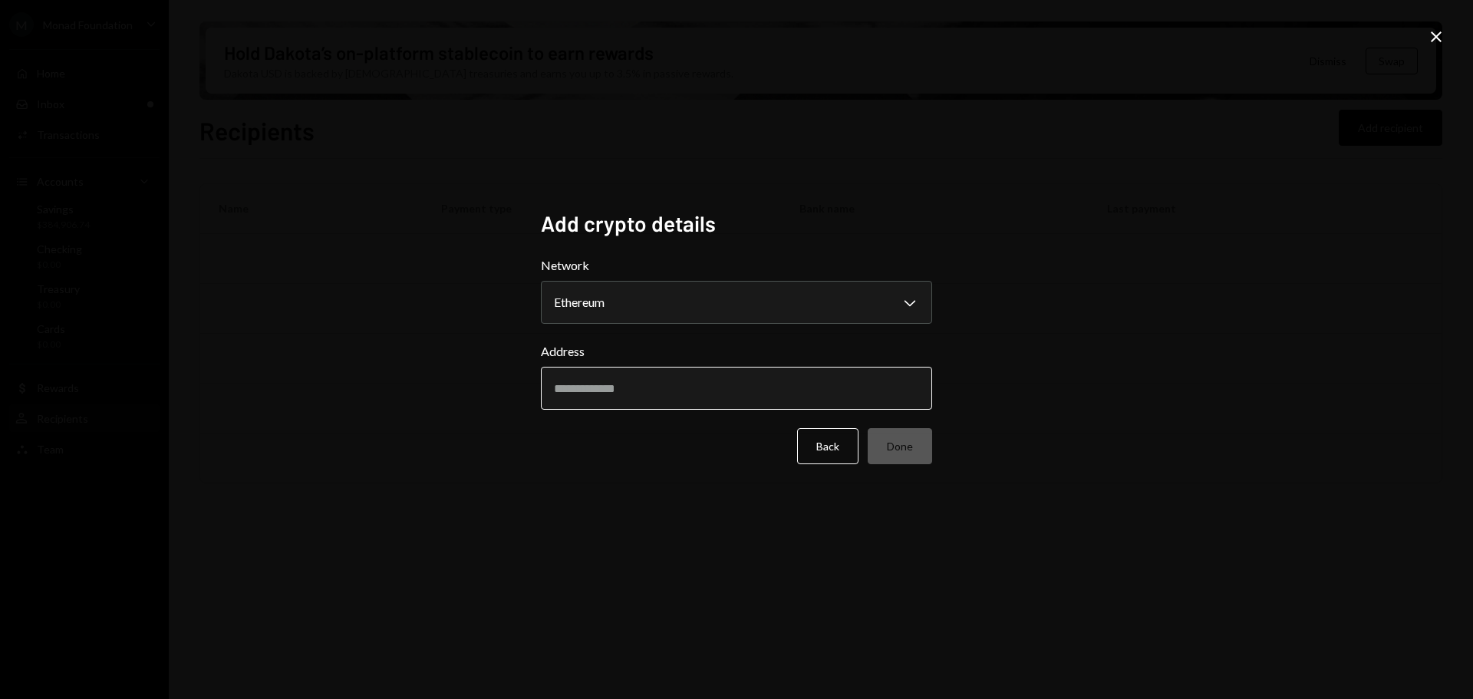
click at [590, 388] on input "Address" at bounding box center [736, 388] width 391 height 43
paste input "**********"
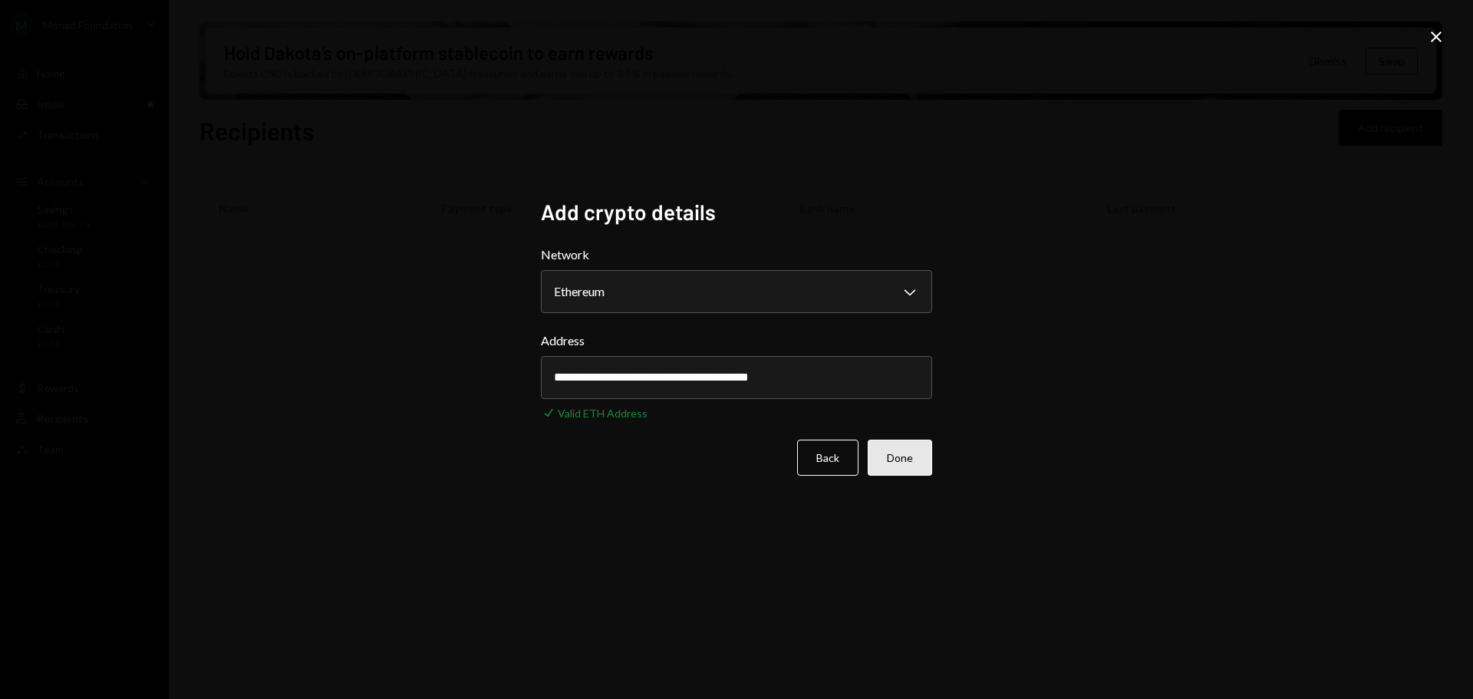
type input "**********"
click at [892, 457] on button "Done" at bounding box center [900, 458] width 64 height 36
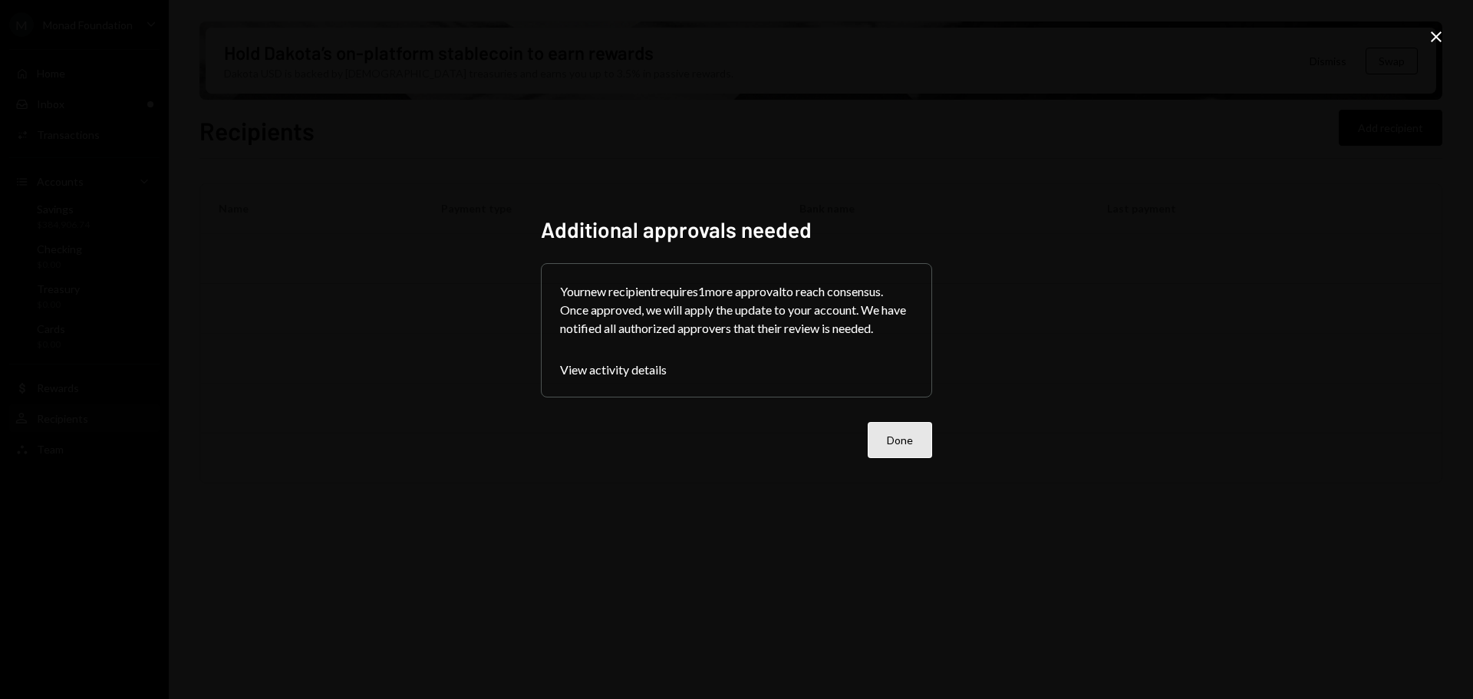
drag, startPoint x: 908, startPoint y: 442, endPoint x: 906, endPoint y: 430, distance: 11.6
click at [908, 440] on button "Done" at bounding box center [900, 440] width 64 height 36
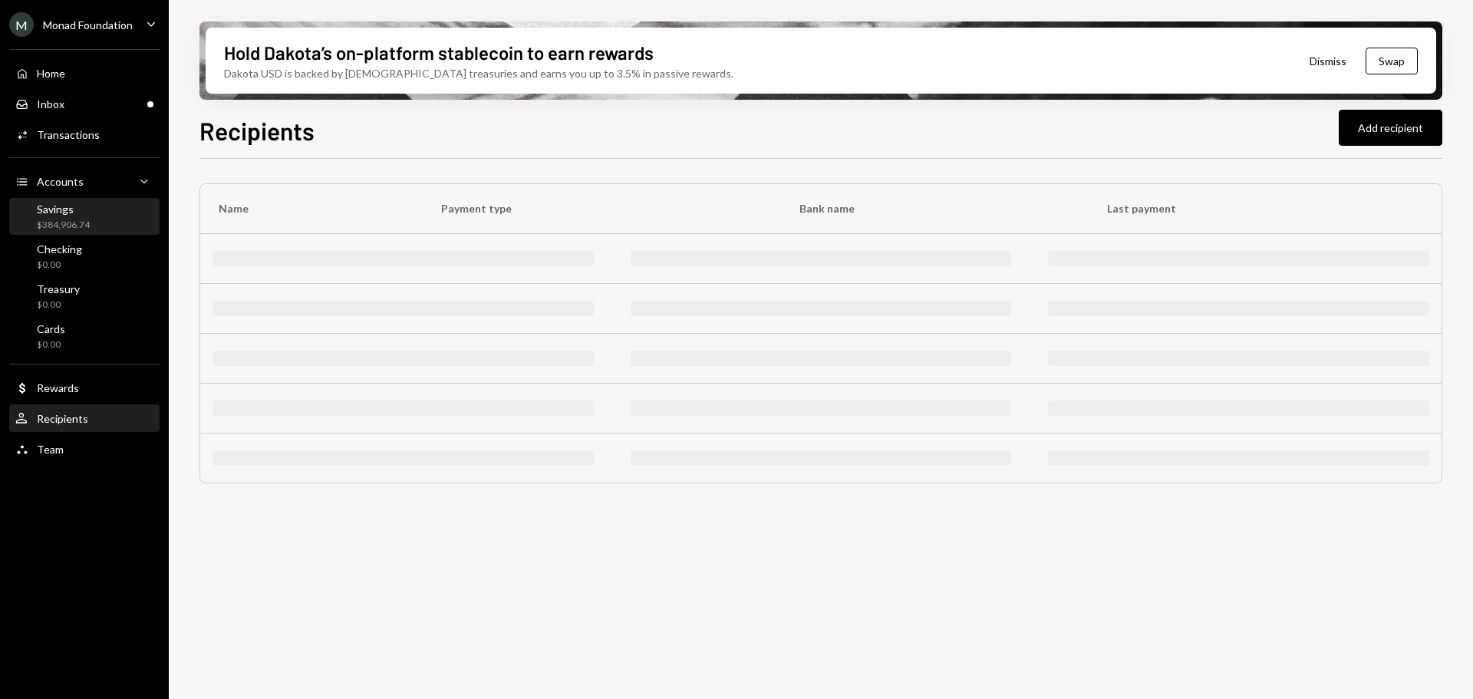
click at [80, 215] on div "Savings" at bounding box center [63, 209] width 53 height 13
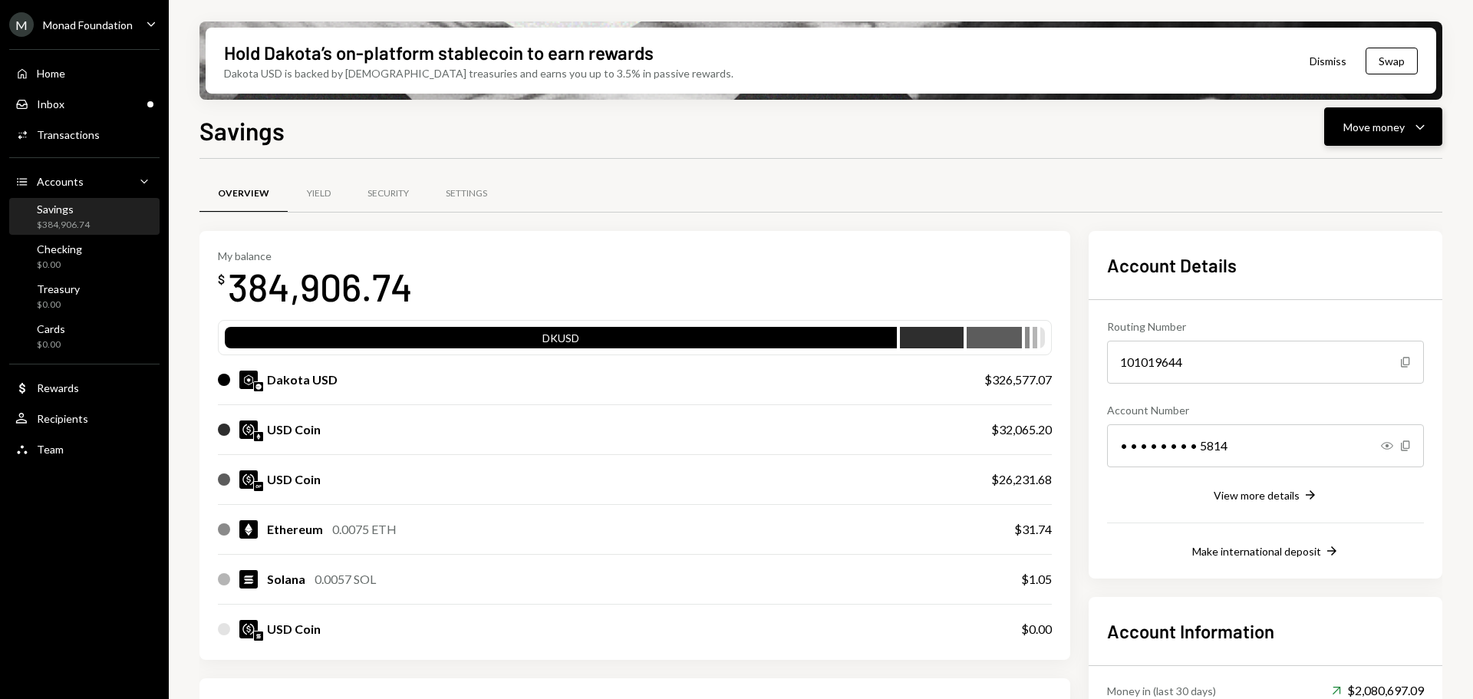
click at [1403, 120] on div "Move money" at bounding box center [1374, 127] width 61 height 16
click at [1348, 171] on div "Send" at bounding box center [1371, 173] width 112 height 16
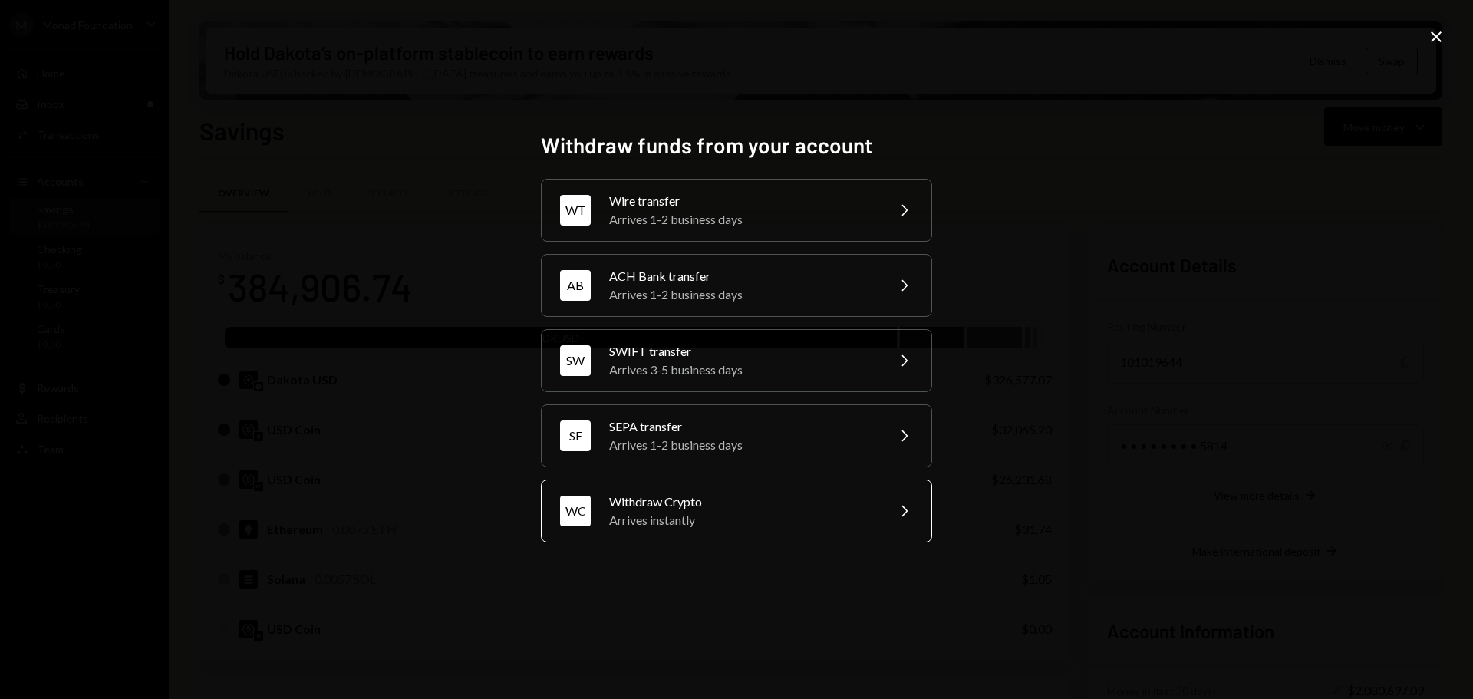
click at [712, 511] on div "Arrives instantly" at bounding box center [742, 520] width 267 height 18
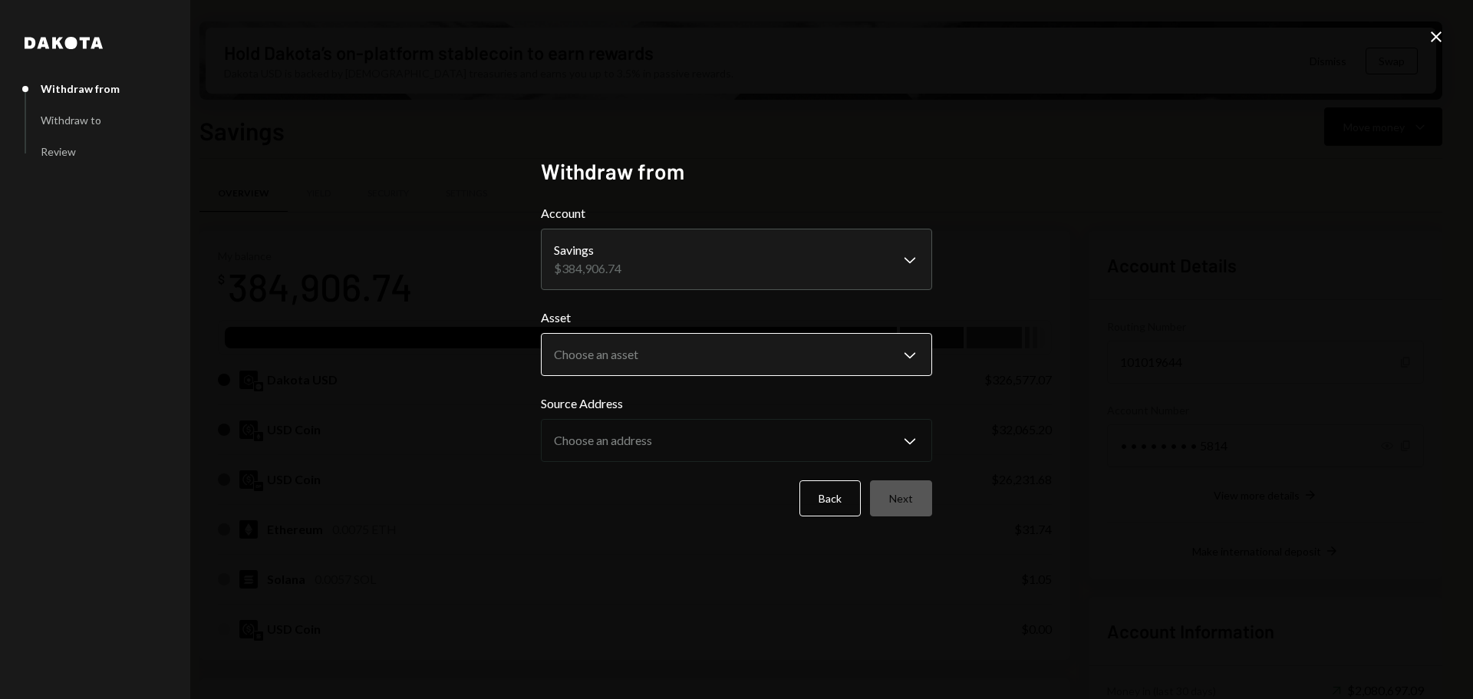
click at [633, 350] on body "M Monad Foundation Caret Down Home Home Inbox Inbox Activities Transactions Acc…" at bounding box center [736, 349] width 1473 height 699
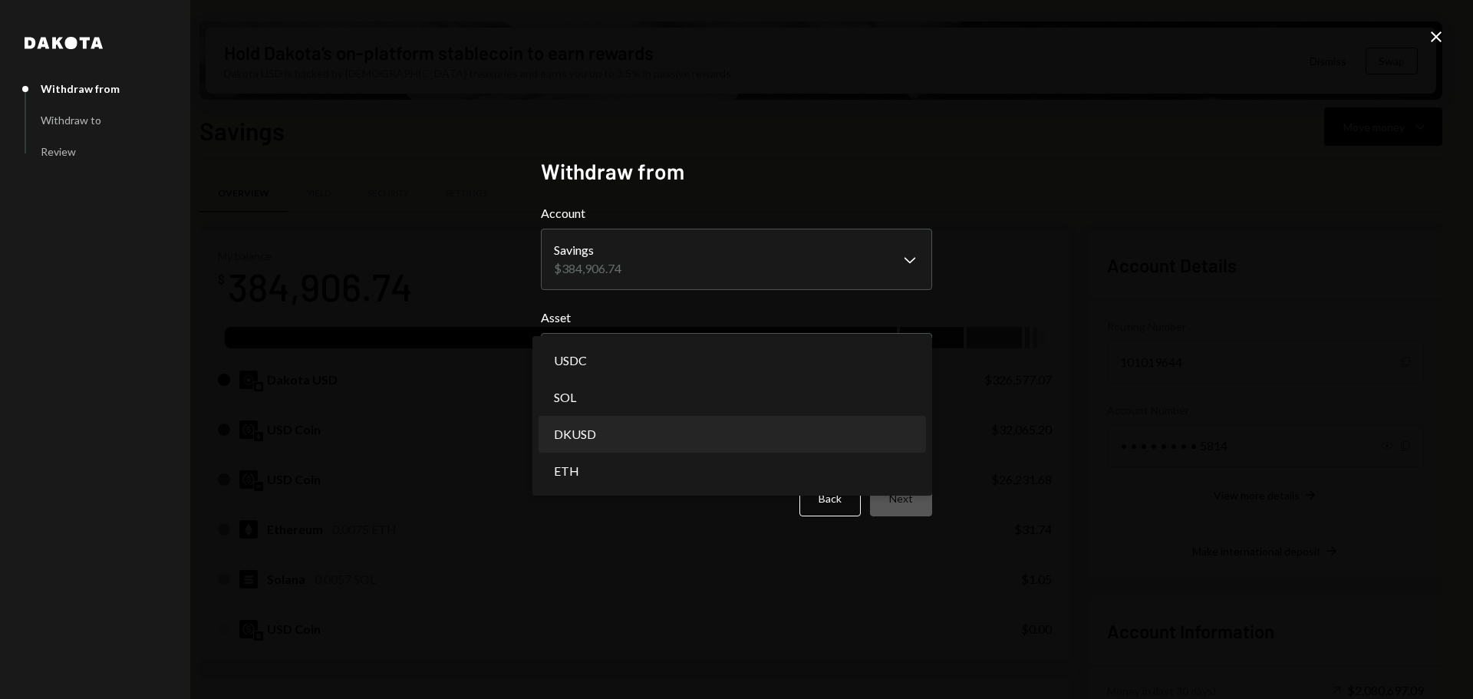
select select "*****"
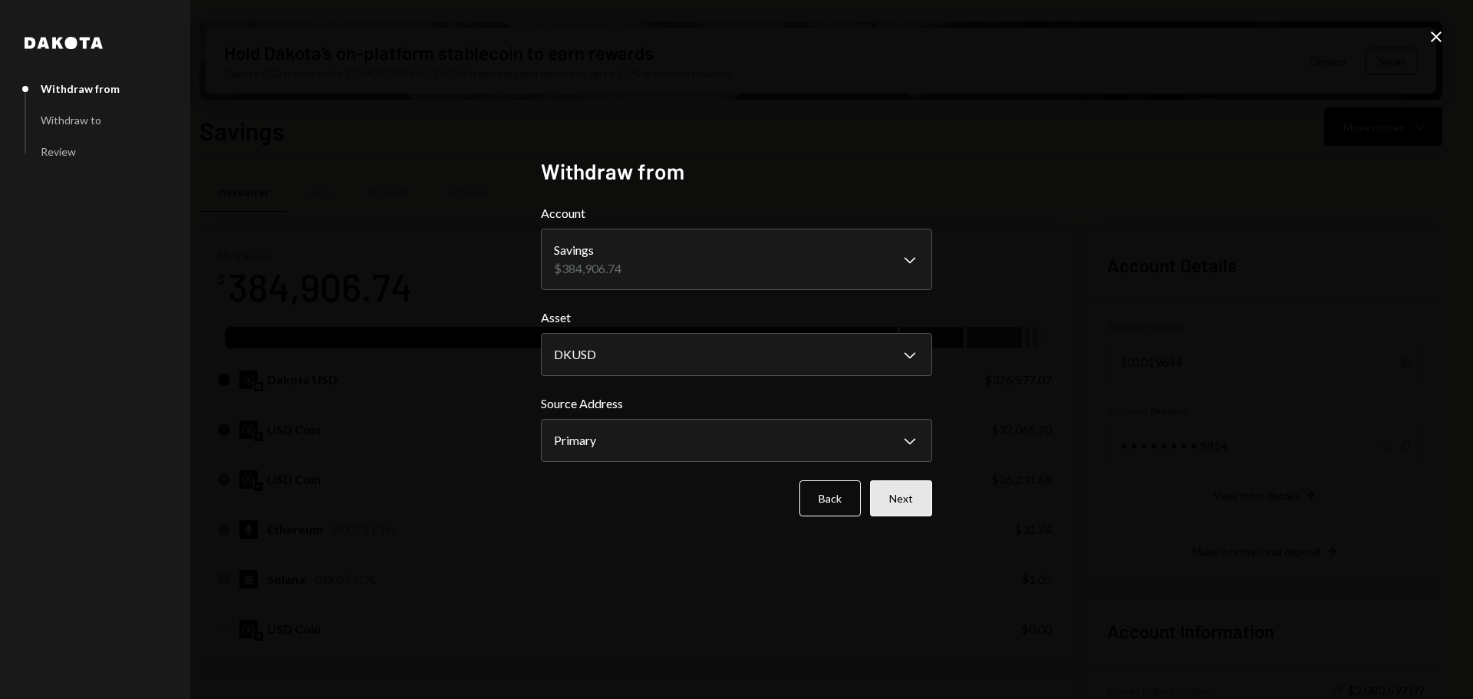
click at [910, 496] on button "Next" at bounding box center [901, 498] width 62 height 36
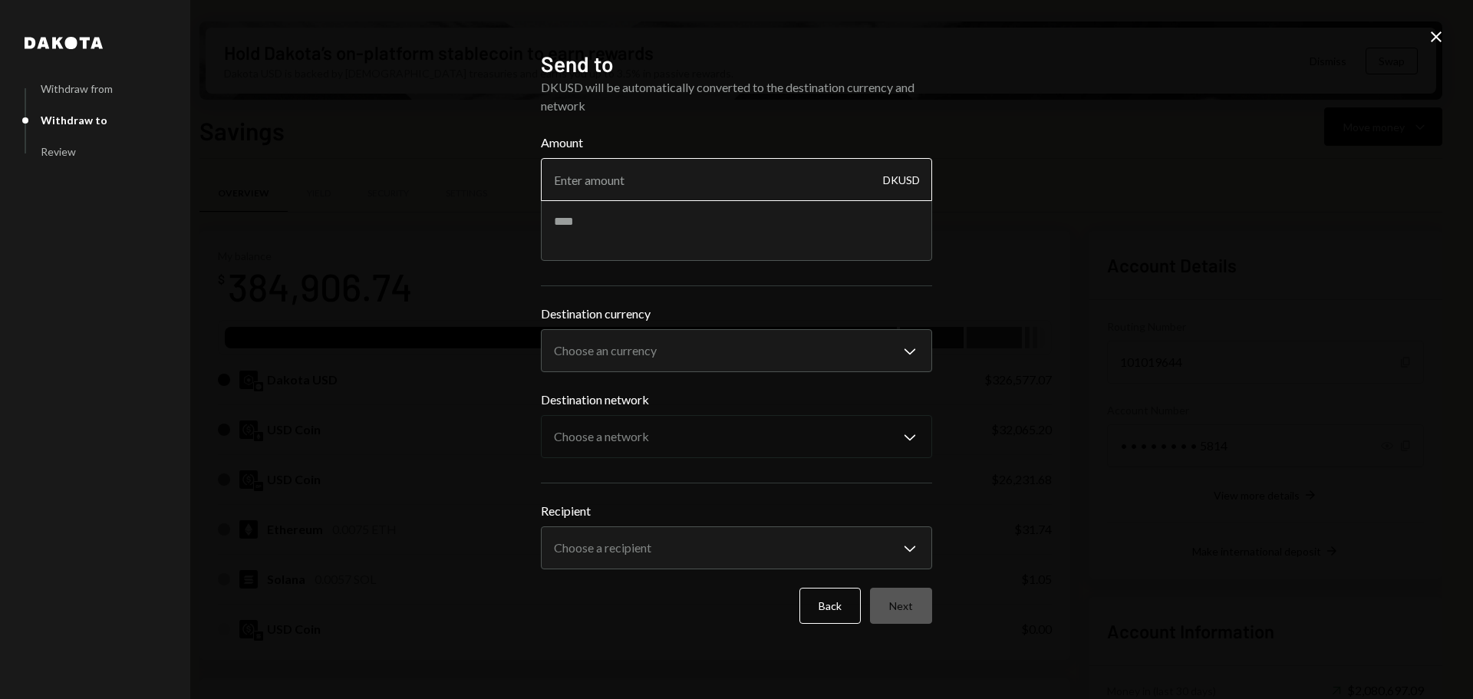
click at [631, 183] on input "Amount" at bounding box center [736, 179] width 391 height 43
paste input "480"
click at [566, 183] on input "480" at bounding box center [736, 179] width 391 height 43
type input "470"
click at [715, 238] on textarea at bounding box center [736, 230] width 391 height 61
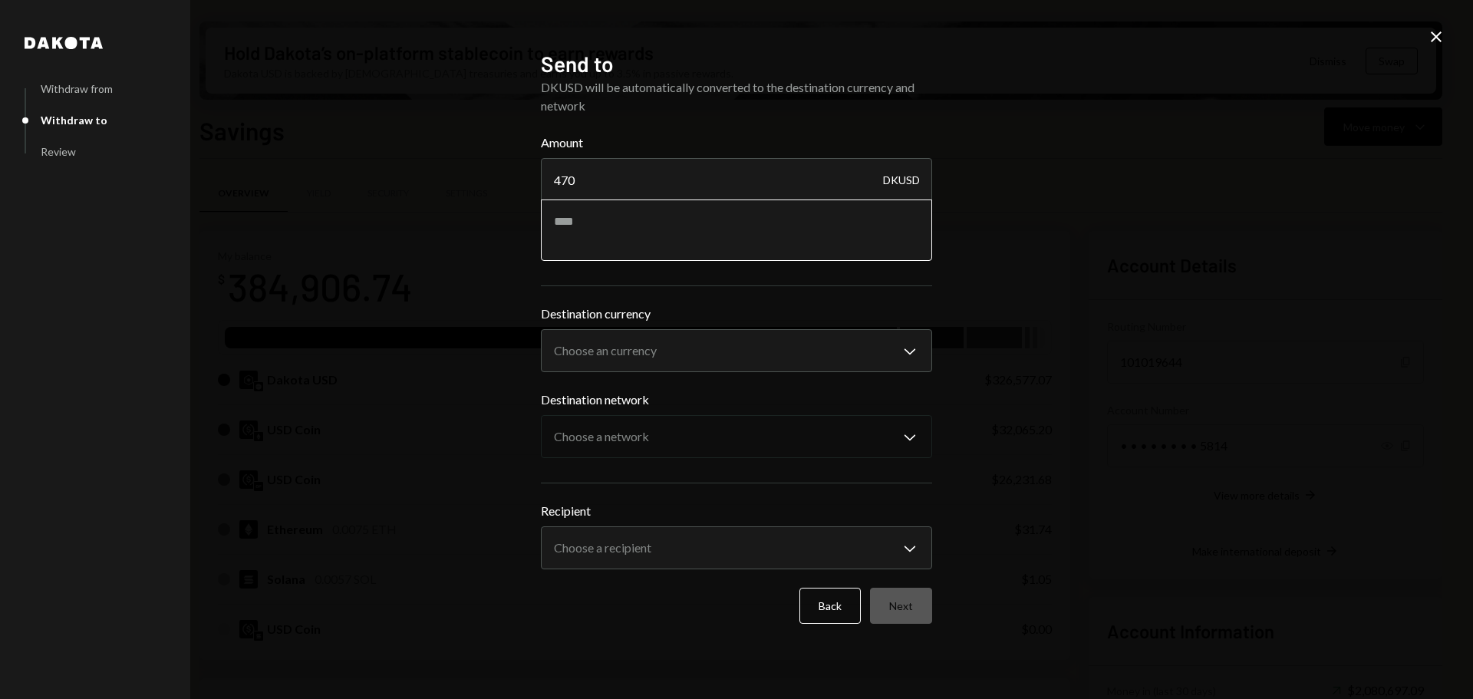
drag, startPoint x: 566, startPoint y: 225, endPoint x: 574, endPoint y: 209, distance: 17.5
click at [566, 224] on textarea at bounding box center [736, 230] width 391 height 61
type textarea "**********"
click at [651, 350] on body "M Monad Foundation Caret Down Home Home Inbox Inbox Activities Transactions Acc…" at bounding box center [736, 349] width 1473 height 699
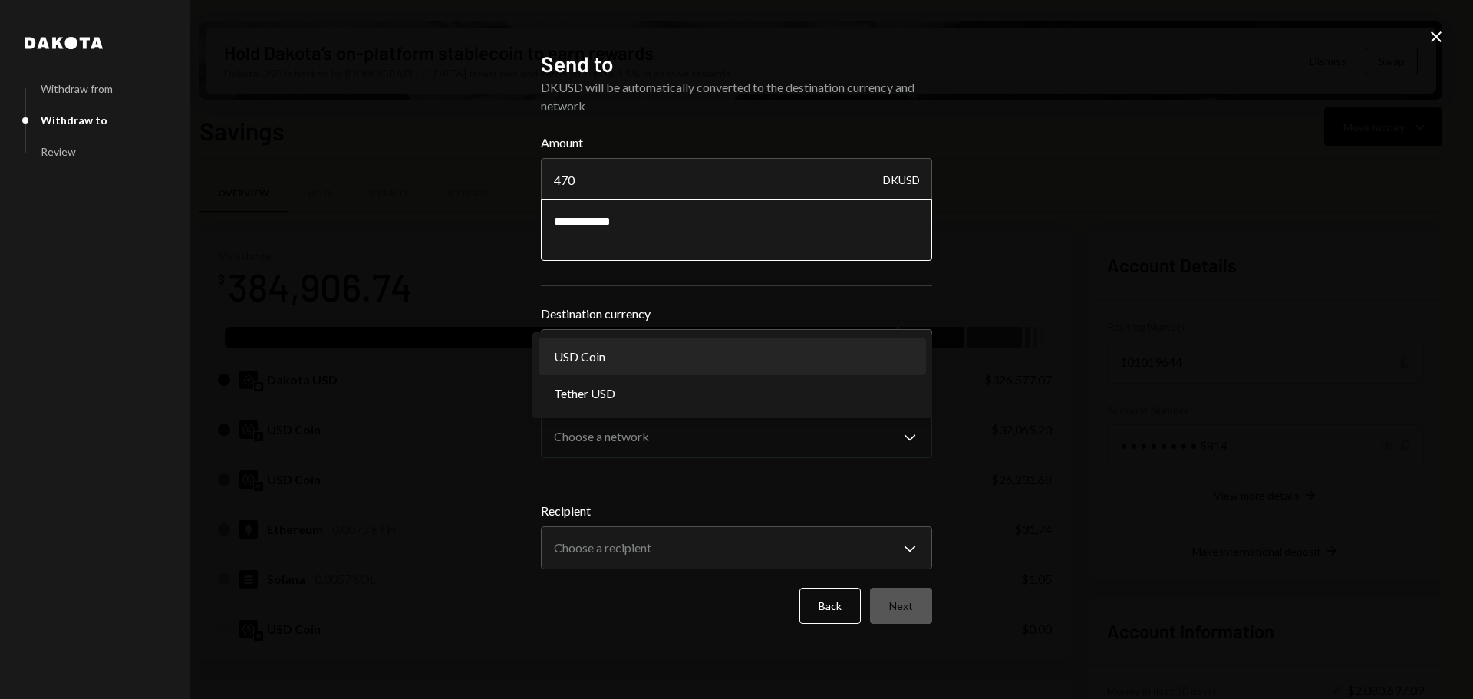
select select "****"
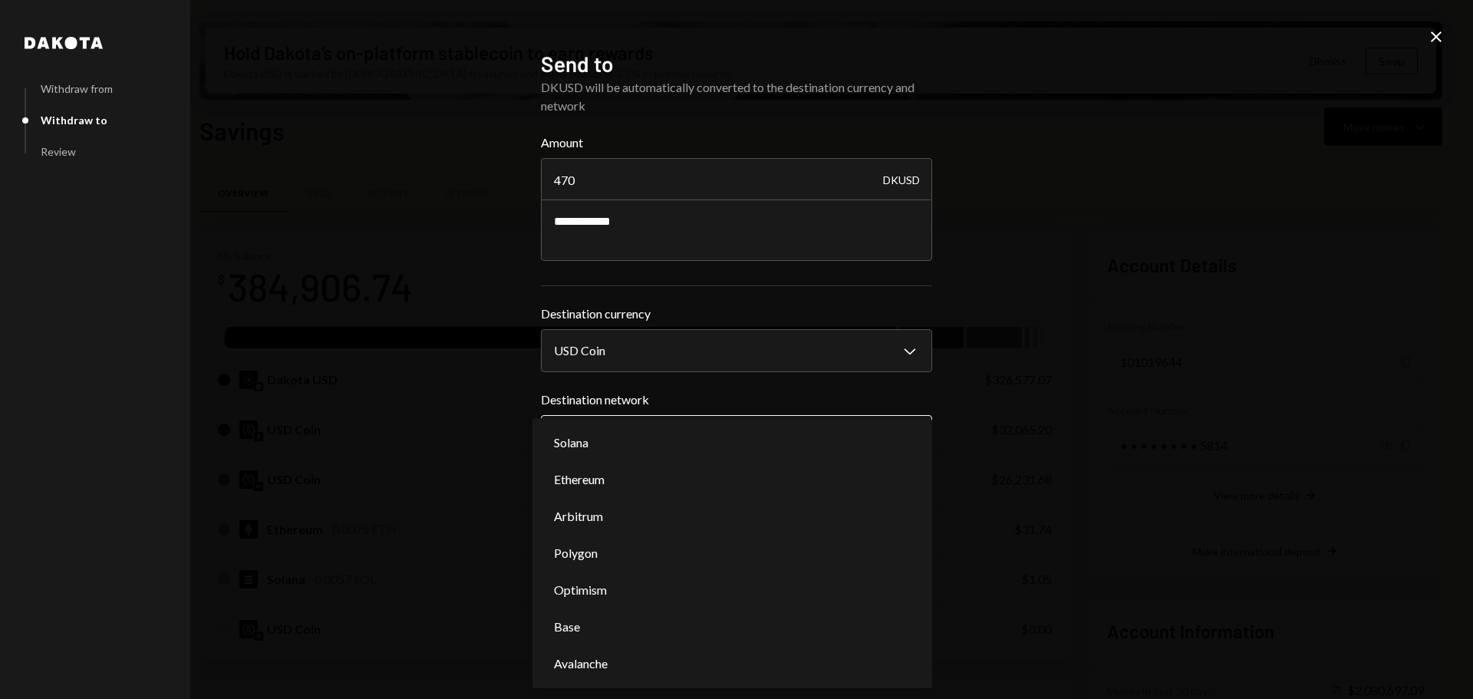
click at [626, 434] on body "M Monad Foundation Caret Down Home Home Inbox Inbox Activities Transactions Acc…" at bounding box center [736, 349] width 1473 height 699
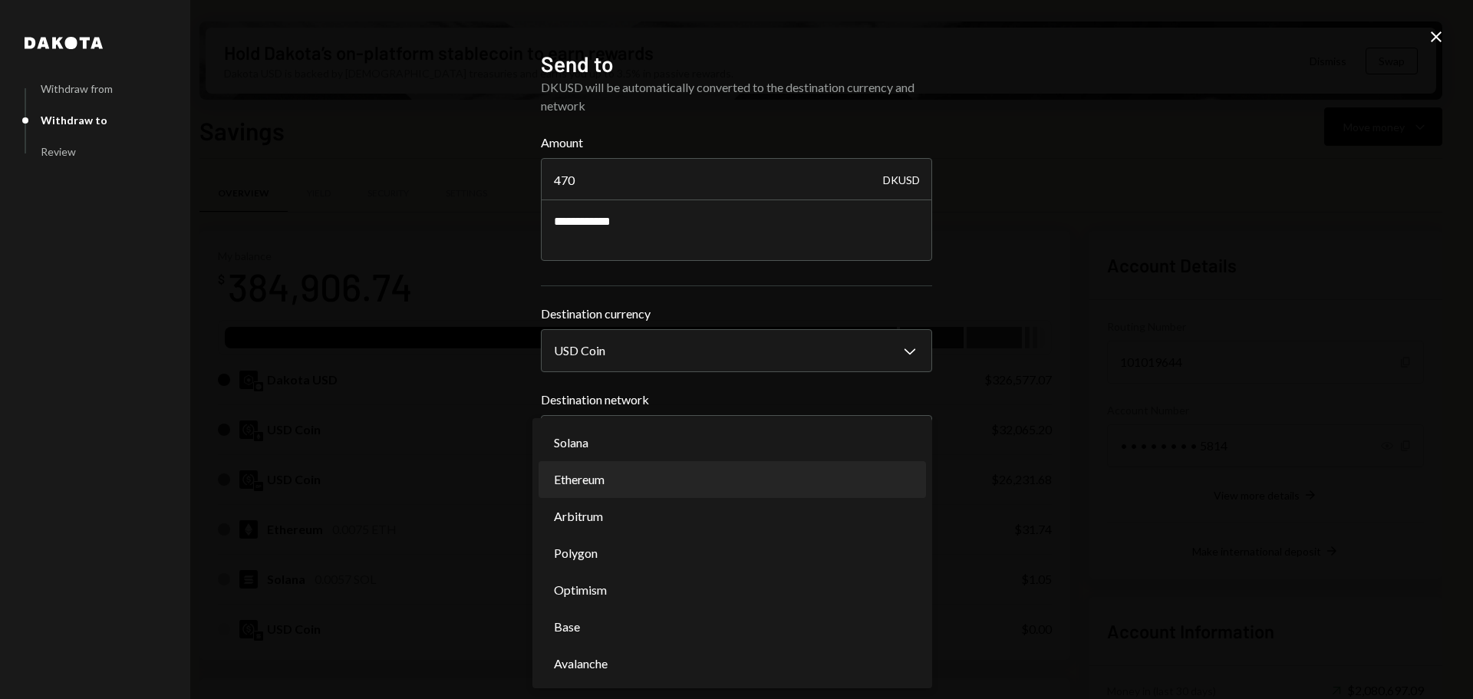
select select "**********"
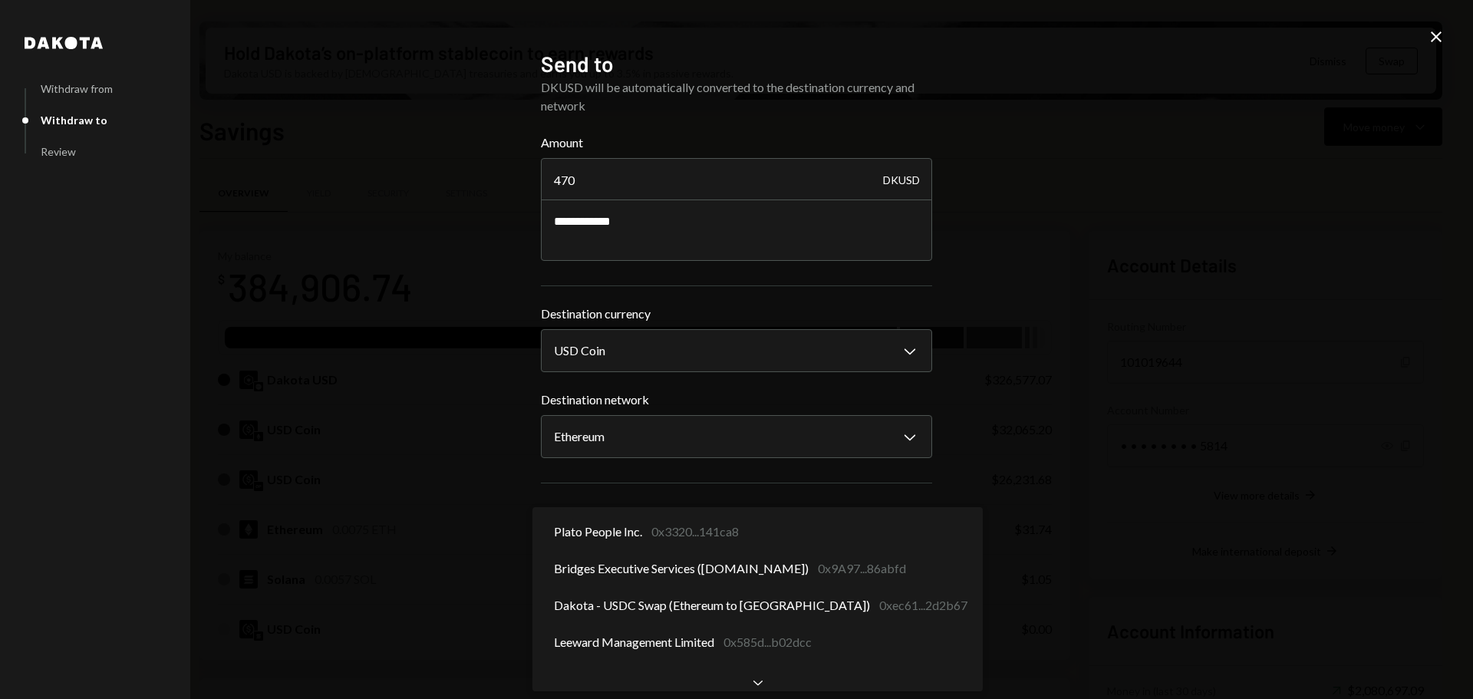
click at [683, 542] on body "M Monad Foundation Caret Down Home Home Inbox Inbox Activities Transactions Acc…" at bounding box center [736, 349] width 1473 height 699
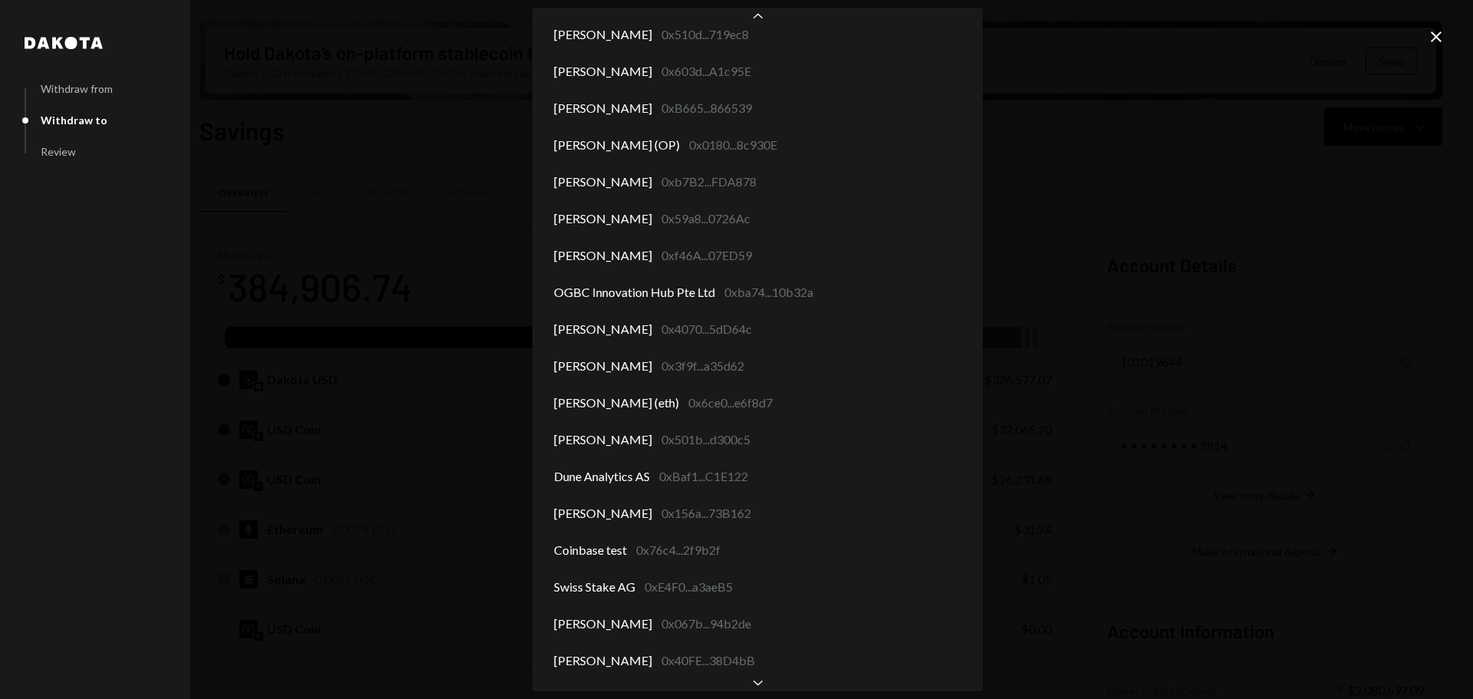
scroll to position [6198, 0]
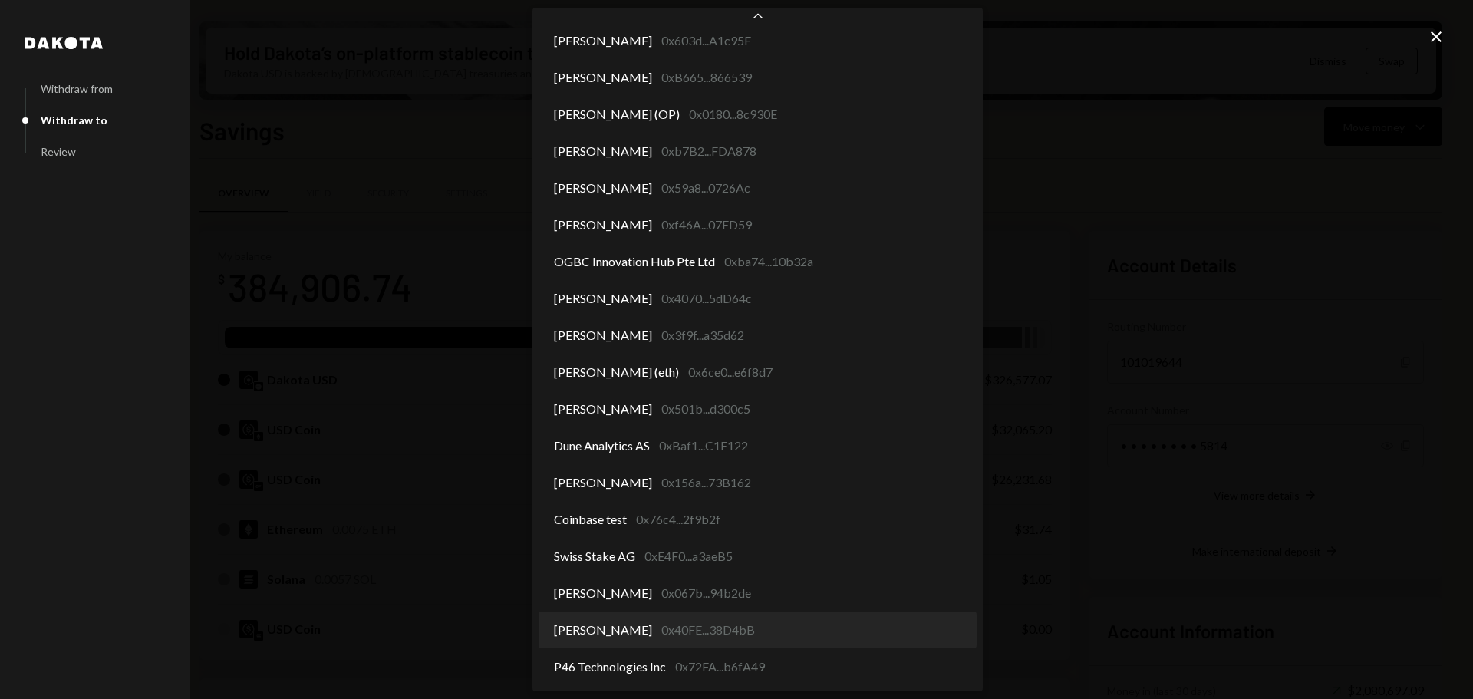
select select "**********"
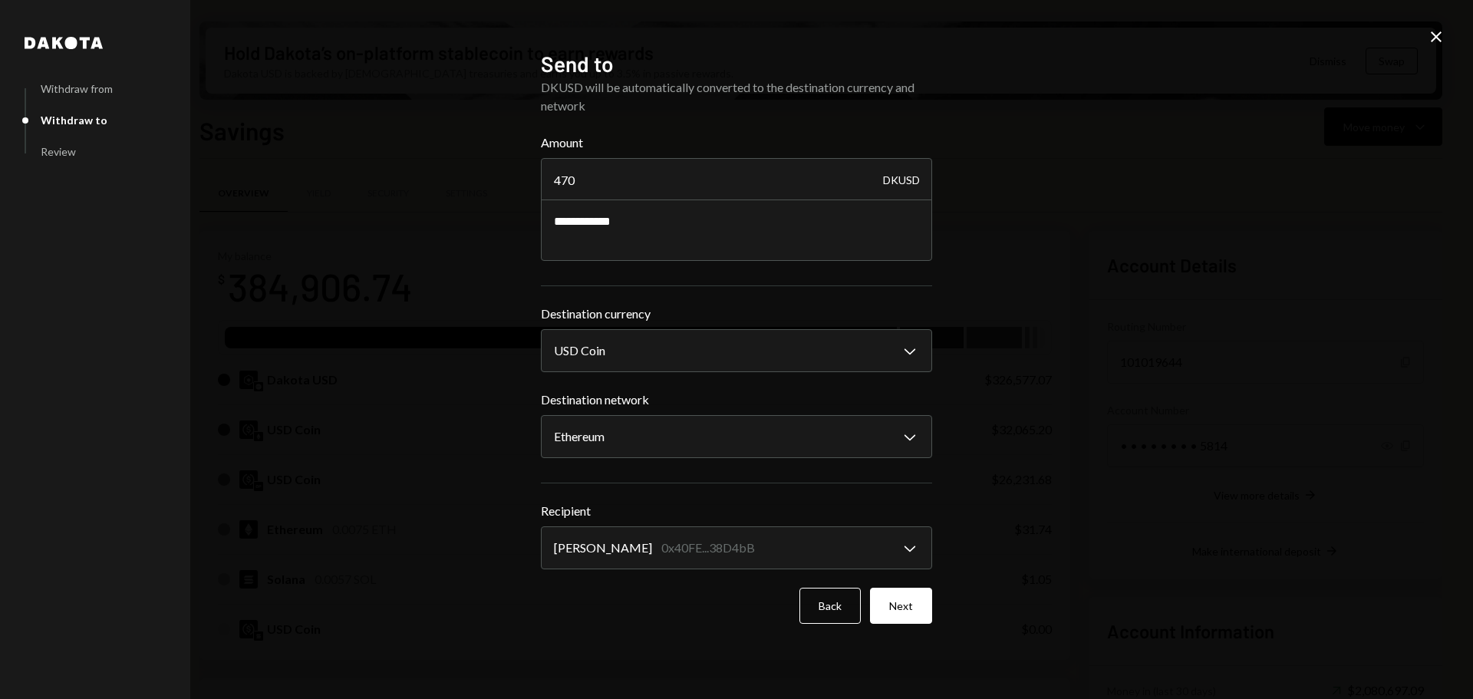
click at [902, 608] on button "Next" at bounding box center [901, 606] width 62 height 36
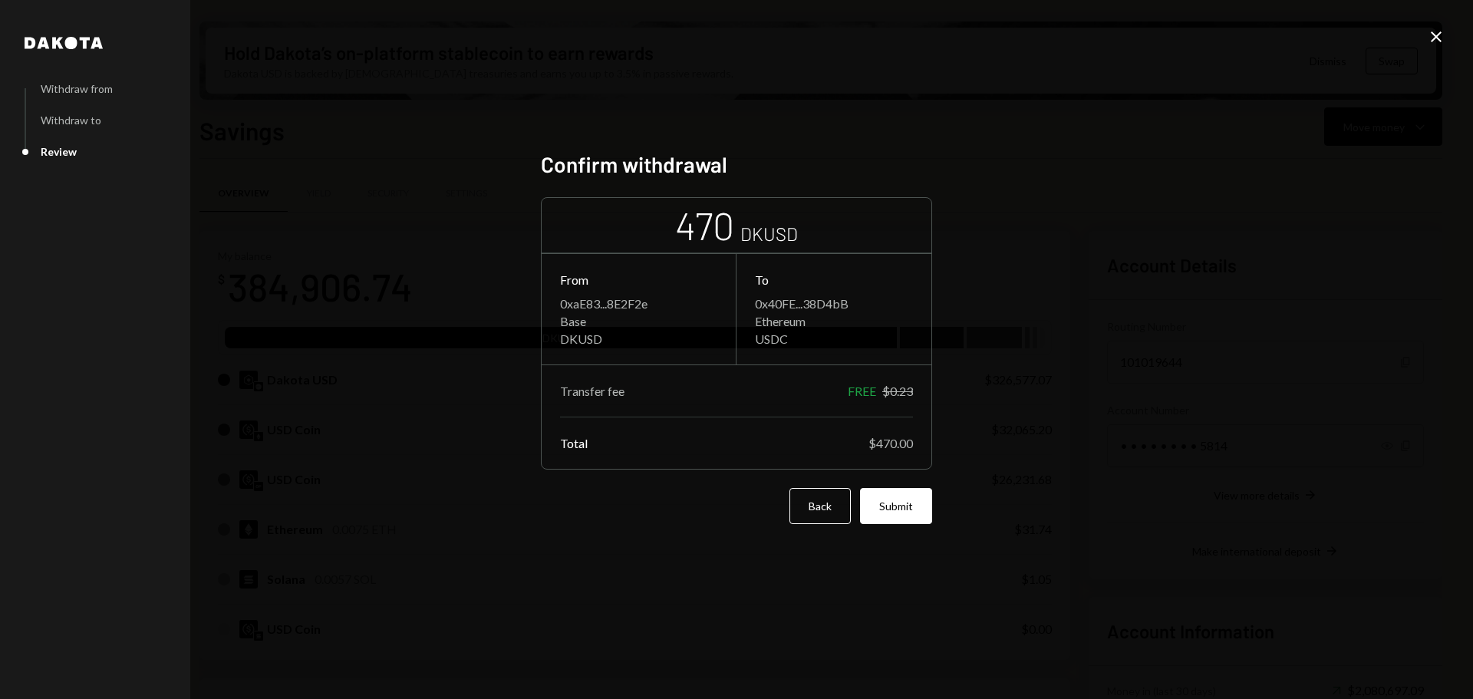
drag, startPoint x: 902, startPoint y: 607, endPoint x: 635, endPoint y: 492, distance: 290.8
click at [607, 492] on div "Back Submit" at bounding box center [736, 506] width 391 height 36
click at [906, 508] on button "Submit" at bounding box center [896, 506] width 72 height 36
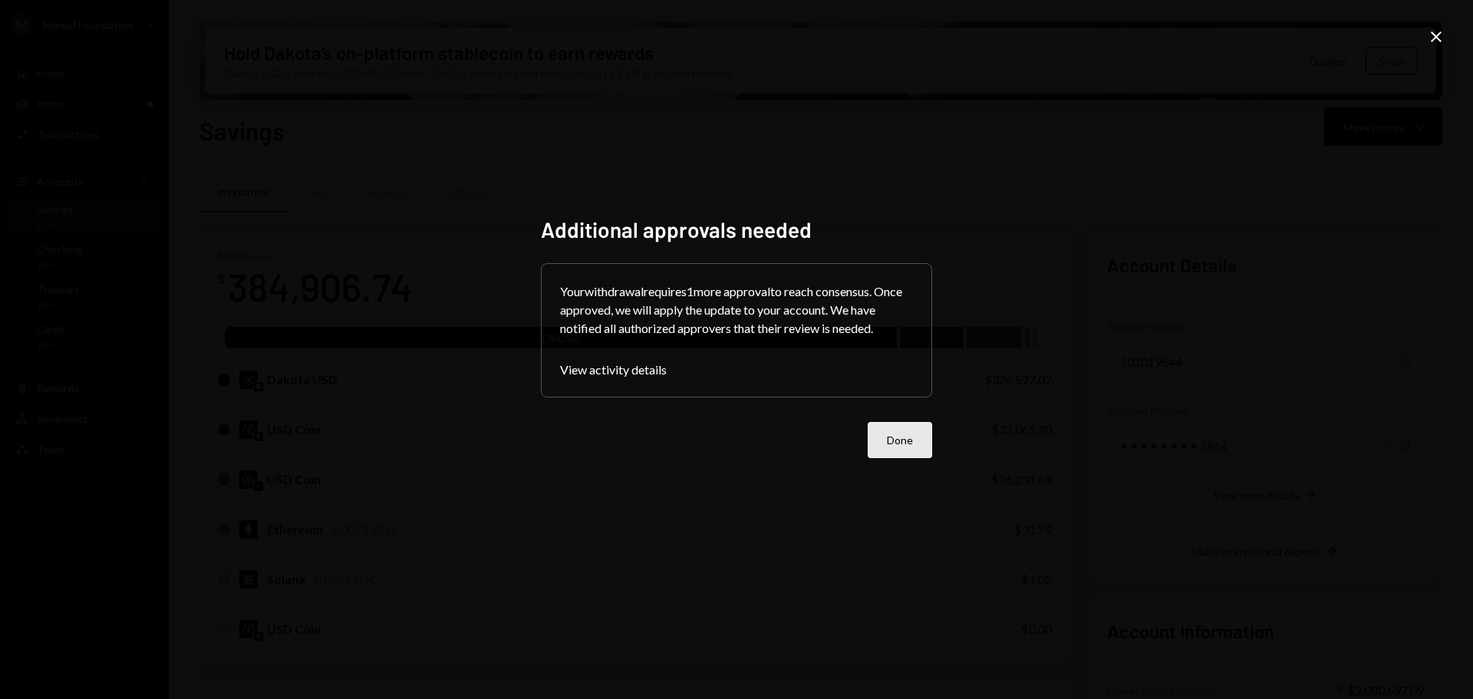
click at [897, 440] on button "Done" at bounding box center [900, 440] width 64 height 36
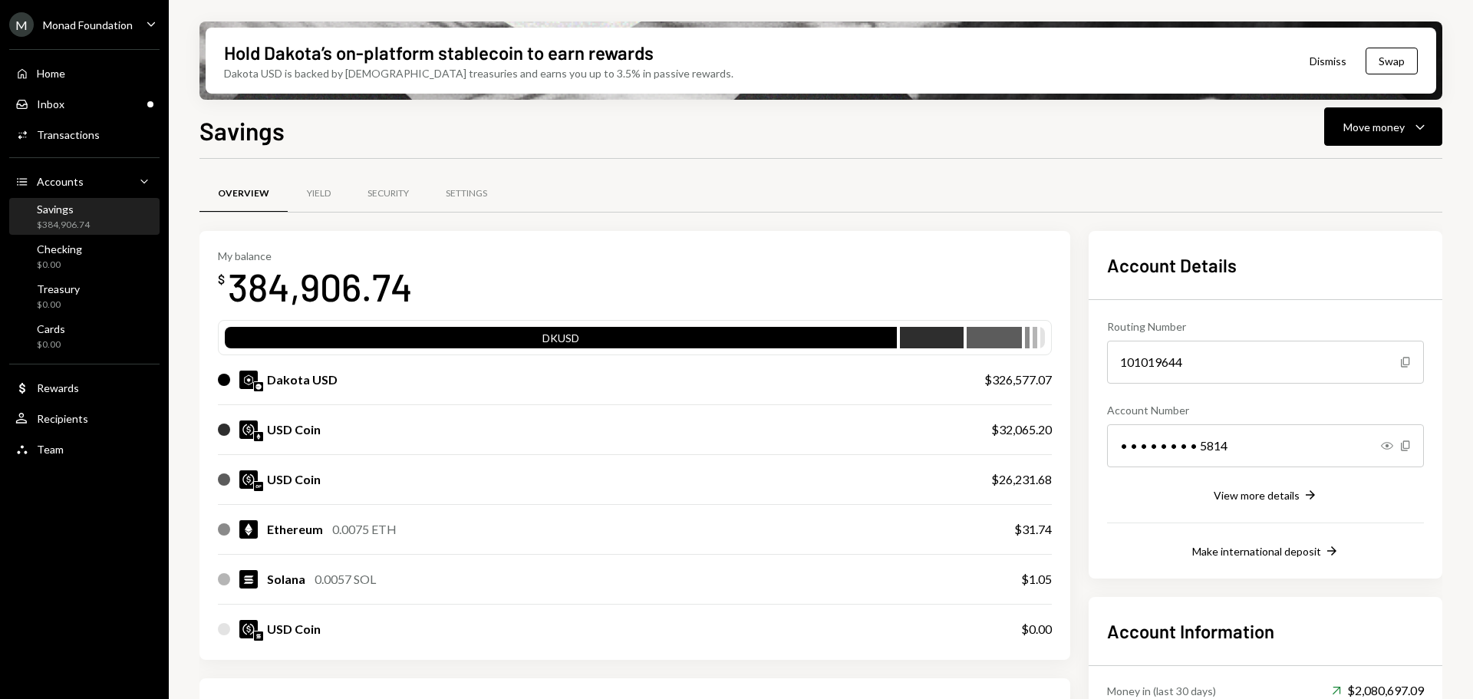
click at [138, 21] on div "M Monad Foundation Caret Down" at bounding box center [84, 24] width 169 height 25
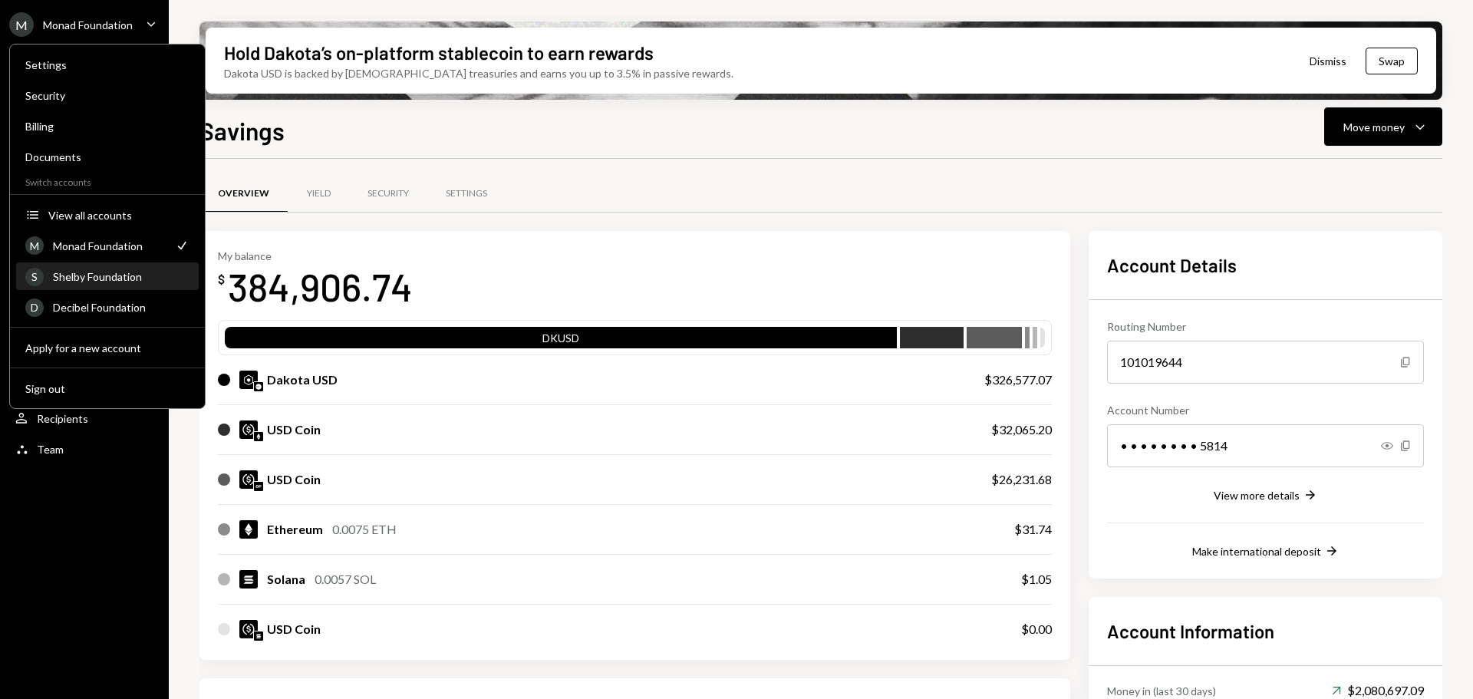
click at [75, 282] on div "Shelby Foundation" at bounding box center [121, 276] width 137 height 13
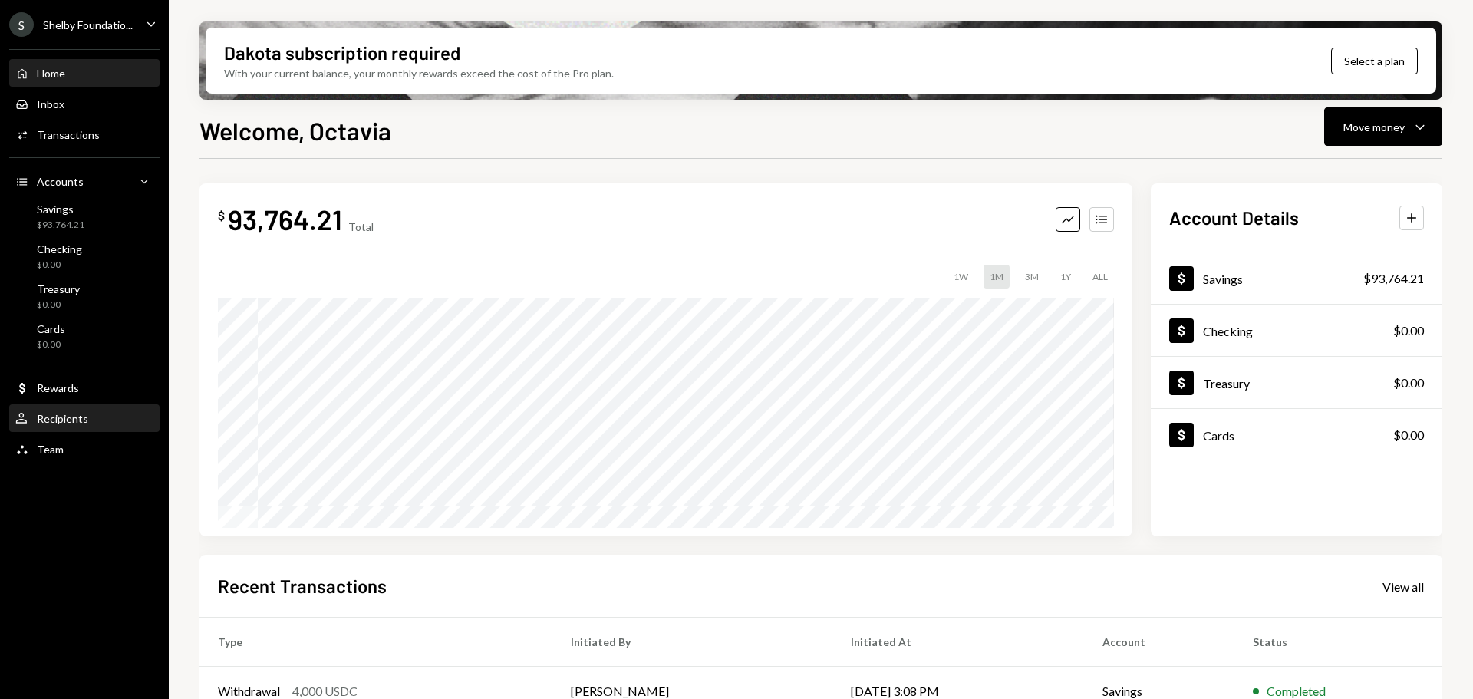
click at [48, 423] on div "Recipients" at bounding box center [62, 418] width 51 height 13
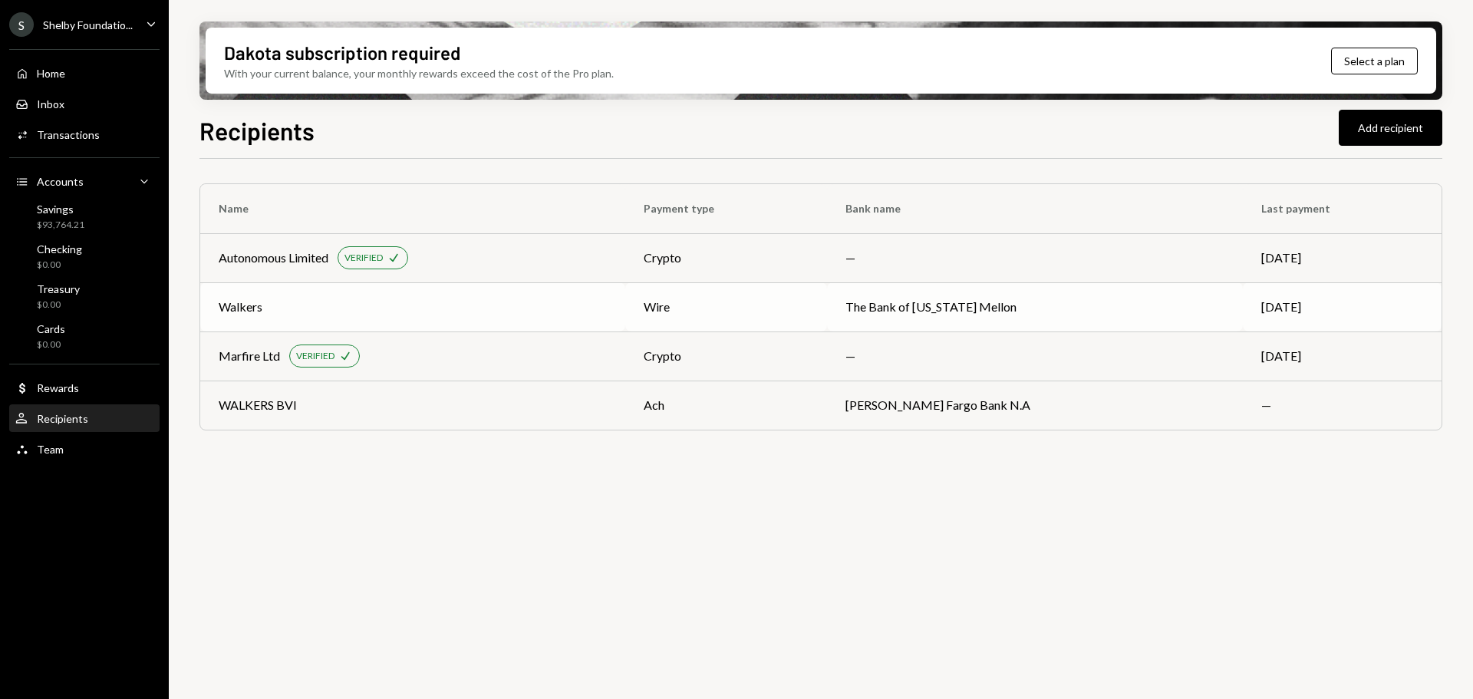
click at [808, 309] on div "wire" at bounding box center [726, 307] width 165 height 18
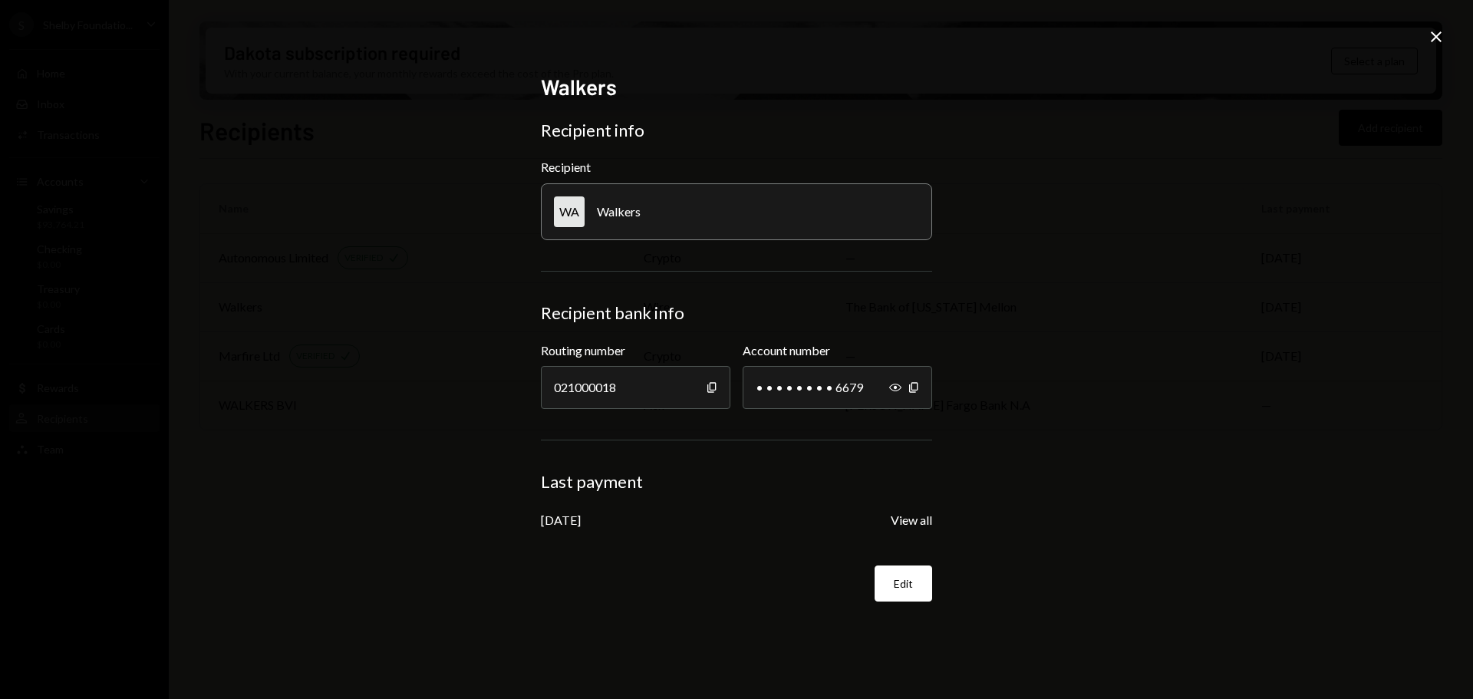
click at [1433, 38] on icon "Close" at bounding box center [1436, 37] width 18 height 18
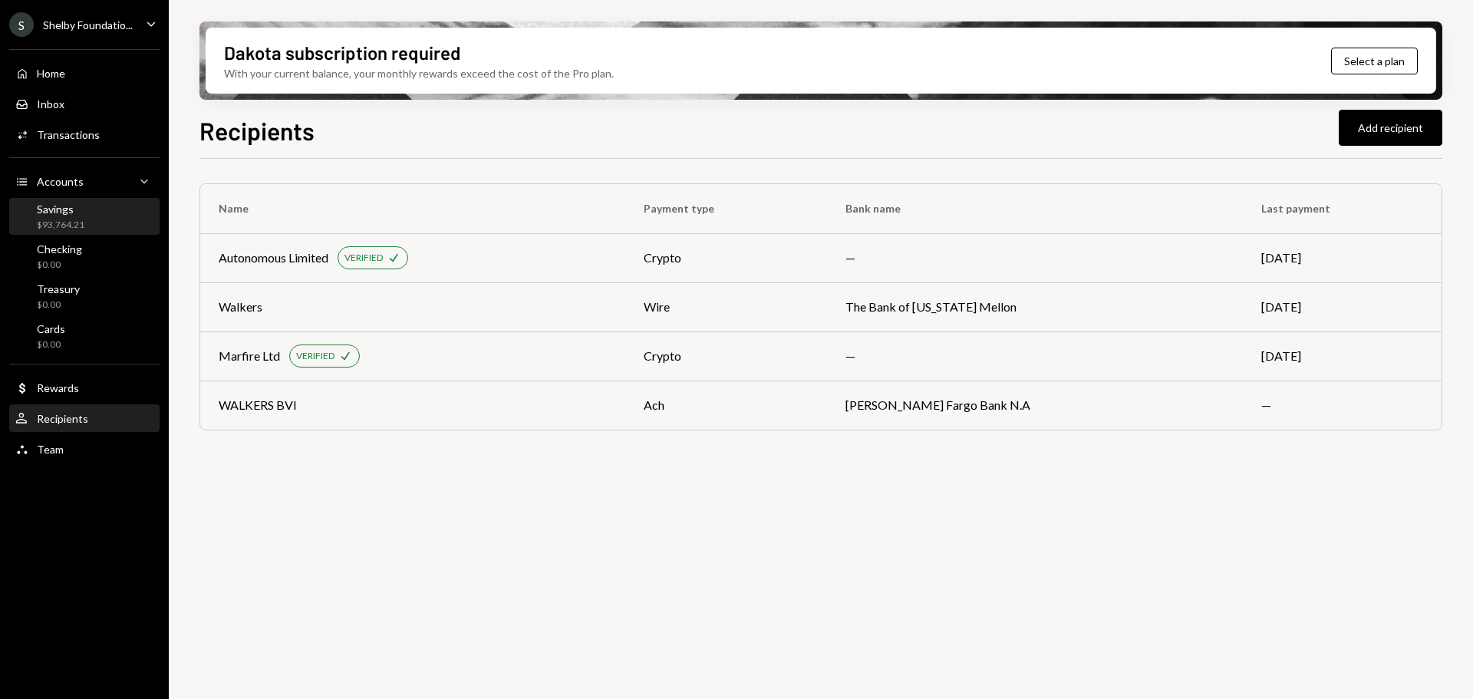
click at [48, 211] on div "Savings" at bounding box center [61, 209] width 48 height 13
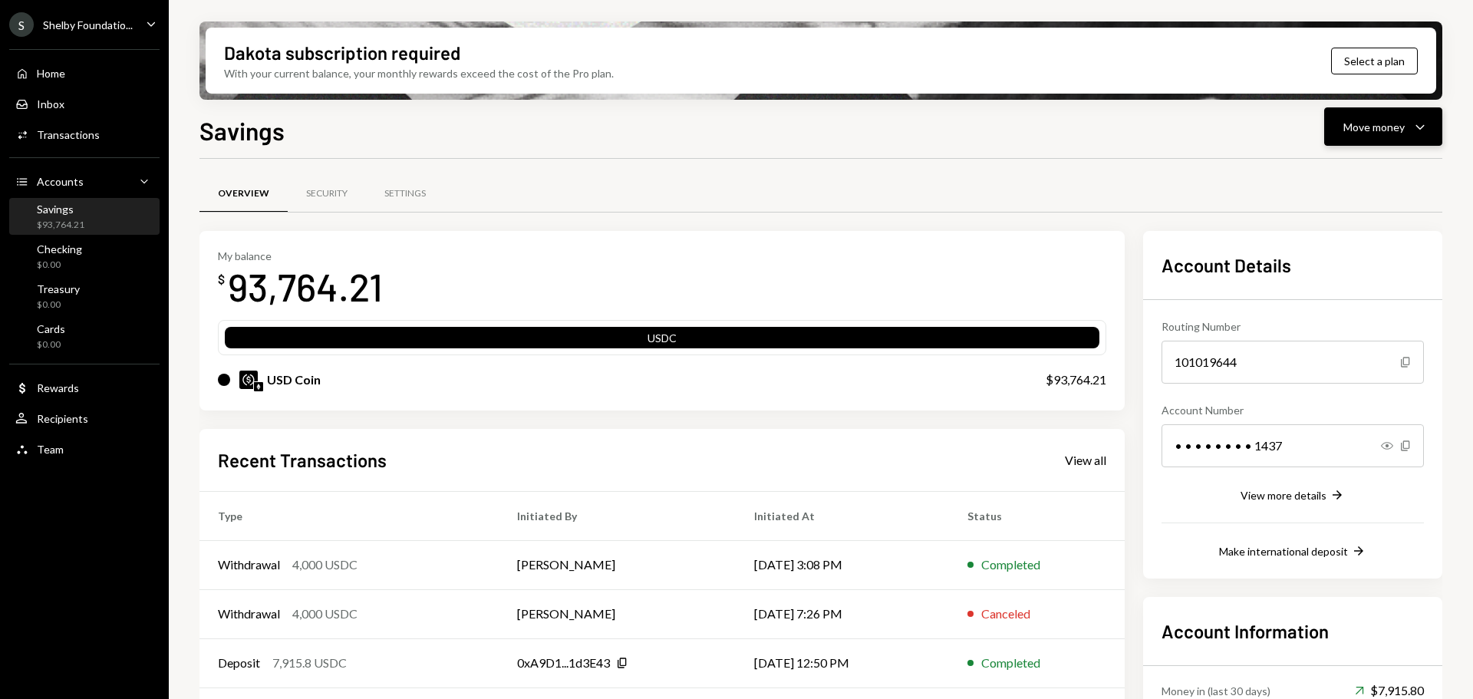
click at [1388, 126] on div "Move money" at bounding box center [1374, 127] width 61 height 16
click at [1340, 165] on div "Send" at bounding box center [1371, 173] width 112 height 16
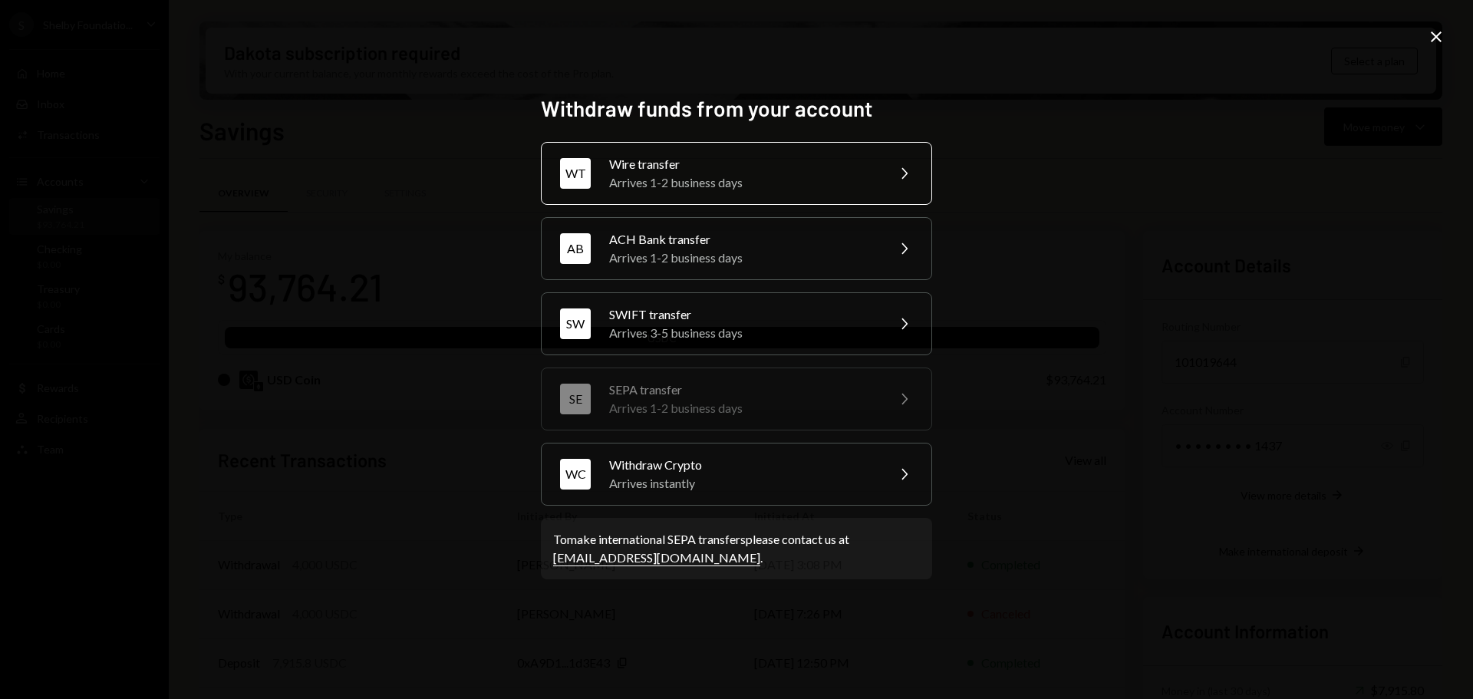
click at [711, 182] on div "Arrives 1-2 business days" at bounding box center [742, 182] width 267 height 18
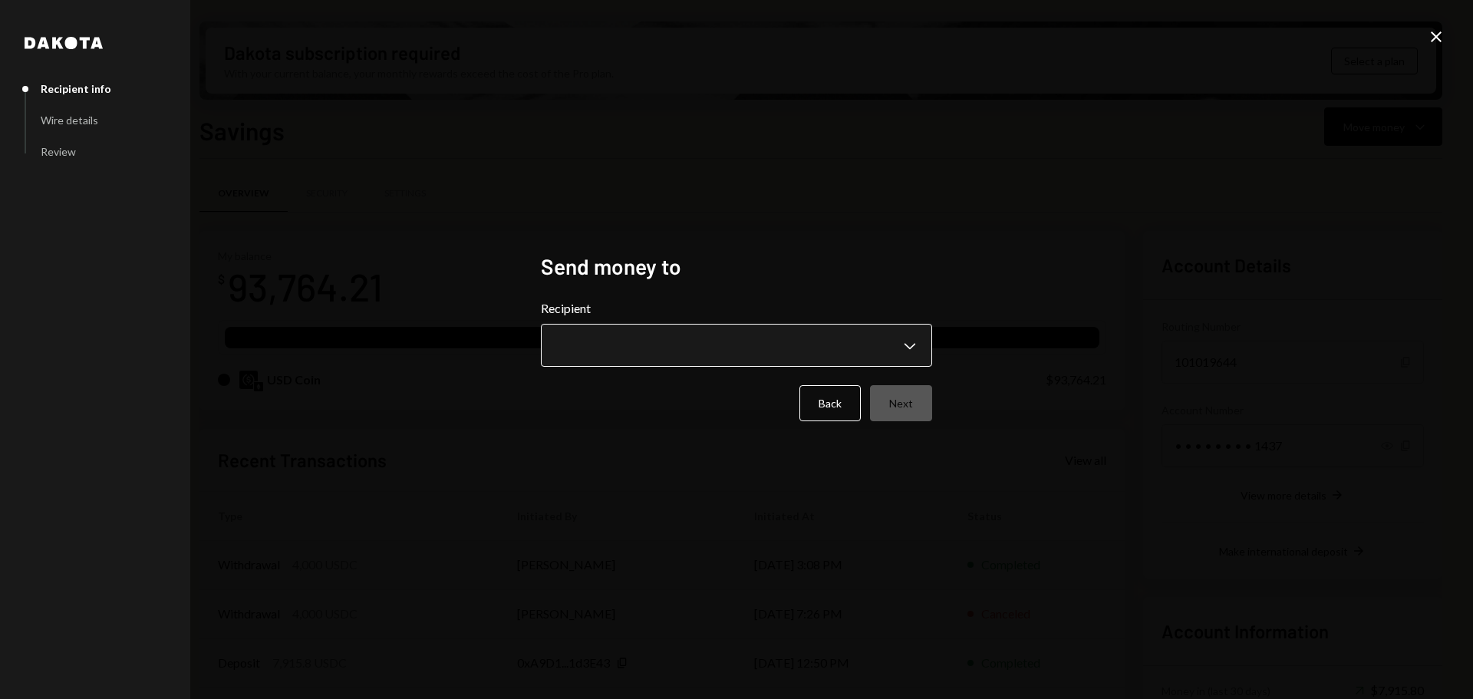
click at [846, 357] on body "S Shelby Foundatio... Caret Down Home Home Inbox Inbox Activities Transactions …" at bounding box center [736, 349] width 1473 height 699
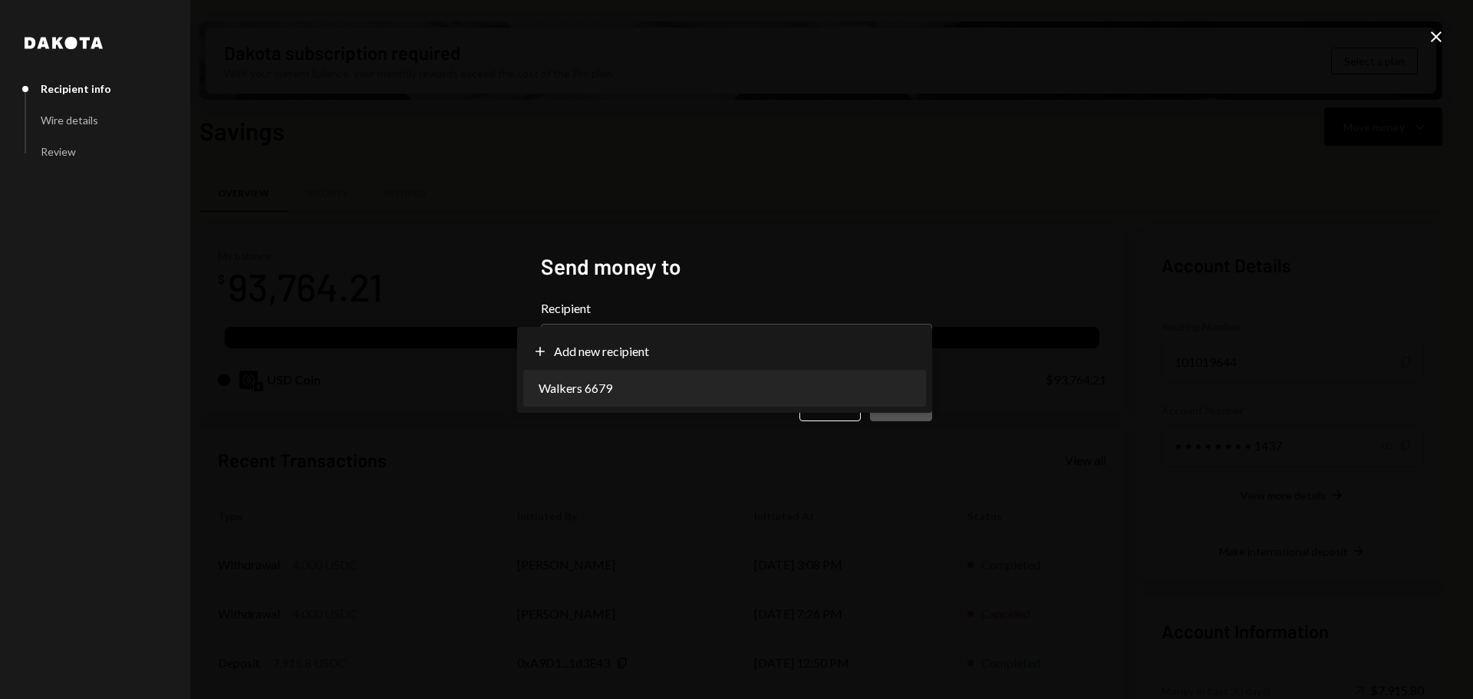
select select "**********"
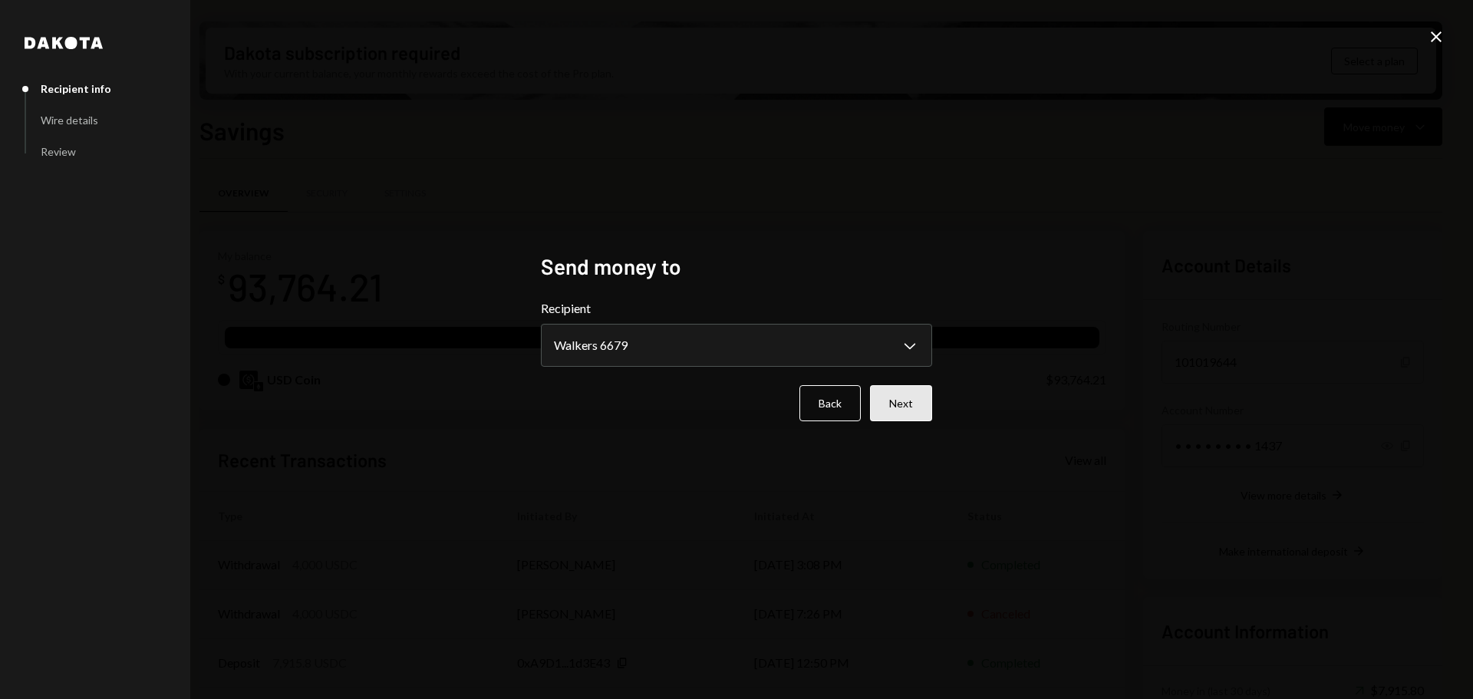
click at [905, 400] on button "Next" at bounding box center [901, 403] width 62 height 36
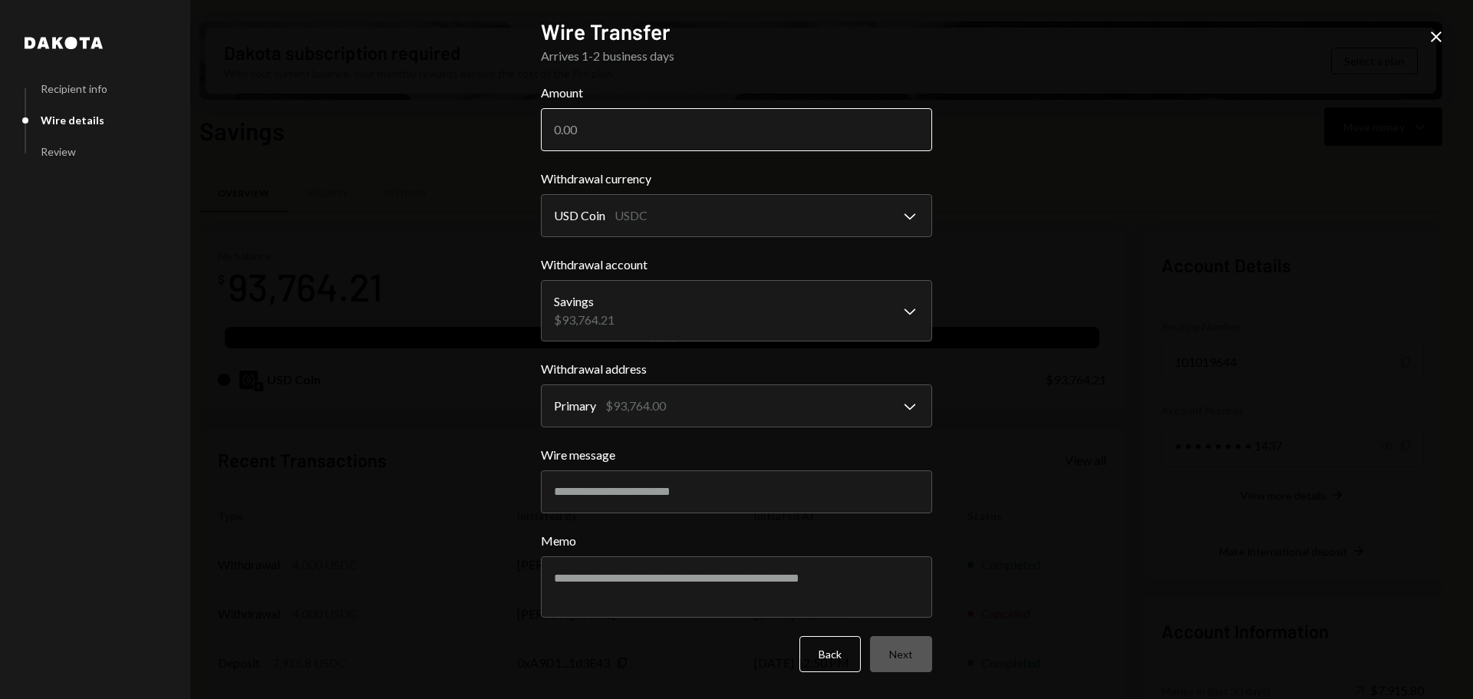
click at [618, 121] on input "Amount" at bounding box center [736, 129] width 391 height 43
paste input "12875.00"
type input "12875.00"
click at [611, 480] on input "Wire message" at bounding box center [736, 491] width 391 height 43
paste input "**********"
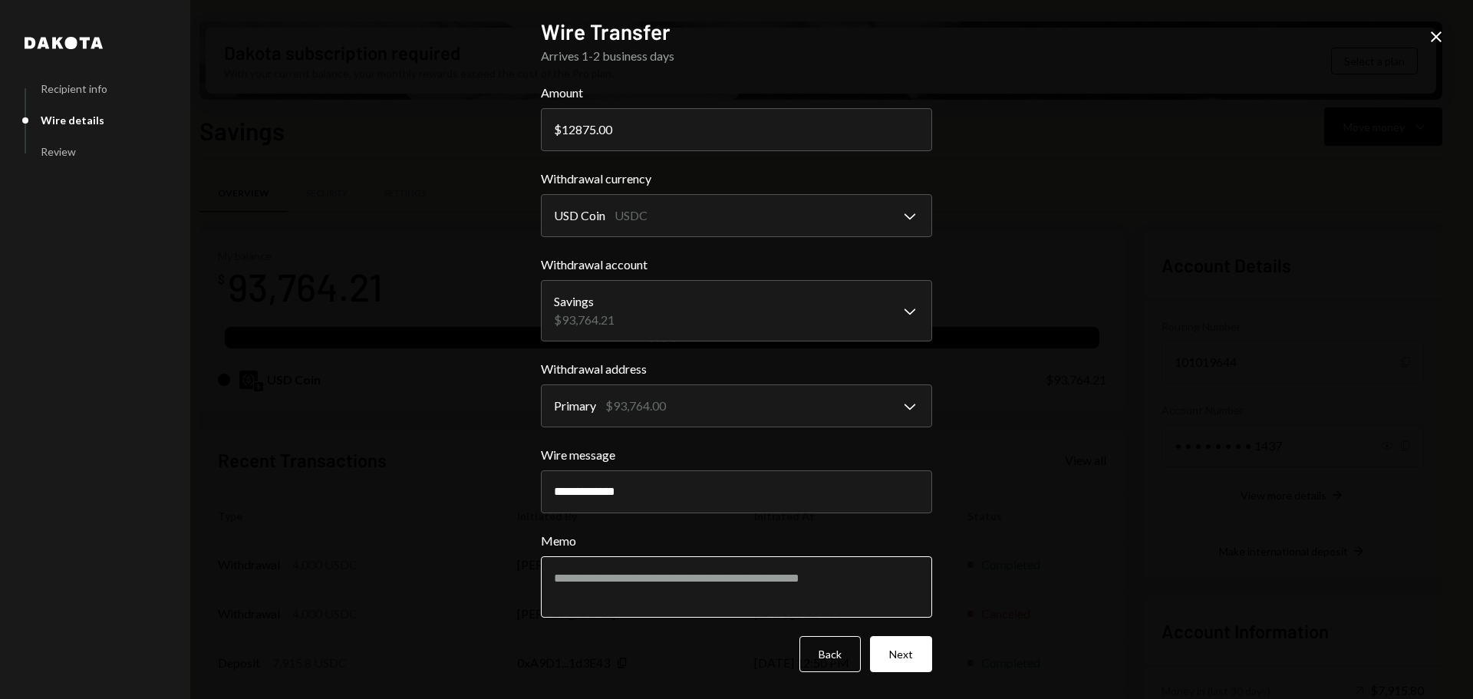
type input "**********"
click at [631, 582] on textarea "Memo" at bounding box center [736, 586] width 391 height 61
click at [786, 582] on textarea "Memo" at bounding box center [736, 586] width 391 height 61
paste textarea "**********"
type textarea "**********"
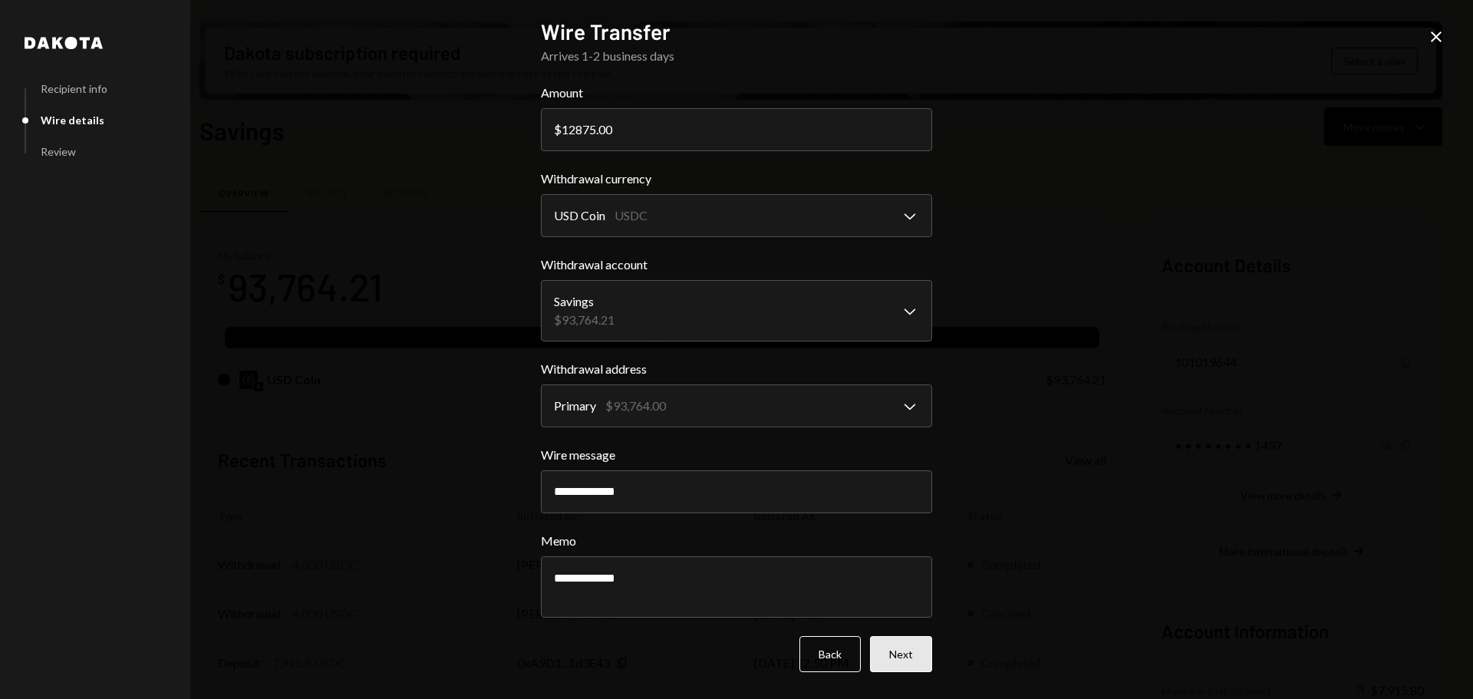
click at [902, 649] on button "Next" at bounding box center [901, 654] width 62 height 36
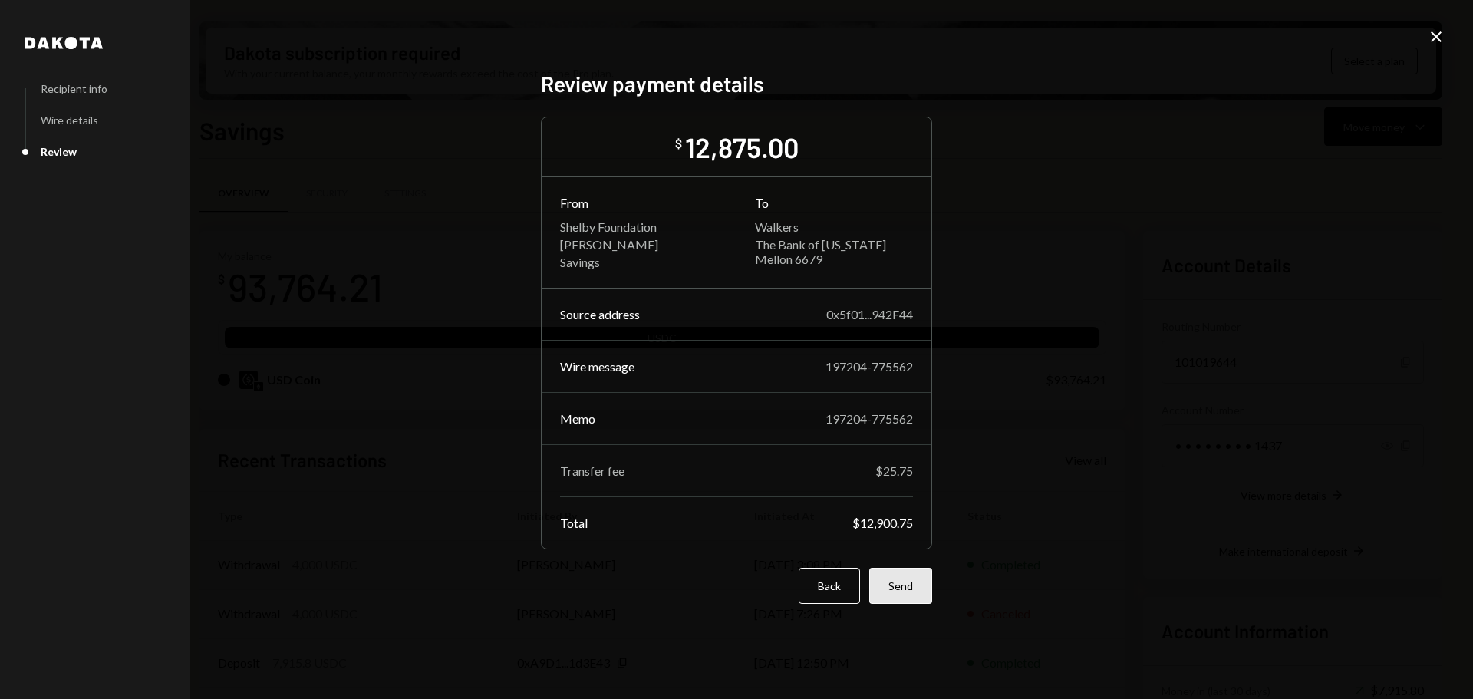
click at [900, 599] on button "Send" at bounding box center [900, 586] width 63 height 36
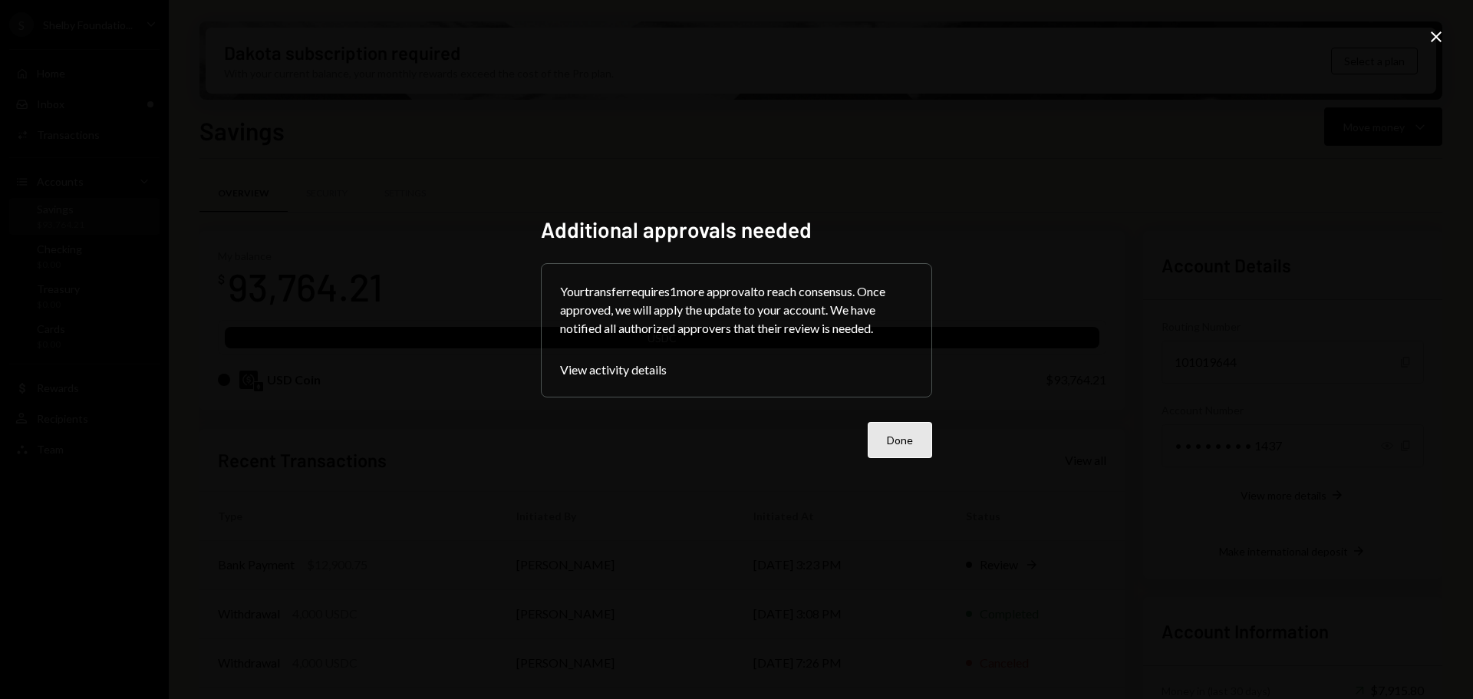
click at [918, 435] on button "Done" at bounding box center [900, 440] width 64 height 36
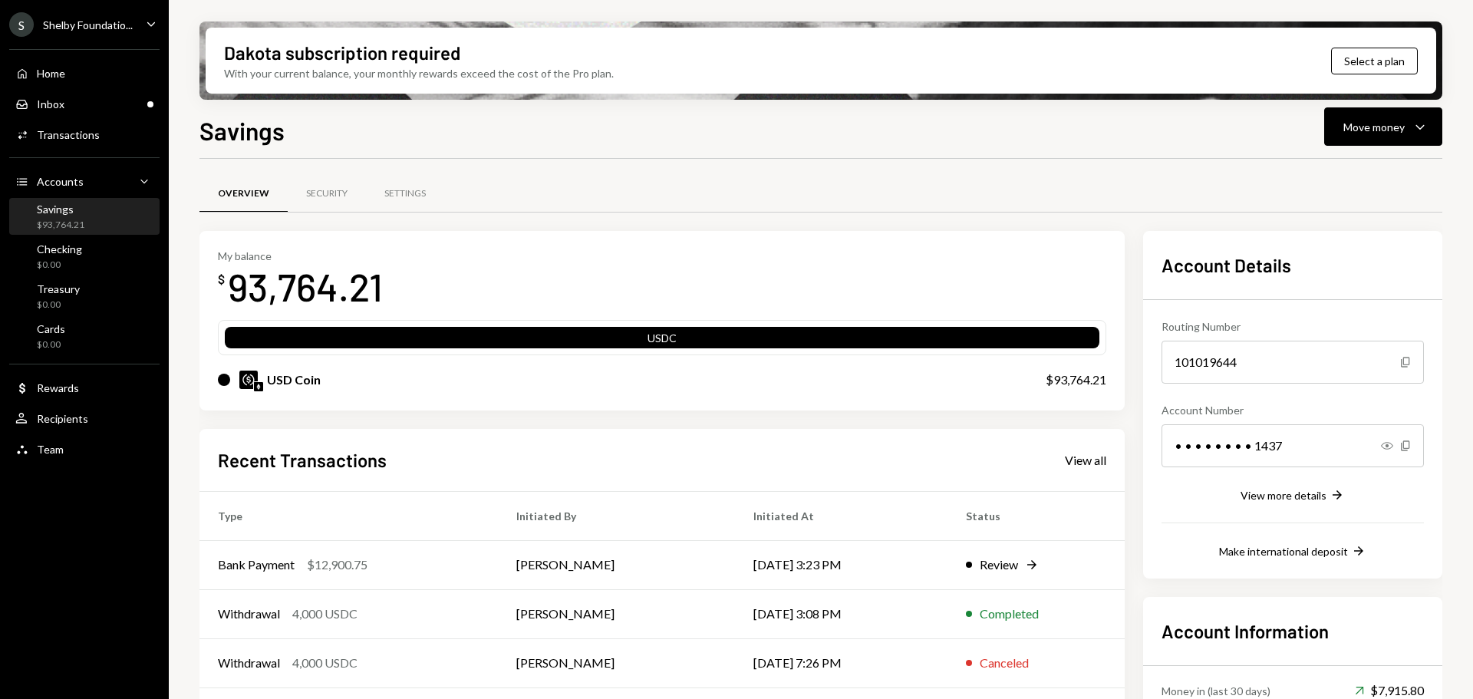
drag, startPoint x: 948, startPoint y: 188, endPoint x: 1302, endPoint y: 0, distance: 400.6
click at [951, 184] on div "Overview Security Settings" at bounding box center [821, 193] width 1243 height 39
